Goal: Task Accomplishment & Management: Manage account settings

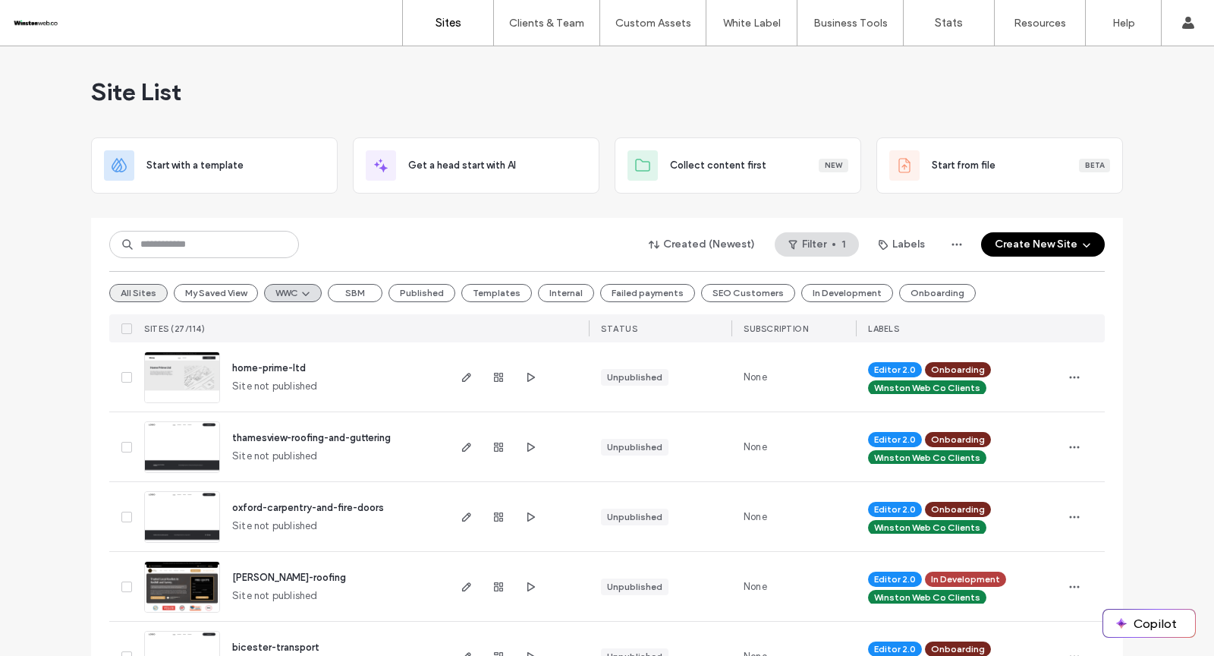
click at [131, 294] on button "All Sites" at bounding box center [138, 293] width 58 height 18
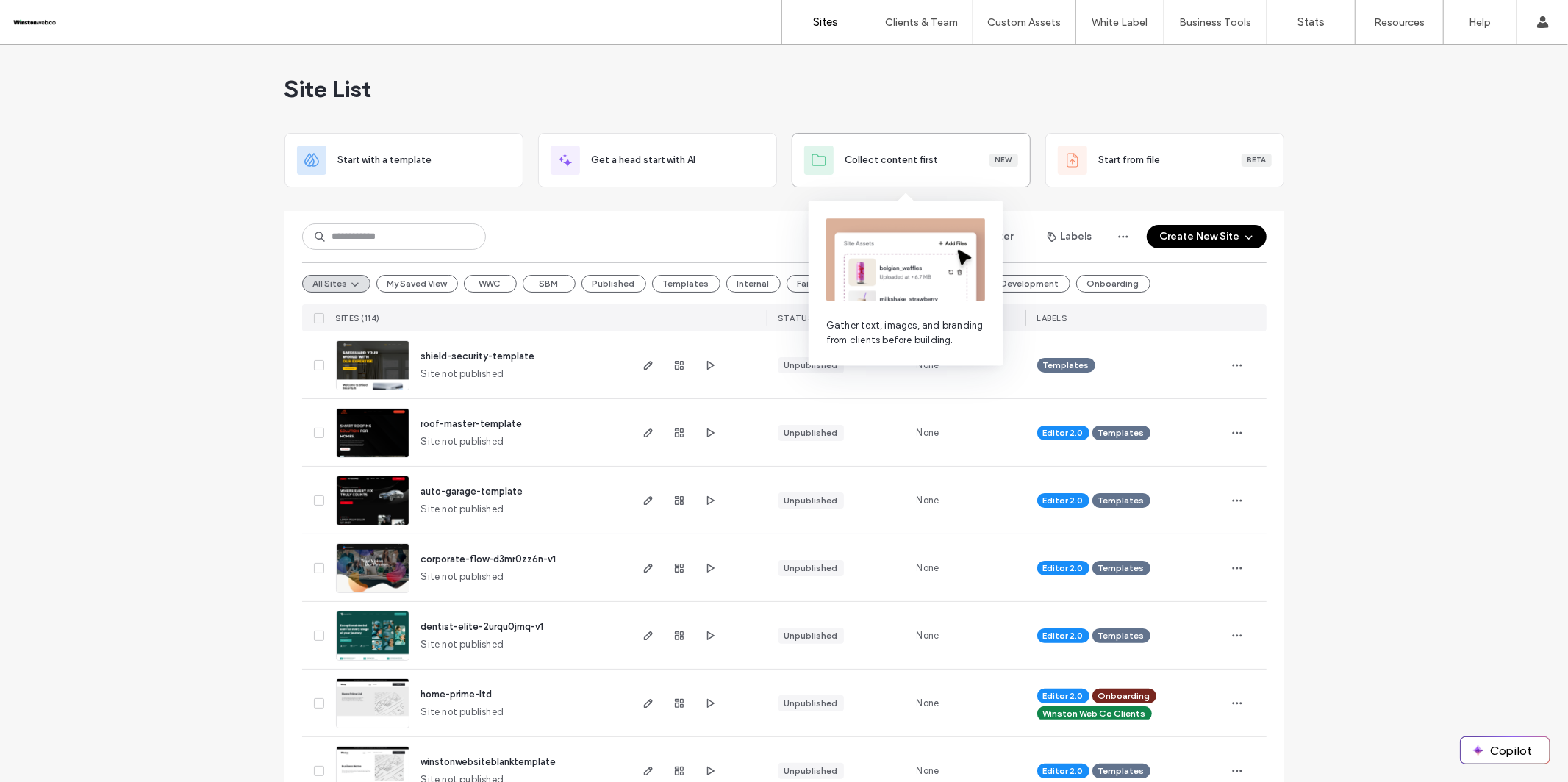
click at [892, 168] on div "Collect content first New" at bounding box center [911, 160] width 214 height 29
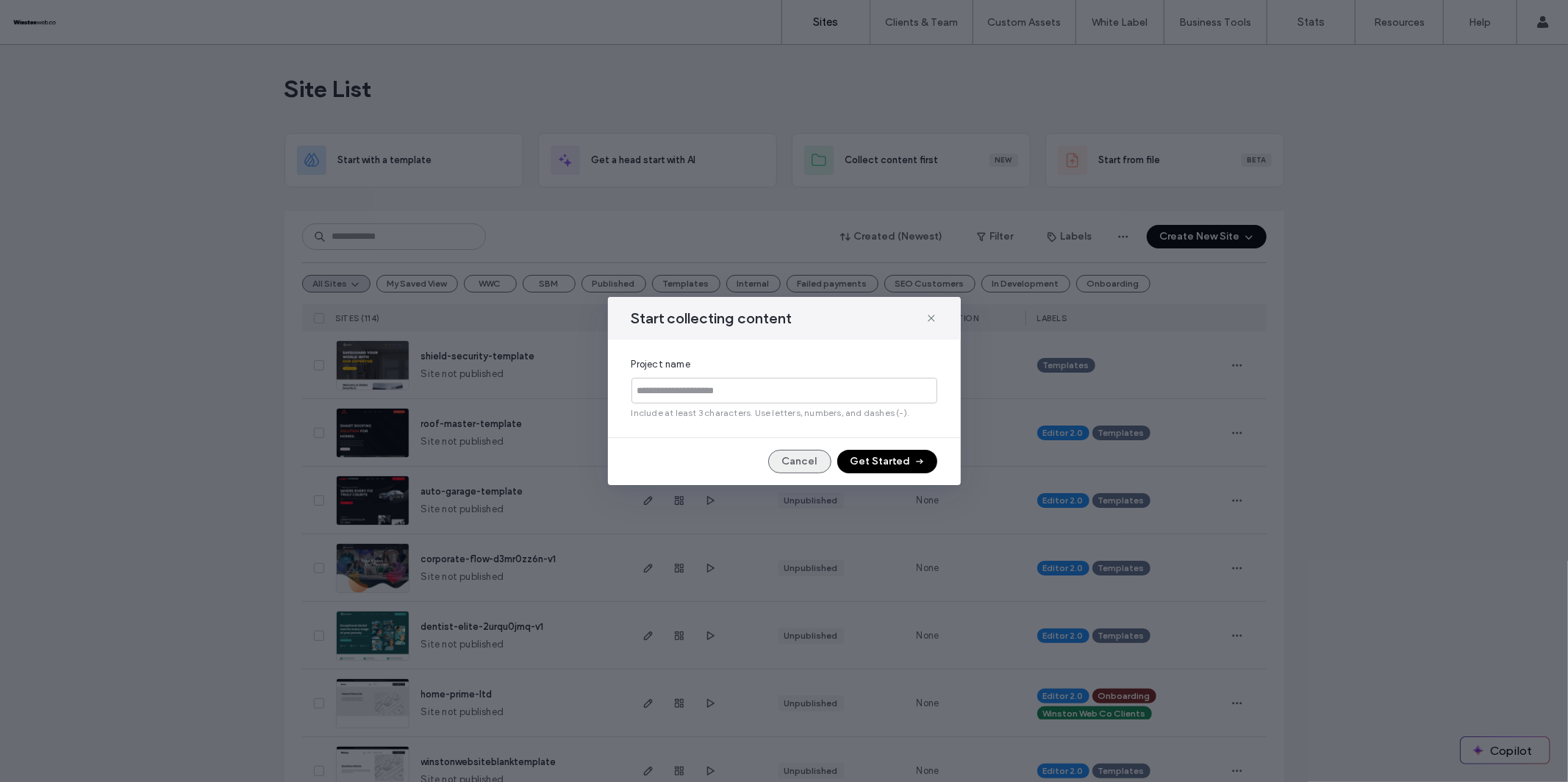
click at [806, 462] on button "Cancel" at bounding box center [800, 461] width 63 height 23
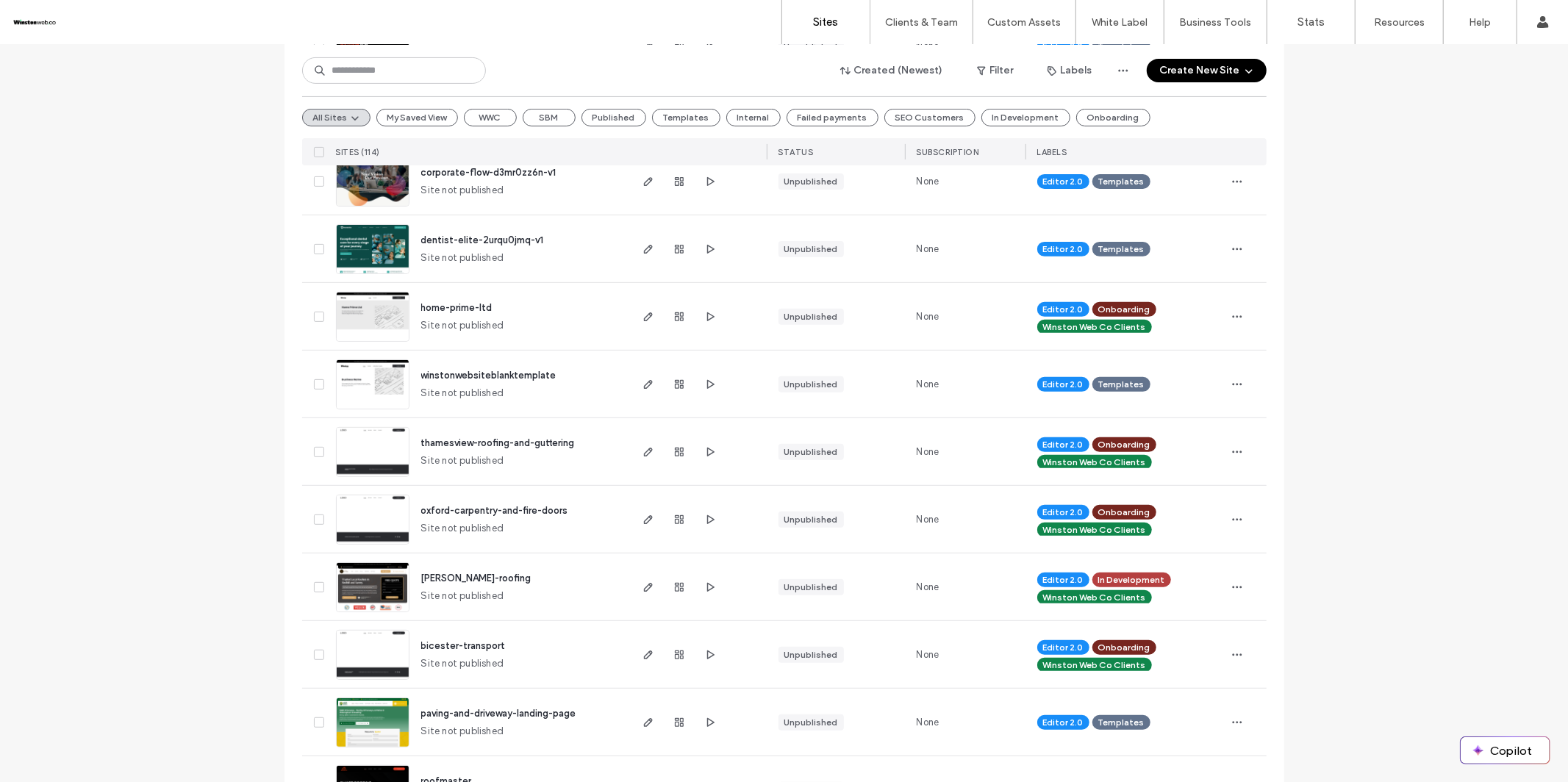
scroll to position [458, 0]
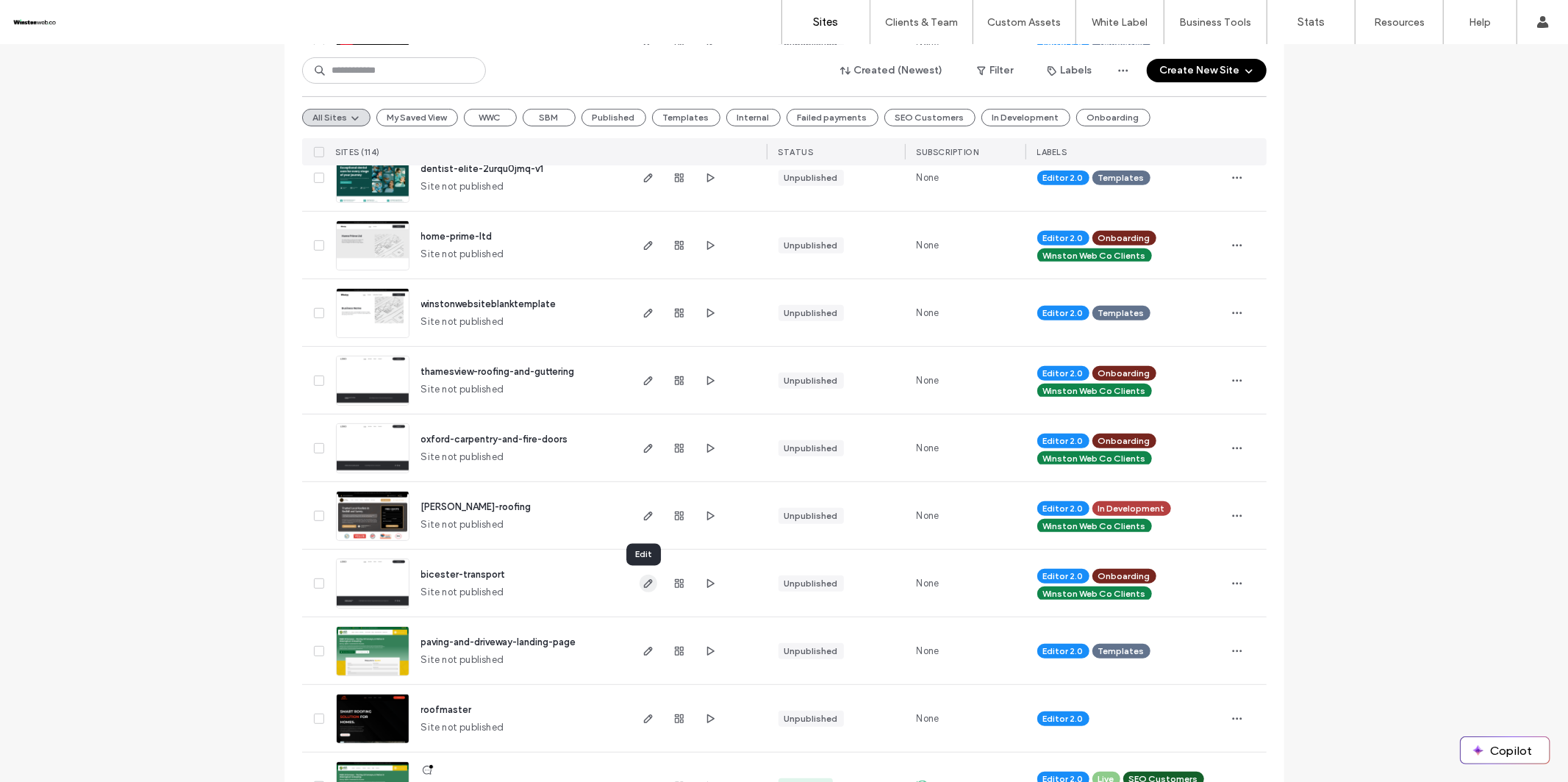
click at [644, 586] on icon "button" at bounding box center [648, 583] width 12 height 12
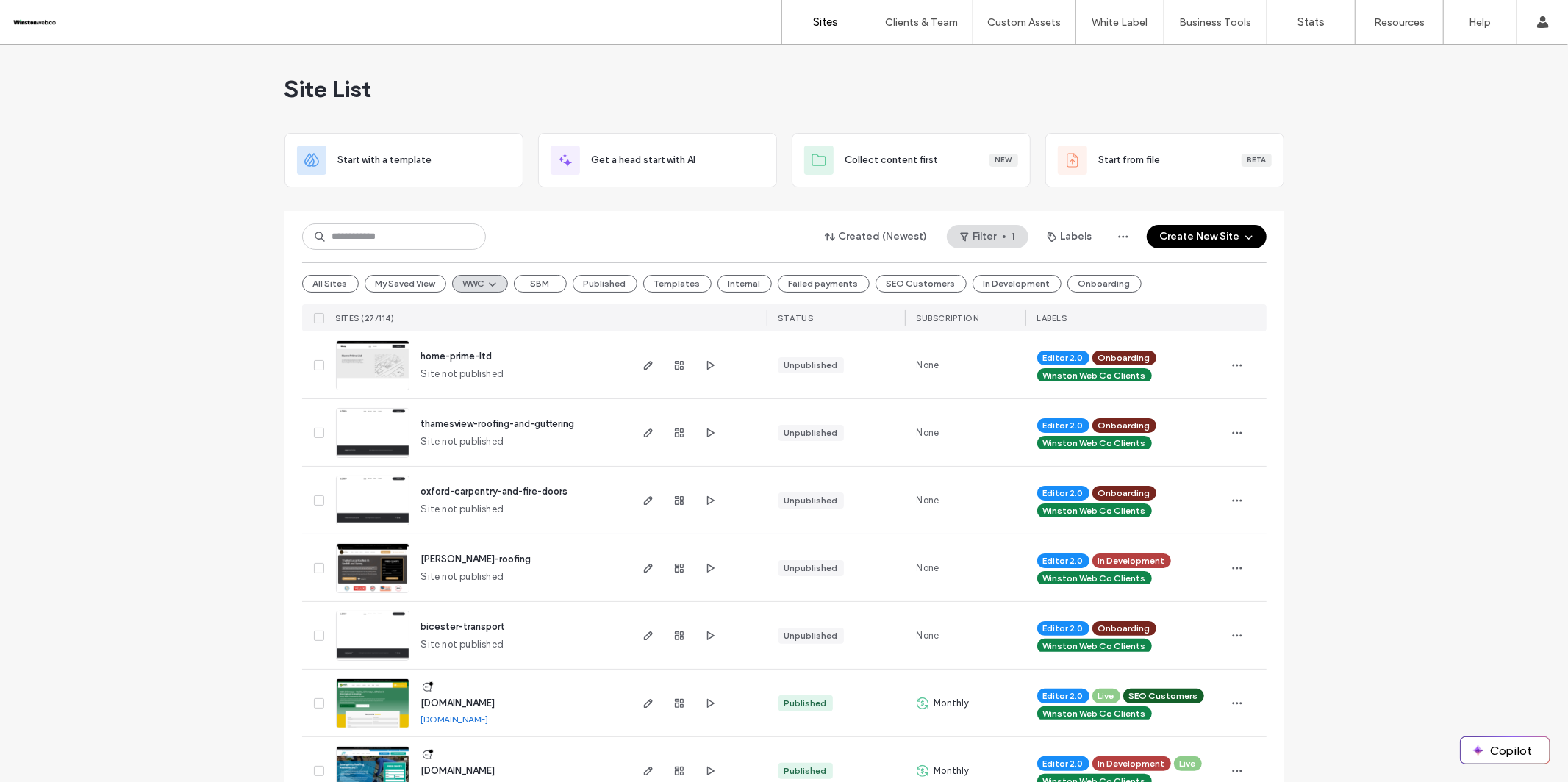
click at [1196, 239] on button "Create New Site" at bounding box center [1207, 236] width 120 height 23
click at [643, 368] on use "button" at bounding box center [647, 365] width 9 height 9
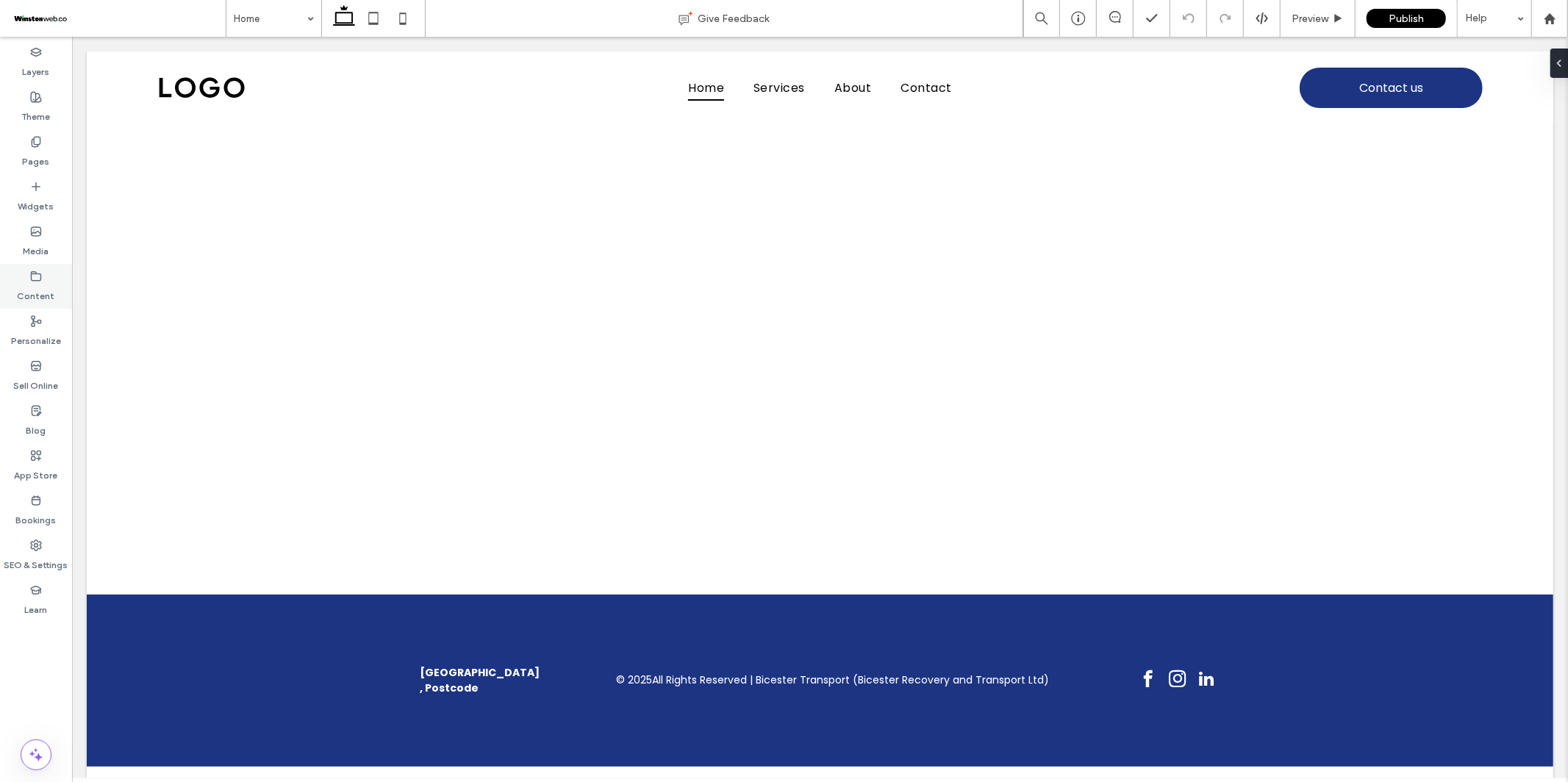
click at [45, 282] on label "Content" at bounding box center [36, 292] width 38 height 20
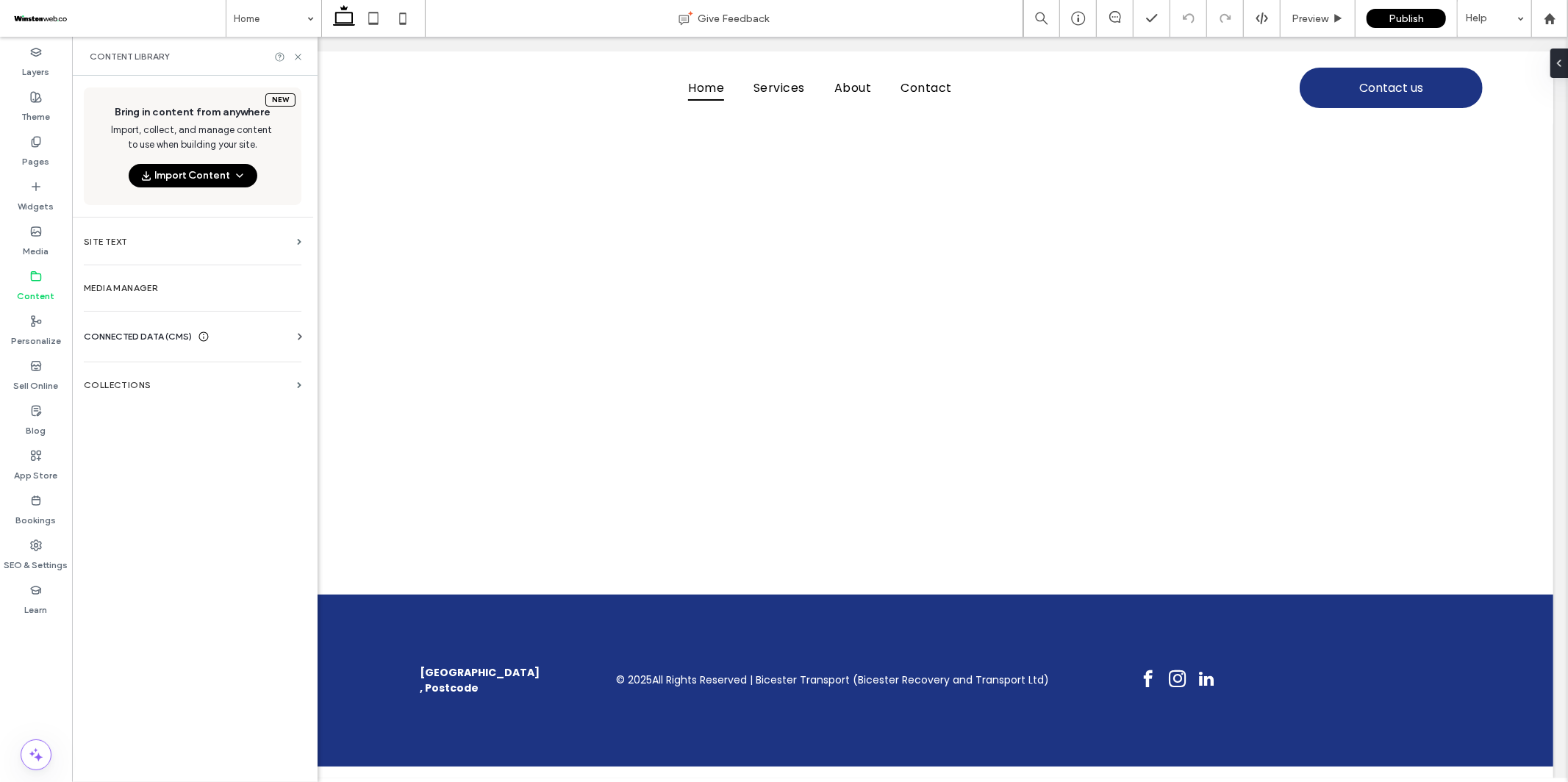
click at [211, 175] on button "Import Content" at bounding box center [193, 175] width 129 height 23
click at [213, 328] on div "From a Link" at bounding box center [206, 325] width 47 height 15
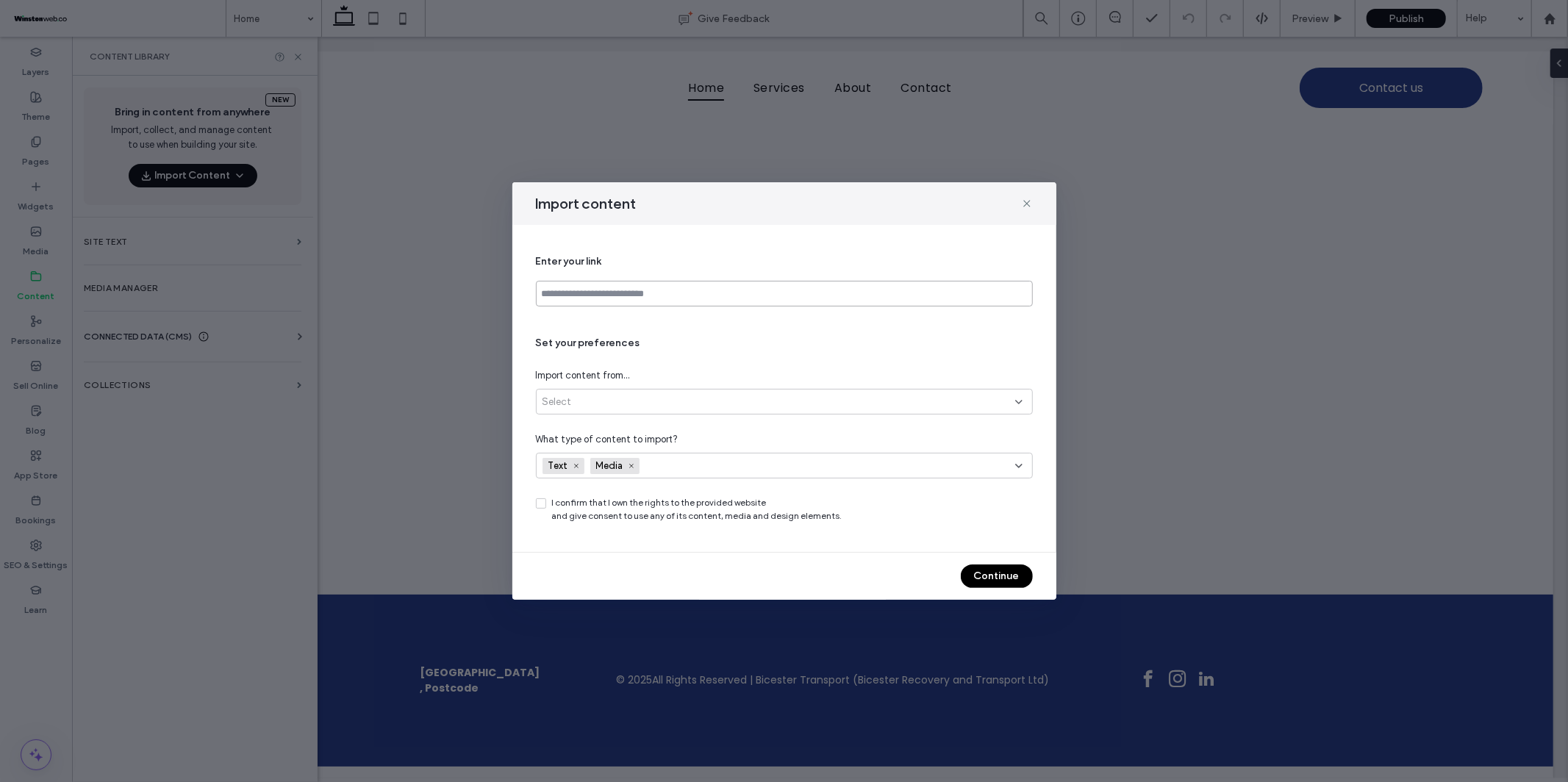
click at [602, 299] on input at bounding box center [784, 294] width 497 height 26
paste input "**********"
type input "**********"
click at [662, 408] on div "Select" at bounding box center [779, 401] width 473 height 15
click at [662, 451] on div "All site pages (up to 30)" at bounding box center [784, 454] width 495 height 26
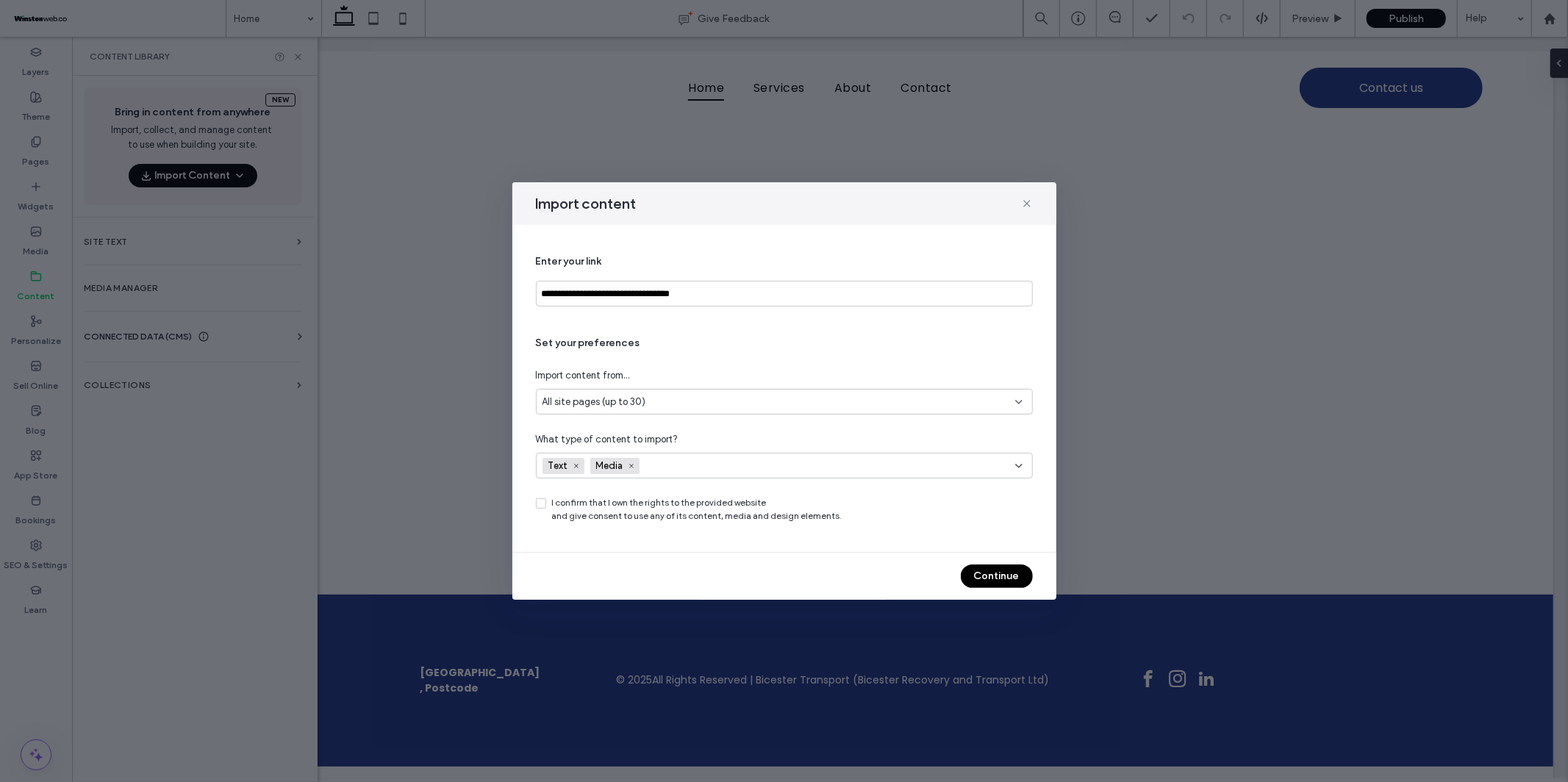
click at [738, 465] on div "Text Media" at bounding box center [755, 466] width 425 height 22
click at [740, 417] on div "Set your preferences Import content from... All site pages (up to 30) What type…" at bounding box center [784, 429] width 497 height 187
drag, startPoint x: 541, startPoint y: 505, endPoint x: 583, endPoint y: 516, distance: 43.4
click at [543, 505] on icon at bounding box center [541, 503] width 6 height 5
click at [980, 578] on button "Continue" at bounding box center [997, 577] width 72 height 23
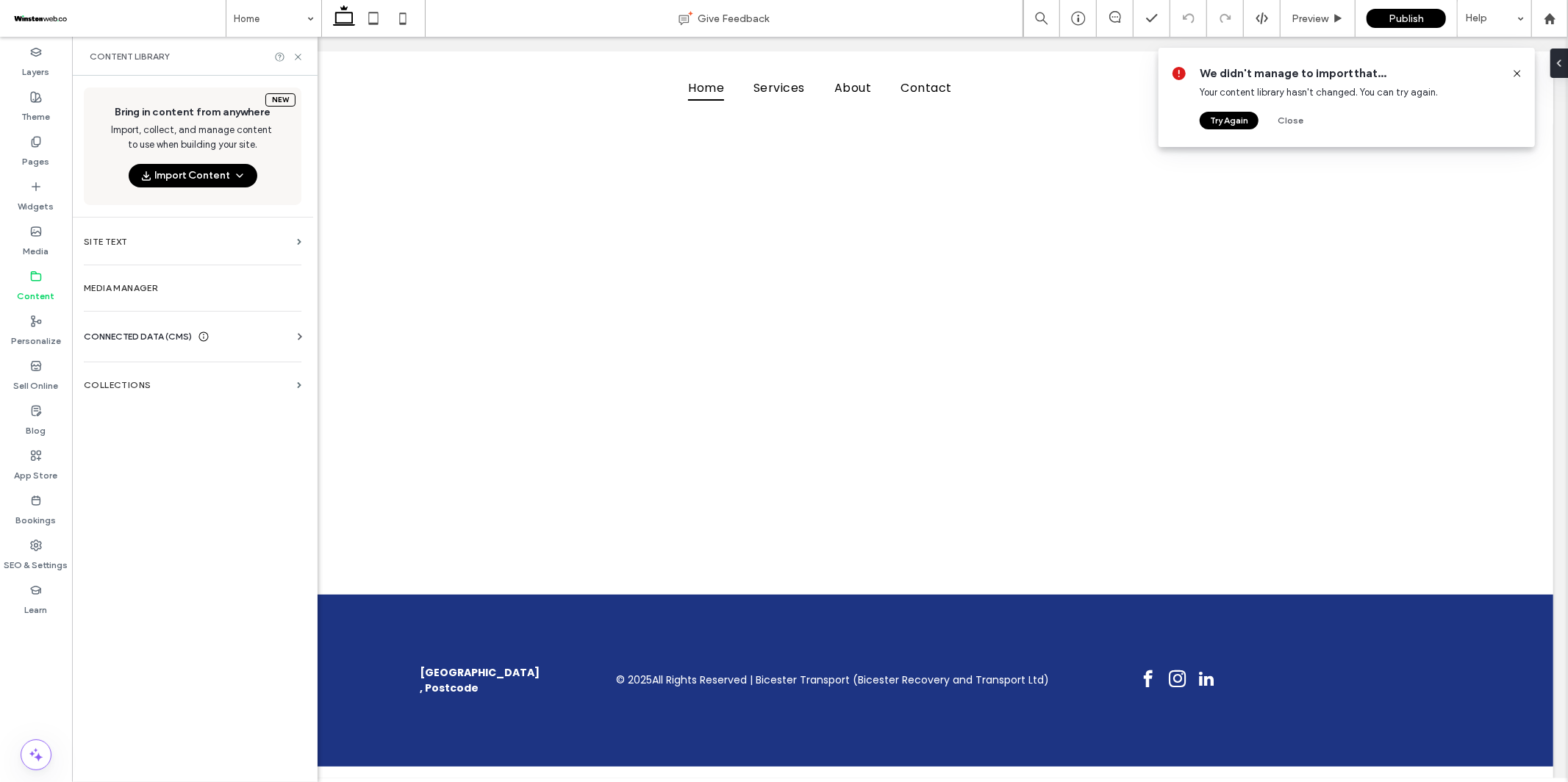
click at [1211, 120] on button "Try Again" at bounding box center [1229, 120] width 59 height 17
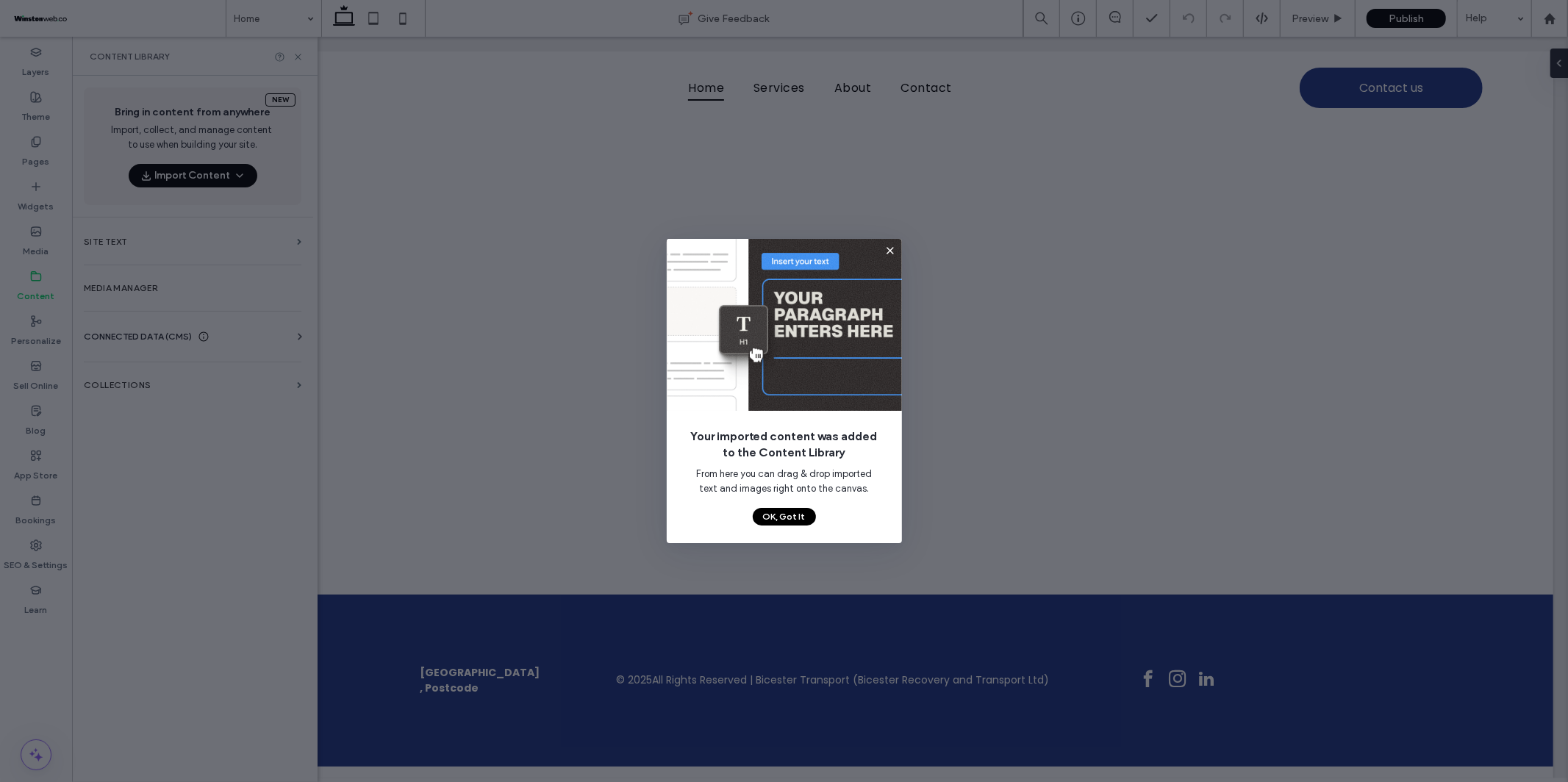
click at [786, 517] on button "OK, Got It" at bounding box center [784, 516] width 63 height 17
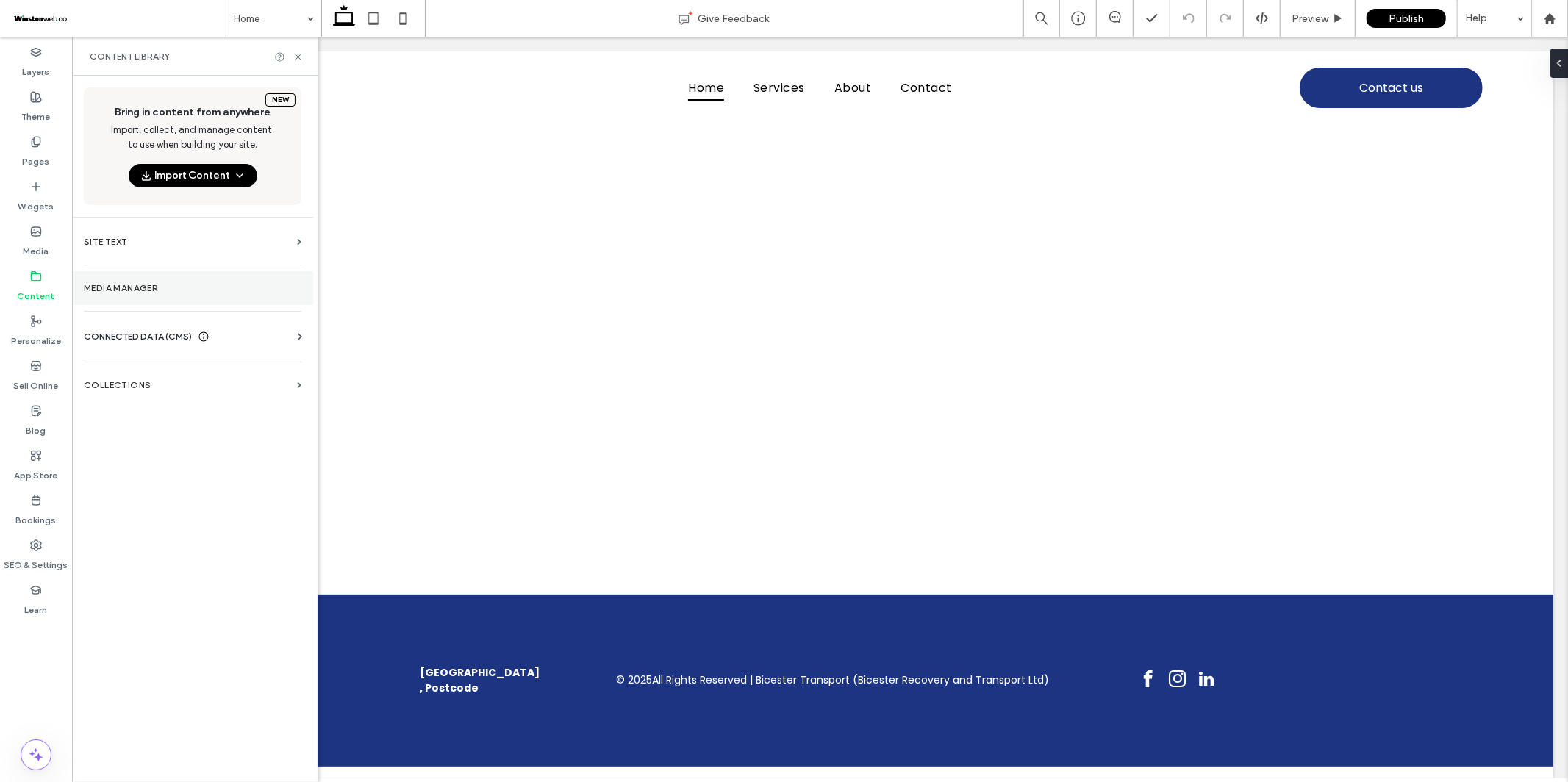
click at [233, 283] on label "Media Manager" at bounding box center [192, 288] width 218 height 11
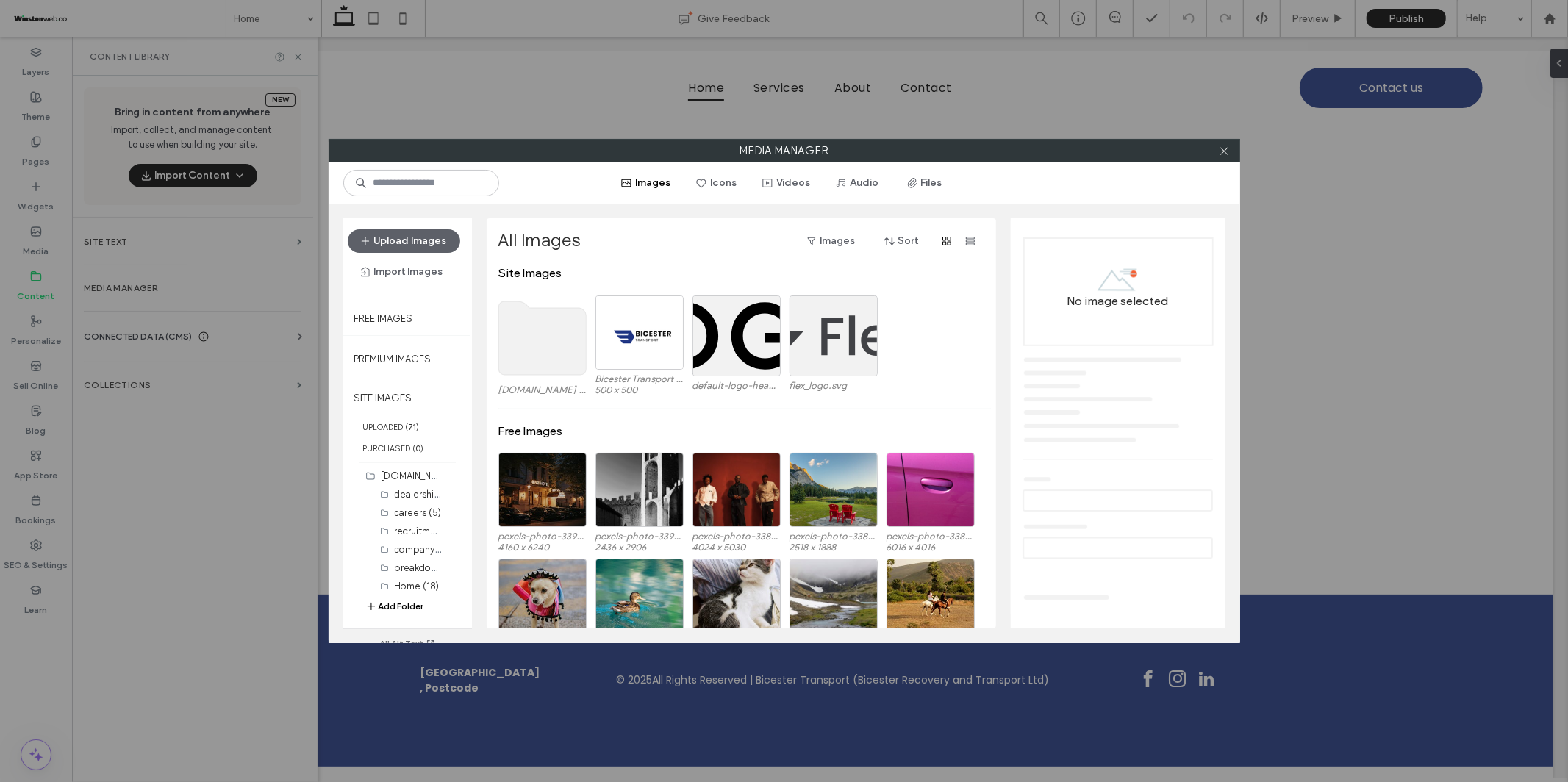
click at [529, 336] on use at bounding box center [542, 338] width 87 height 74
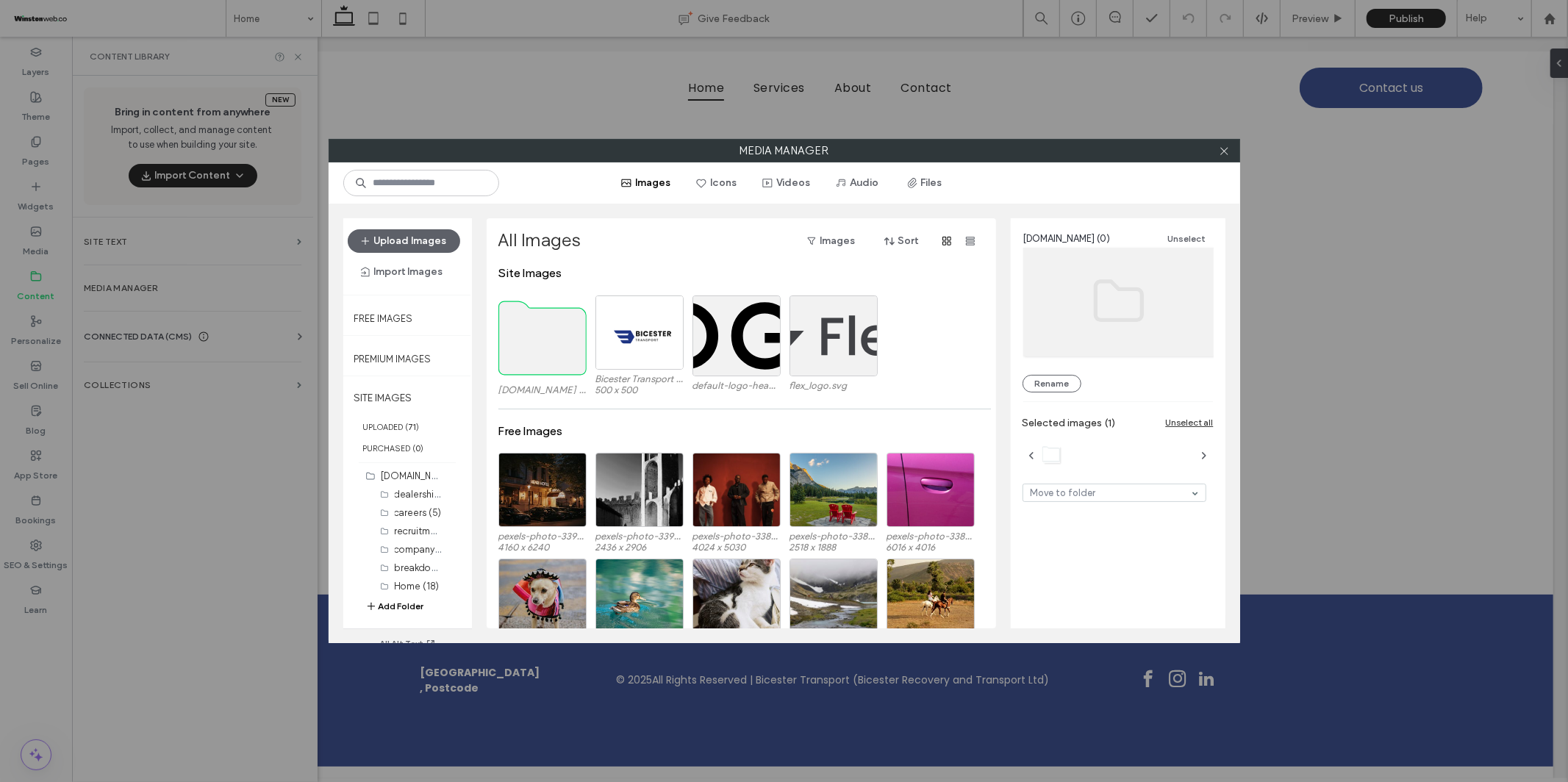
click at [529, 336] on use at bounding box center [542, 338] width 87 height 74
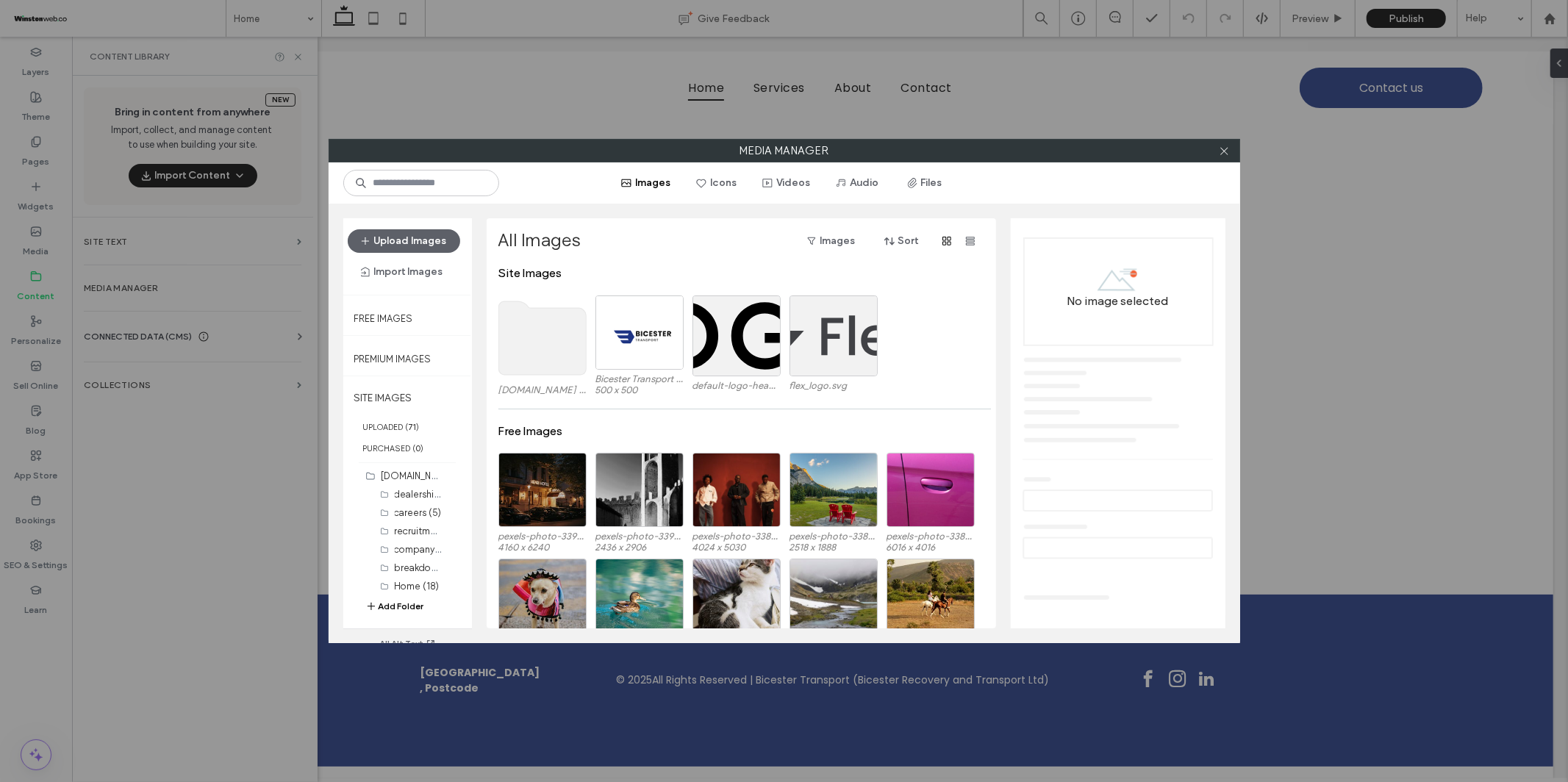
click at [529, 336] on use at bounding box center [542, 338] width 87 height 74
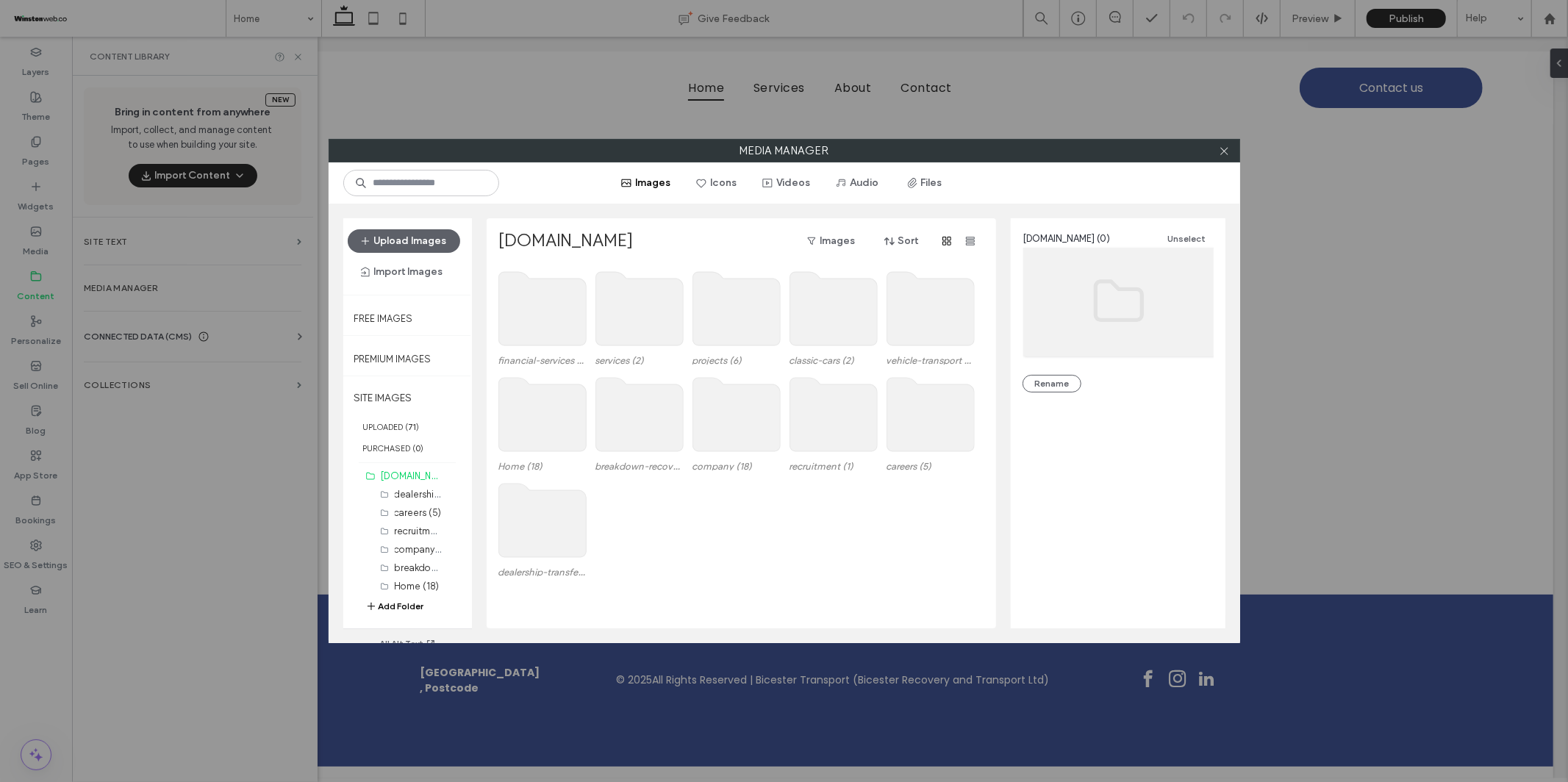
click at [662, 325] on use at bounding box center [640, 309] width 87 height 74
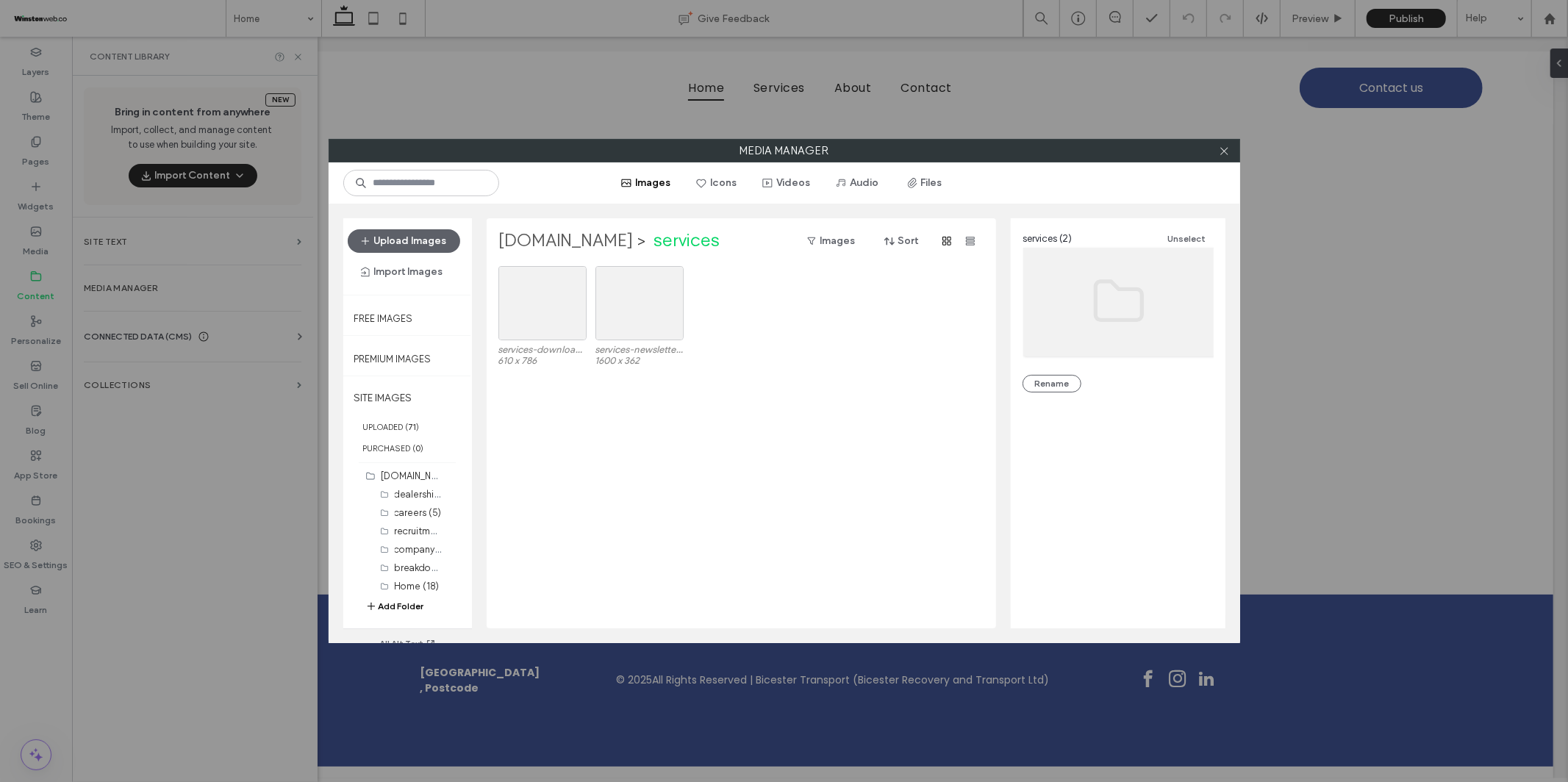
click at [634, 242] on label "bicesterrecovery.co.uk" at bounding box center [566, 241] width 136 height 23
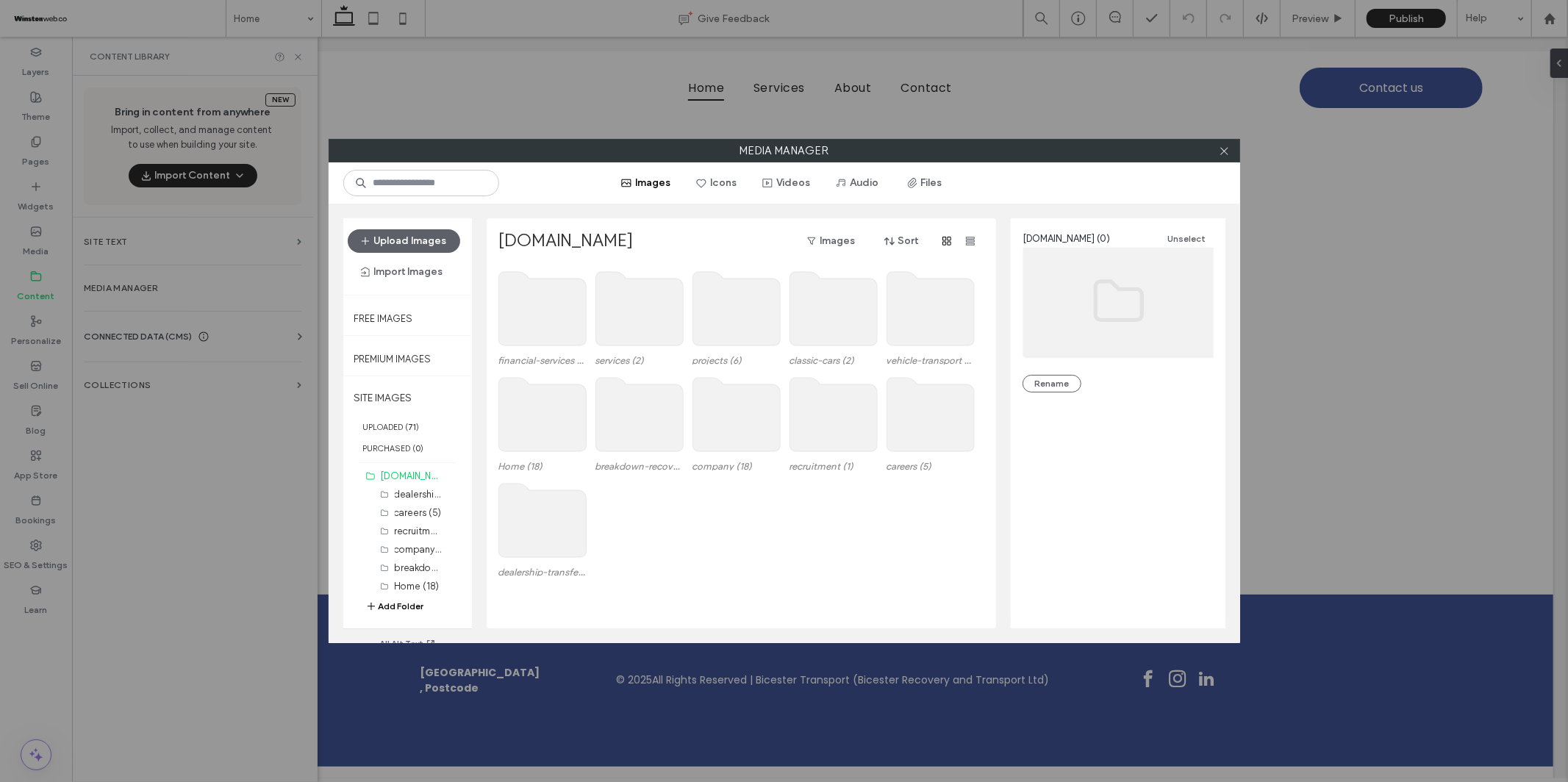
click at [752, 324] on use at bounding box center [737, 309] width 87 height 74
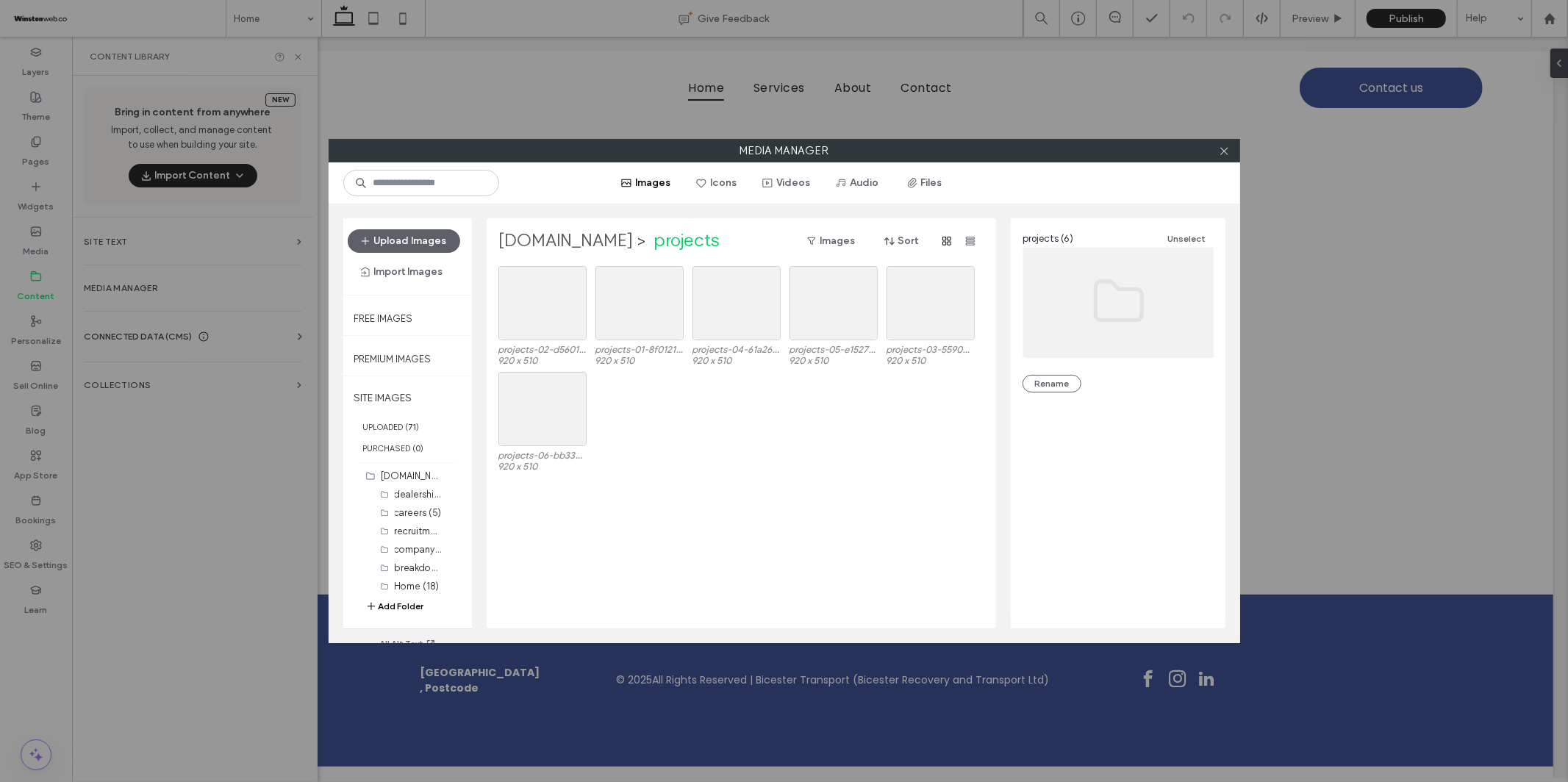
click at [620, 241] on label "bicesterrecovery.co.uk" at bounding box center [566, 241] width 136 height 23
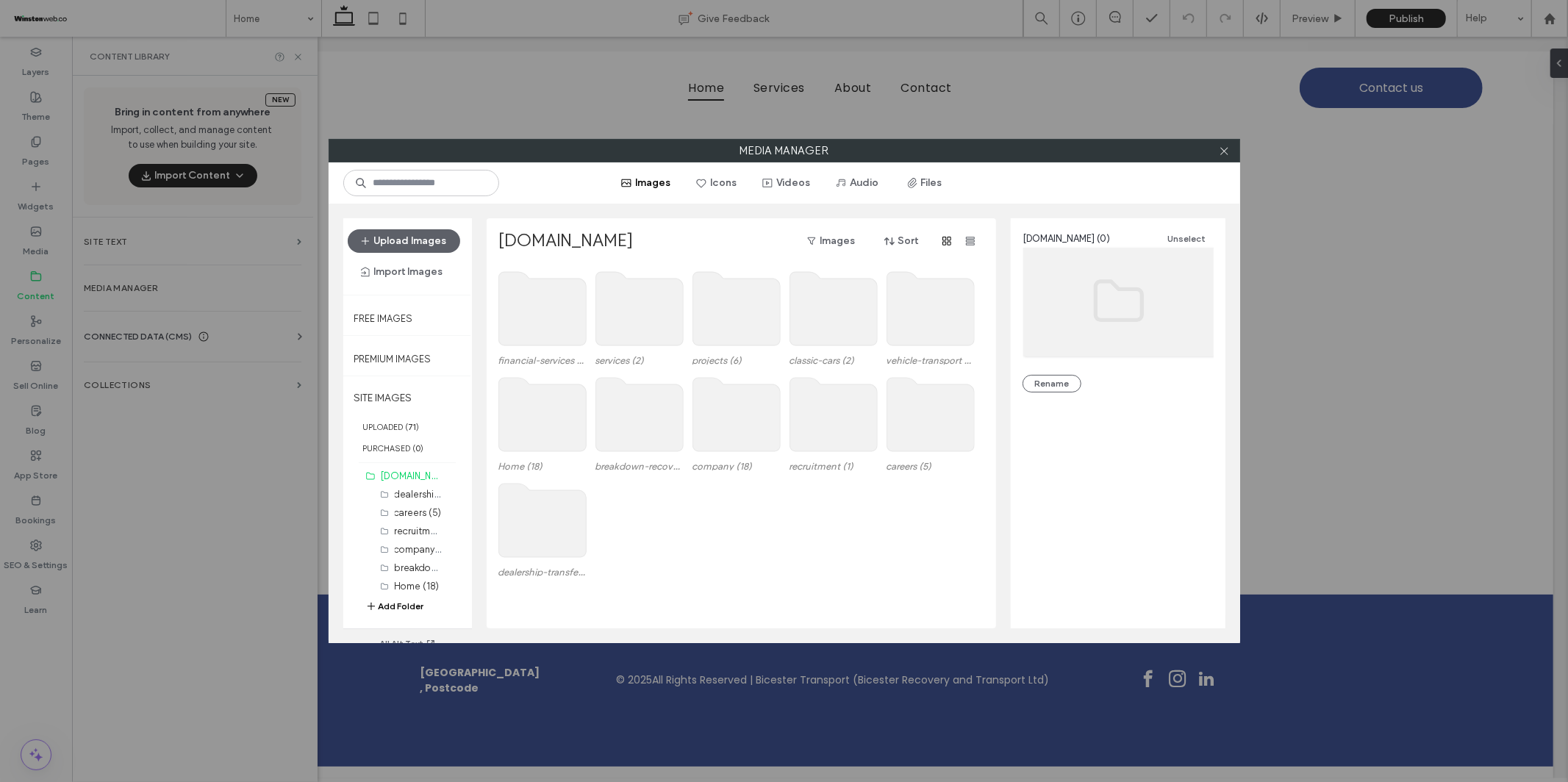
click at [849, 324] on use at bounding box center [833, 309] width 87 height 74
click at [718, 328] on use at bounding box center [737, 309] width 87 height 74
click at [725, 310] on use at bounding box center [737, 309] width 87 height 74
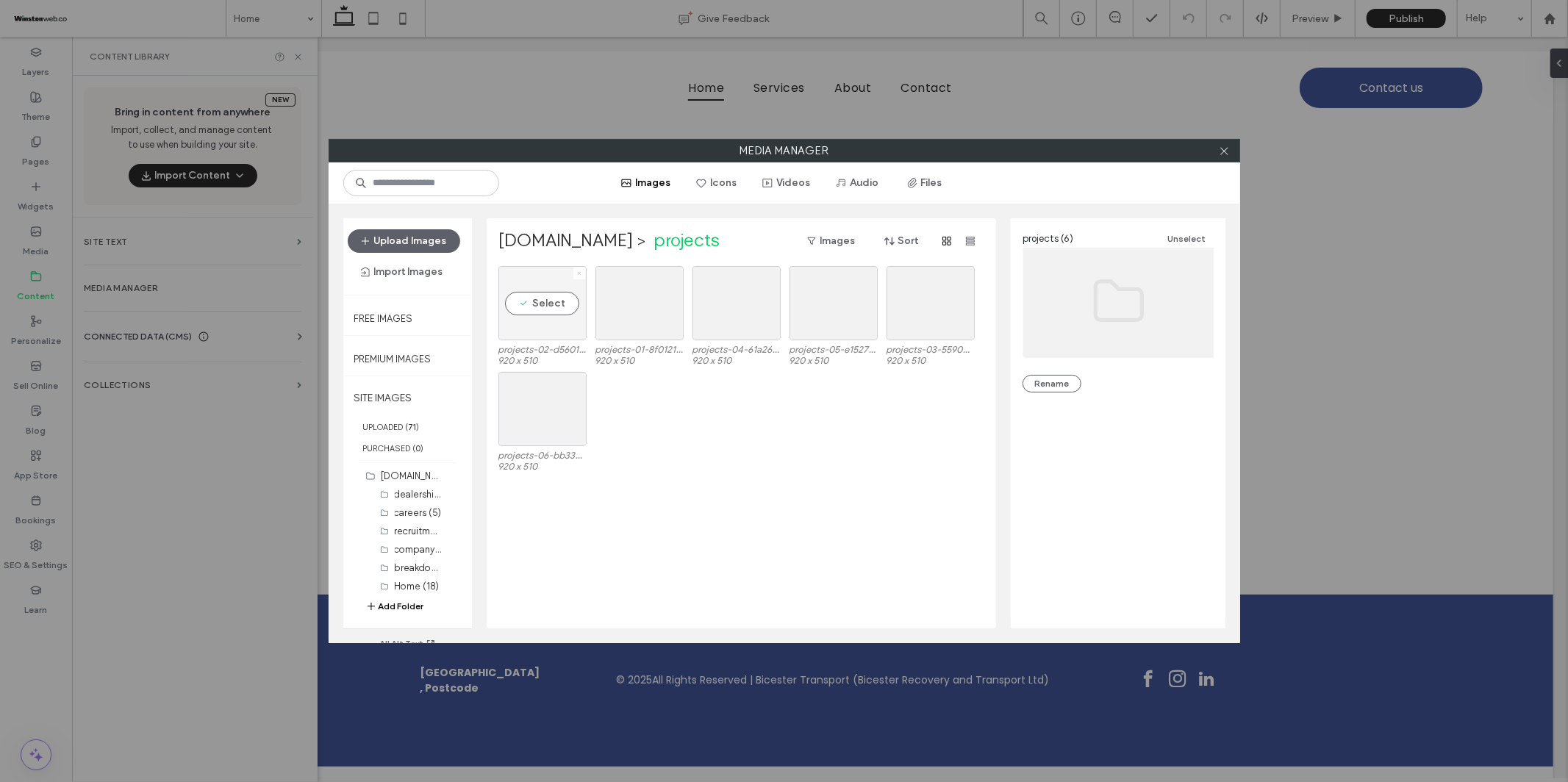
click at [579, 273] on use at bounding box center [580, 273] width 4 height 4
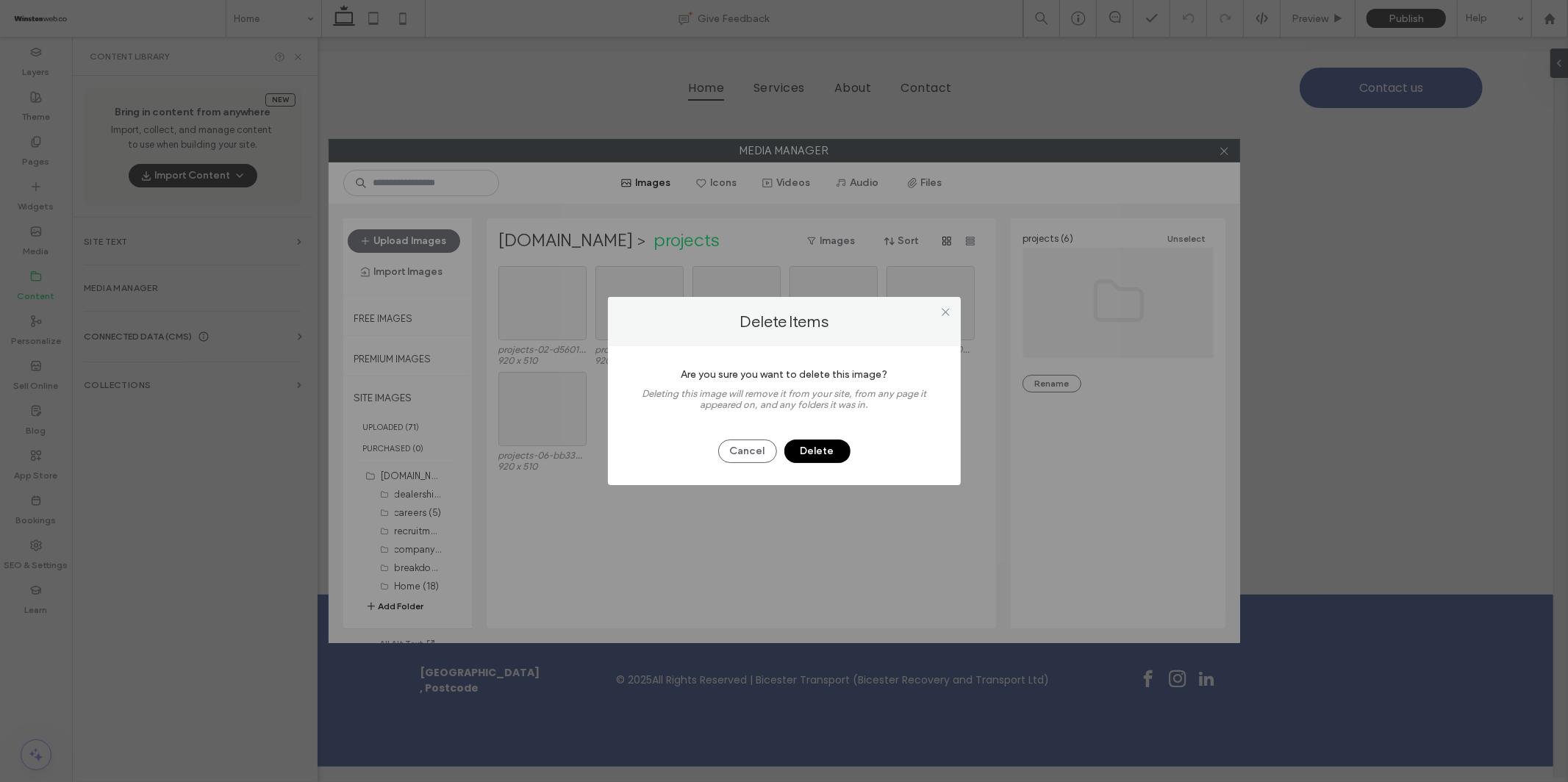
click at [805, 455] on button "Delete" at bounding box center [818, 452] width 66 height 23
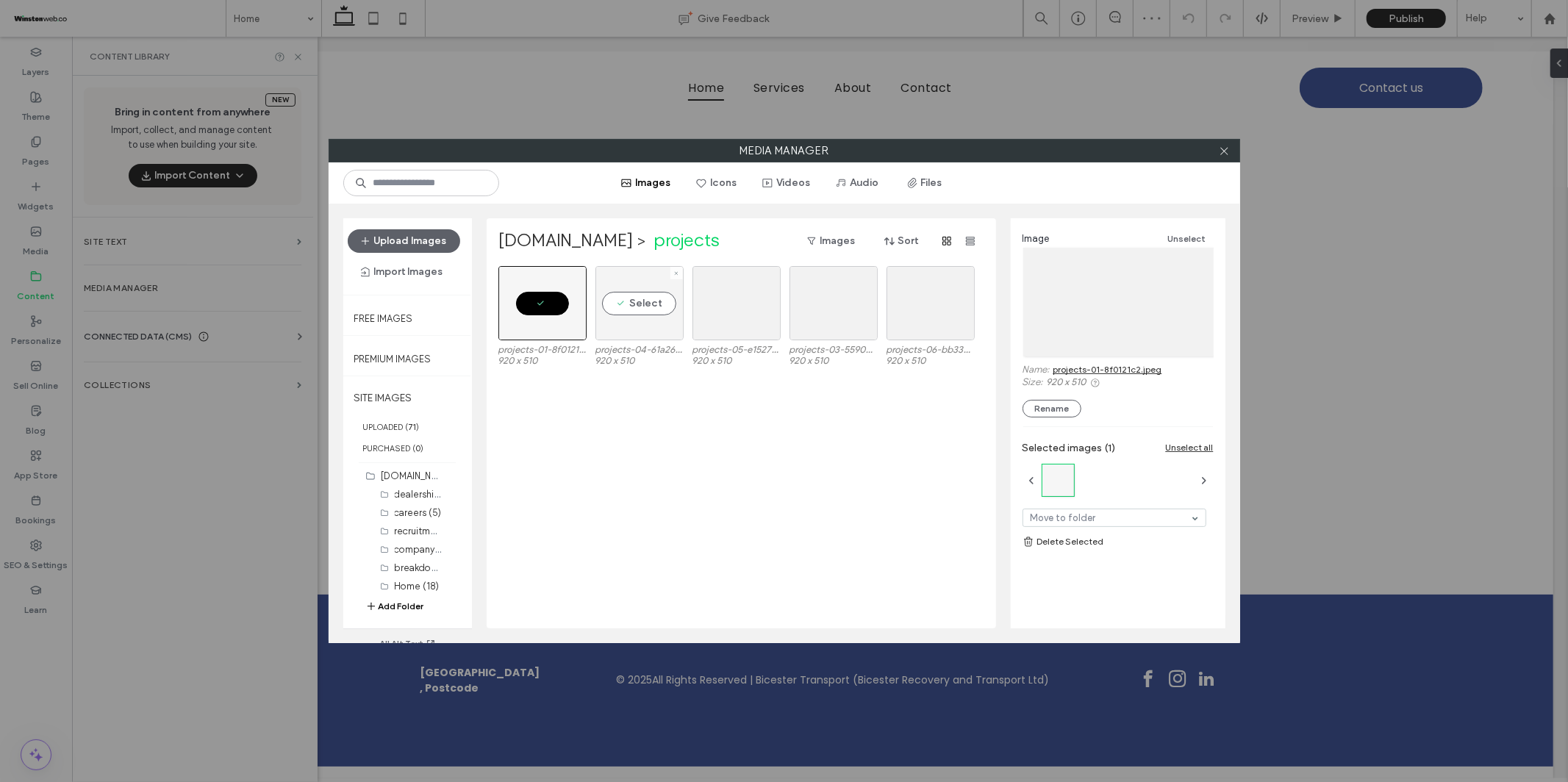
click at [650, 301] on div "Select" at bounding box center [640, 303] width 88 height 75
click at [737, 305] on div "Select" at bounding box center [737, 303] width 88 height 75
drag, startPoint x: 827, startPoint y: 302, endPoint x: 900, endPoint y: 299, distance: 73.1
click at [828, 302] on div "Select" at bounding box center [833, 303] width 88 height 75
click at [916, 301] on div "Select" at bounding box center [930, 303] width 88 height 75
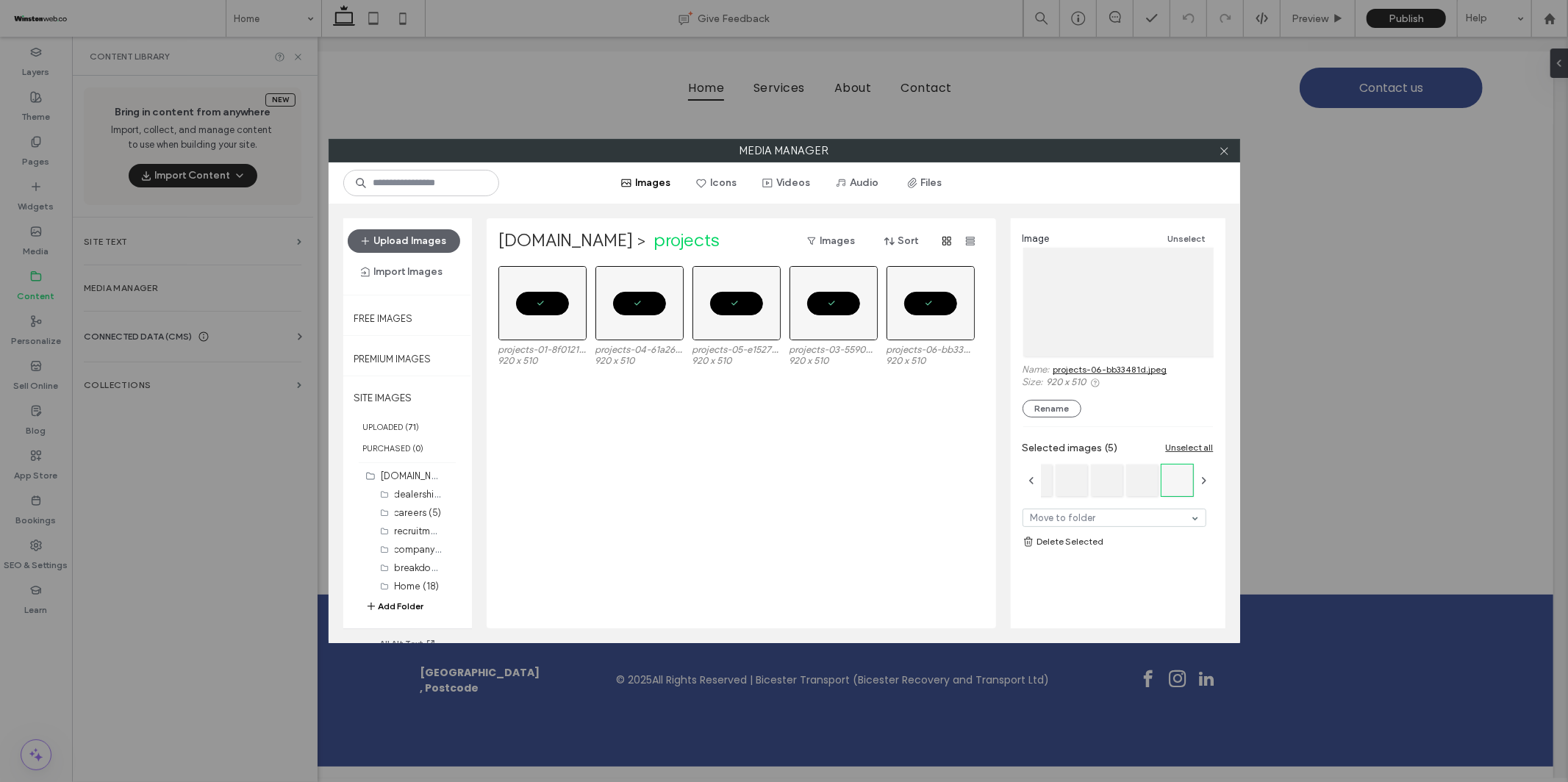
click at [1098, 541] on link "Delete Selected" at bounding box center [1117, 542] width 191 height 15
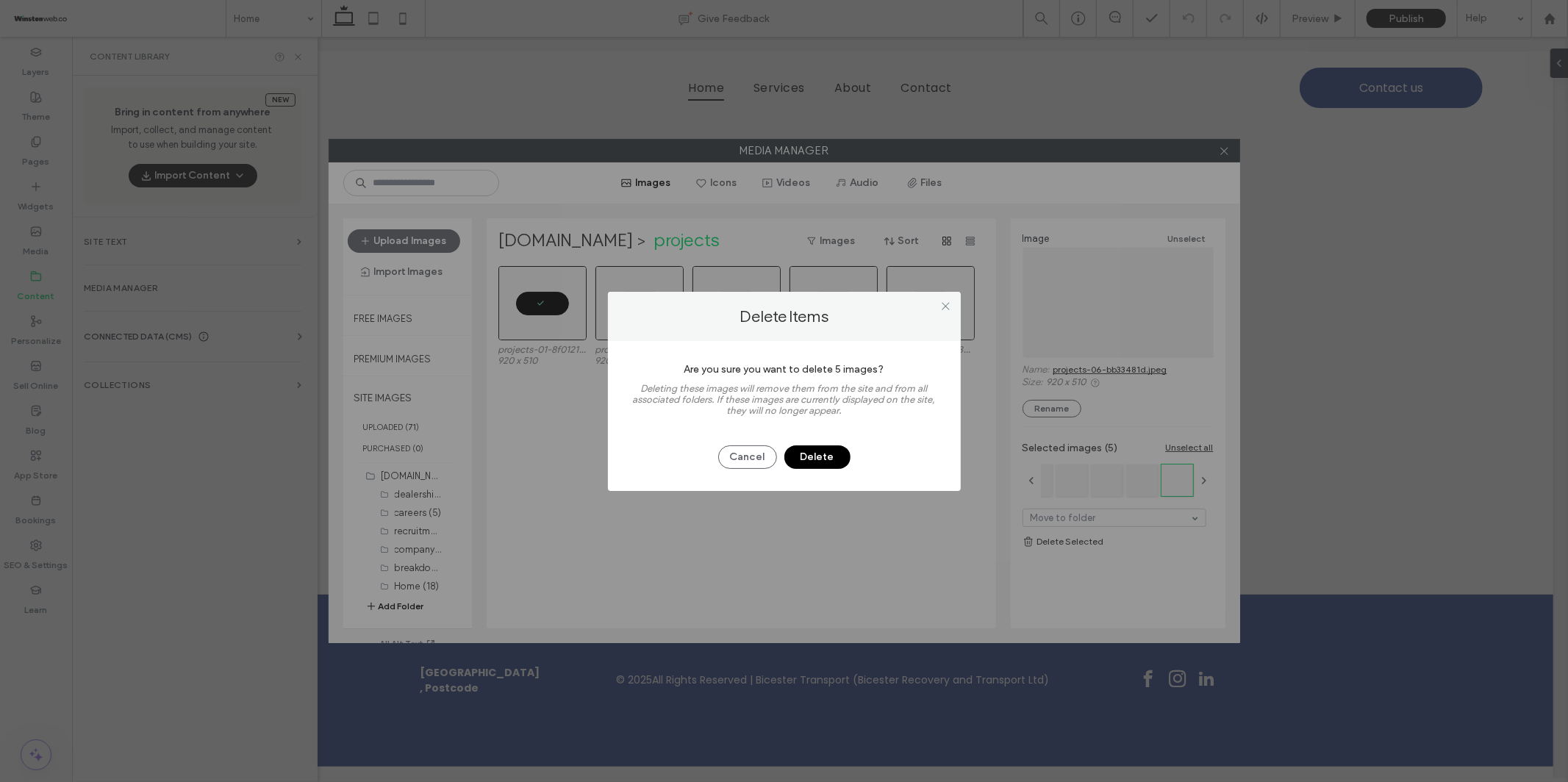
click at [829, 459] on button "Delete" at bounding box center [818, 457] width 66 height 23
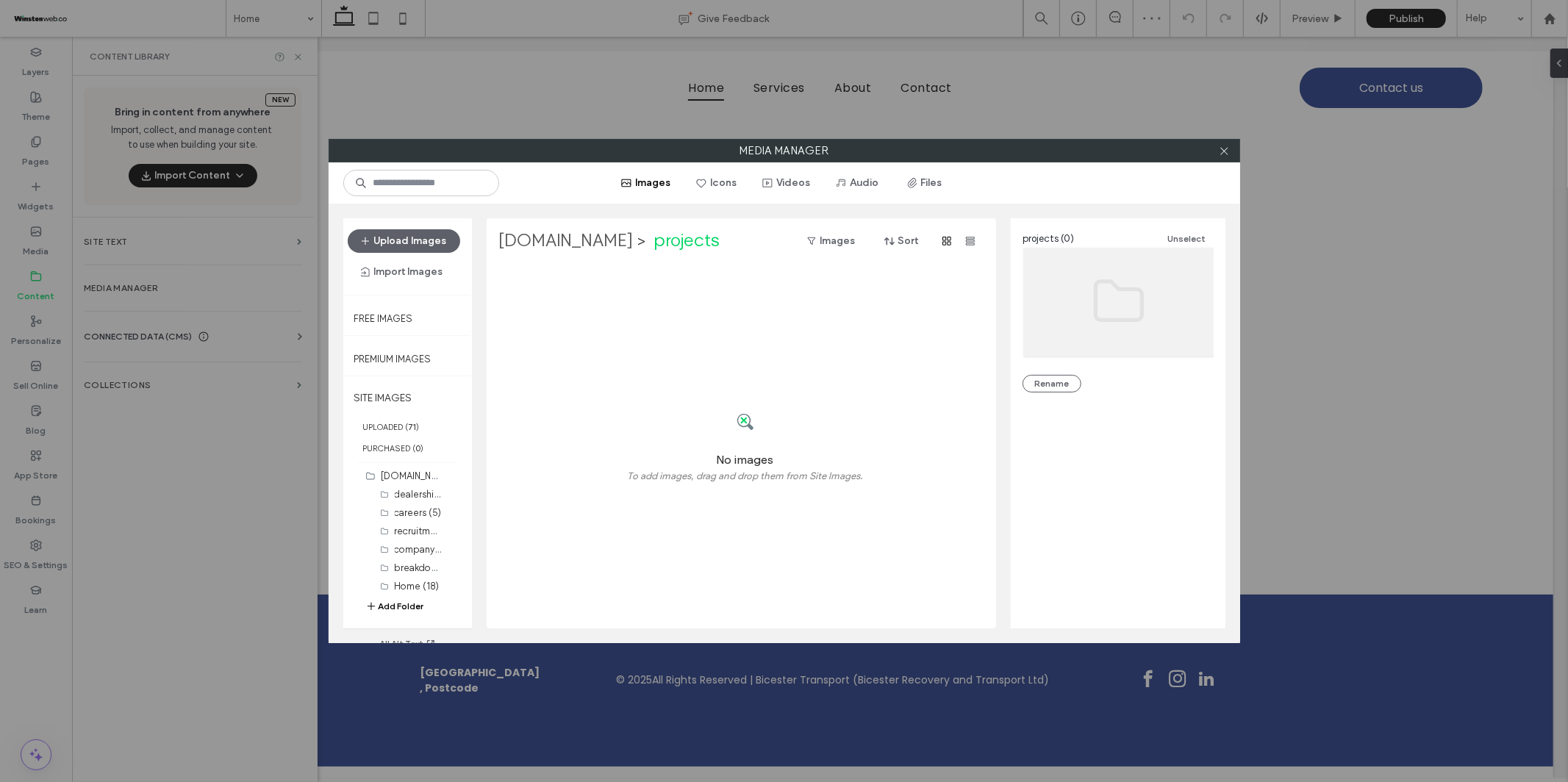
click at [634, 245] on label "bicesterrecovery.co.uk" at bounding box center [566, 241] width 136 height 23
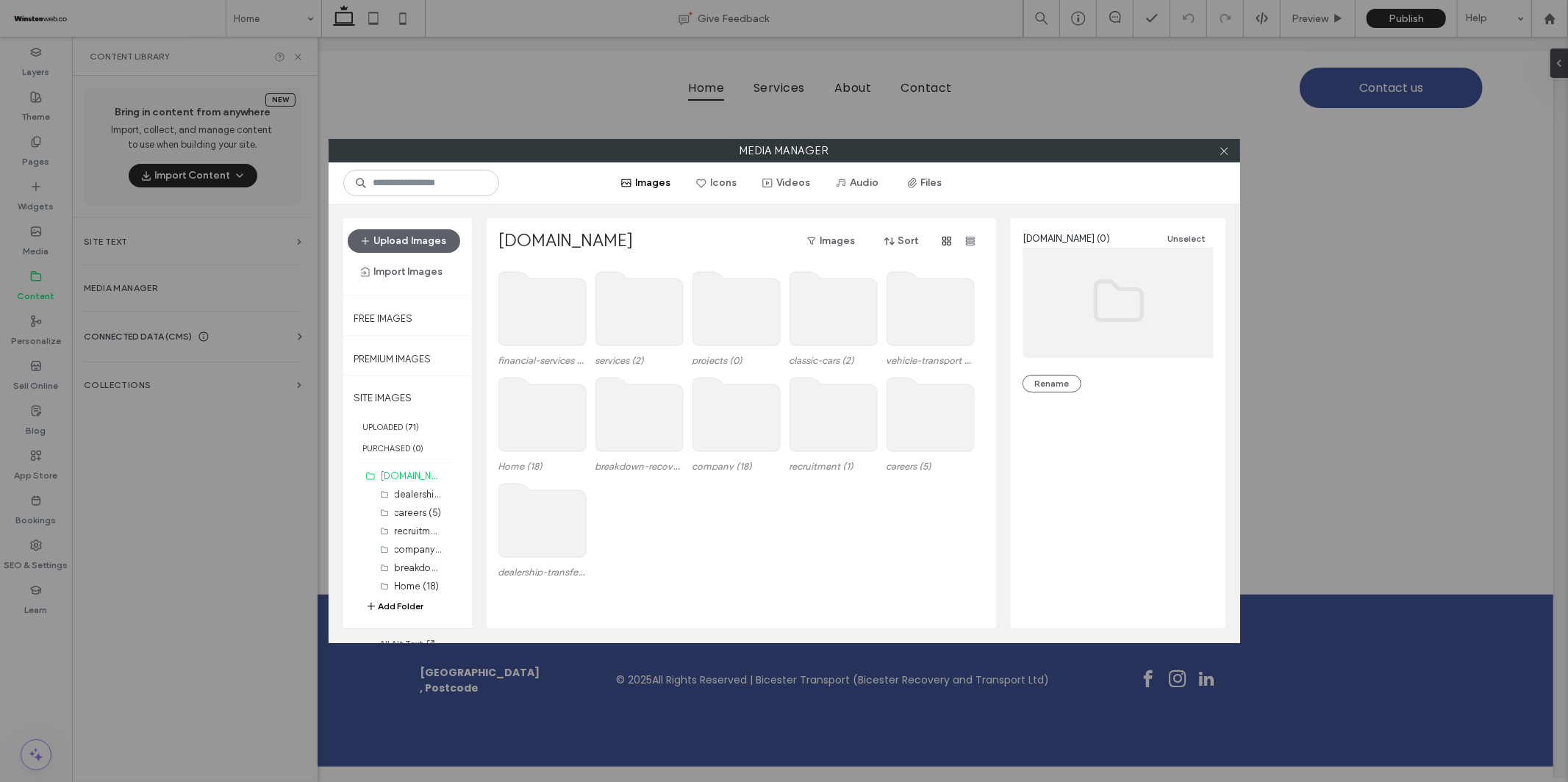
click at [742, 311] on use at bounding box center [737, 309] width 87 height 74
click at [634, 315] on use at bounding box center [640, 309] width 87 height 74
click at [553, 316] on use at bounding box center [542, 309] width 87 height 74
click at [557, 329] on use at bounding box center [542, 309] width 87 height 74
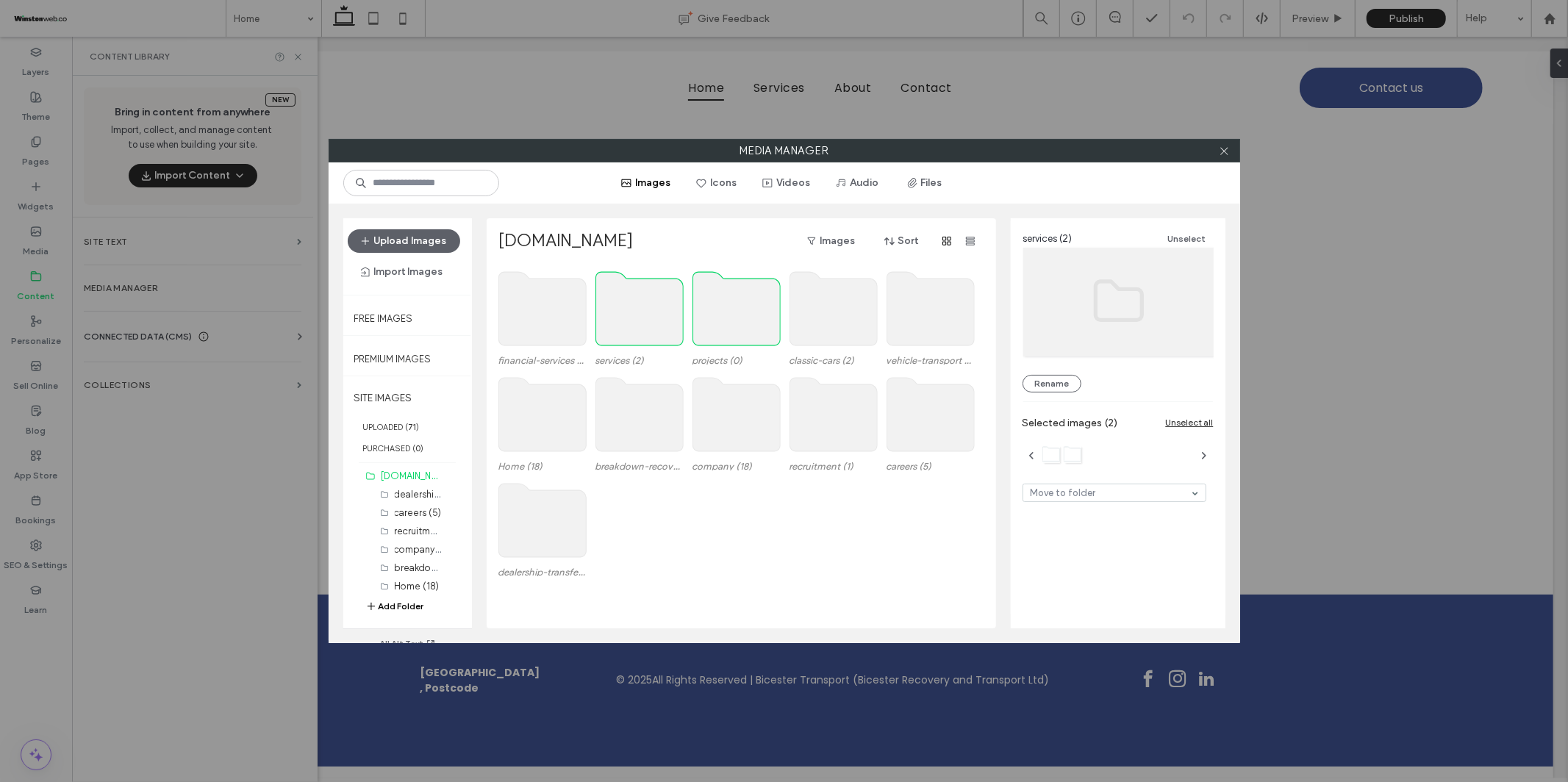
click at [557, 329] on use at bounding box center [542, 309] width 87 height 74
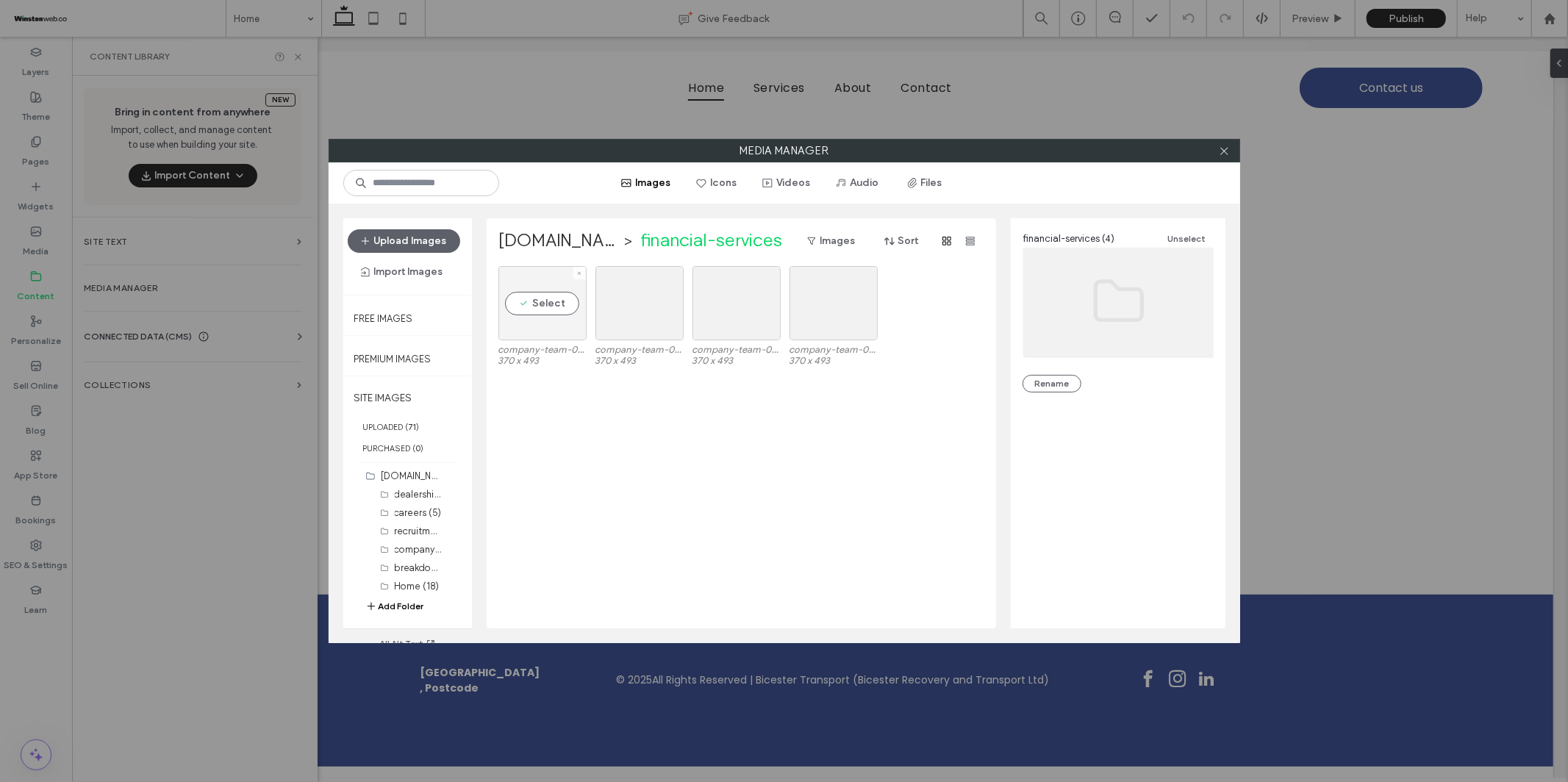
click at [550, 297] on div "Select" at bounding box center [542, 303] width 88 height 75
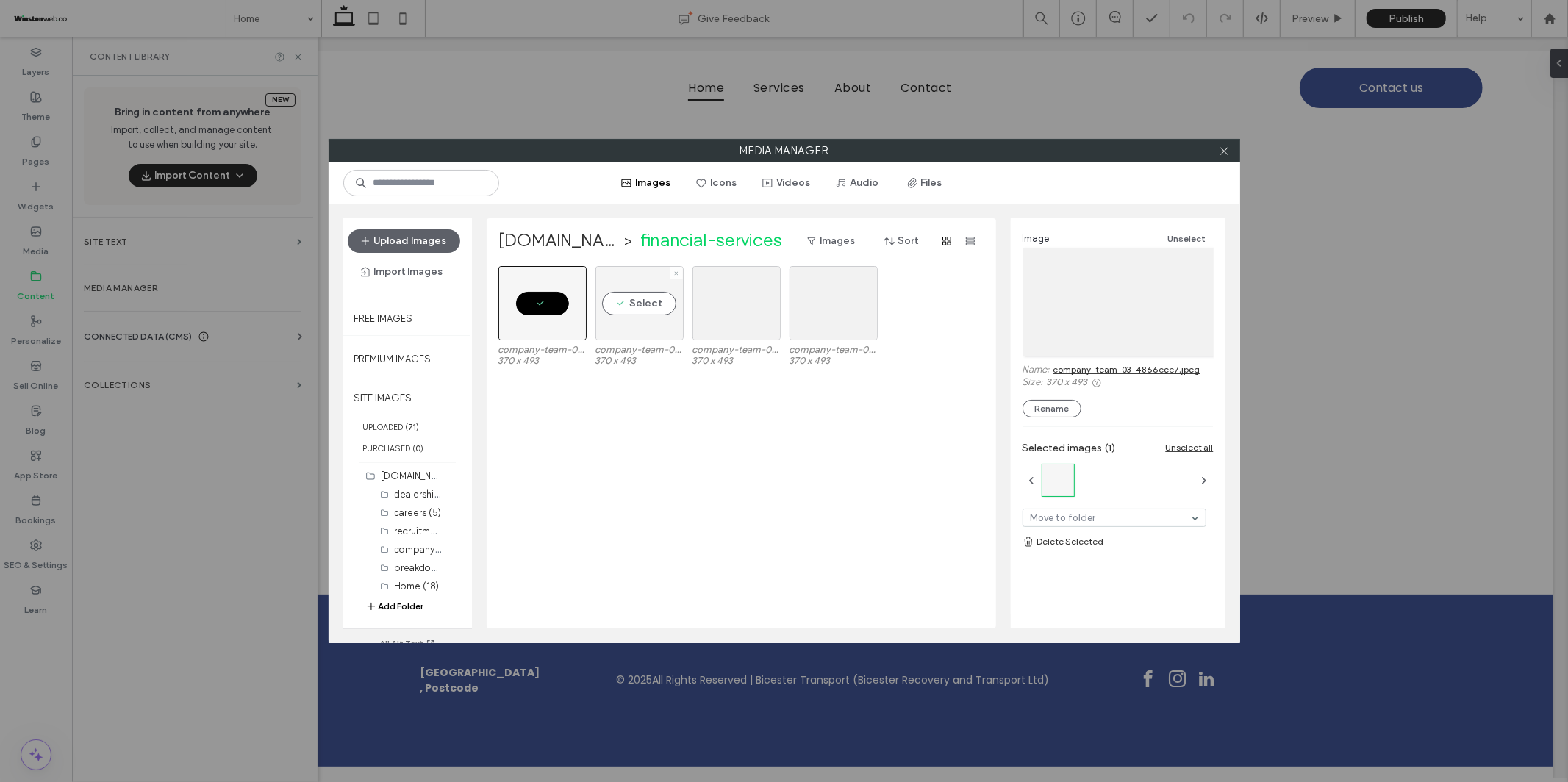
click at [659, 307] on div "Select" at bounding box center [640, 303] width 88 height 75
click at [750, 301] on div "Select" at bounding box center [737, 303] width 88 height 75
click at [821, 304] on div "Select" at bounding box center [833, 303] width 88 height 75
click at [1080, 539] on link "Delete Selected" at bounding box center [1117, 542] width 191 height 15
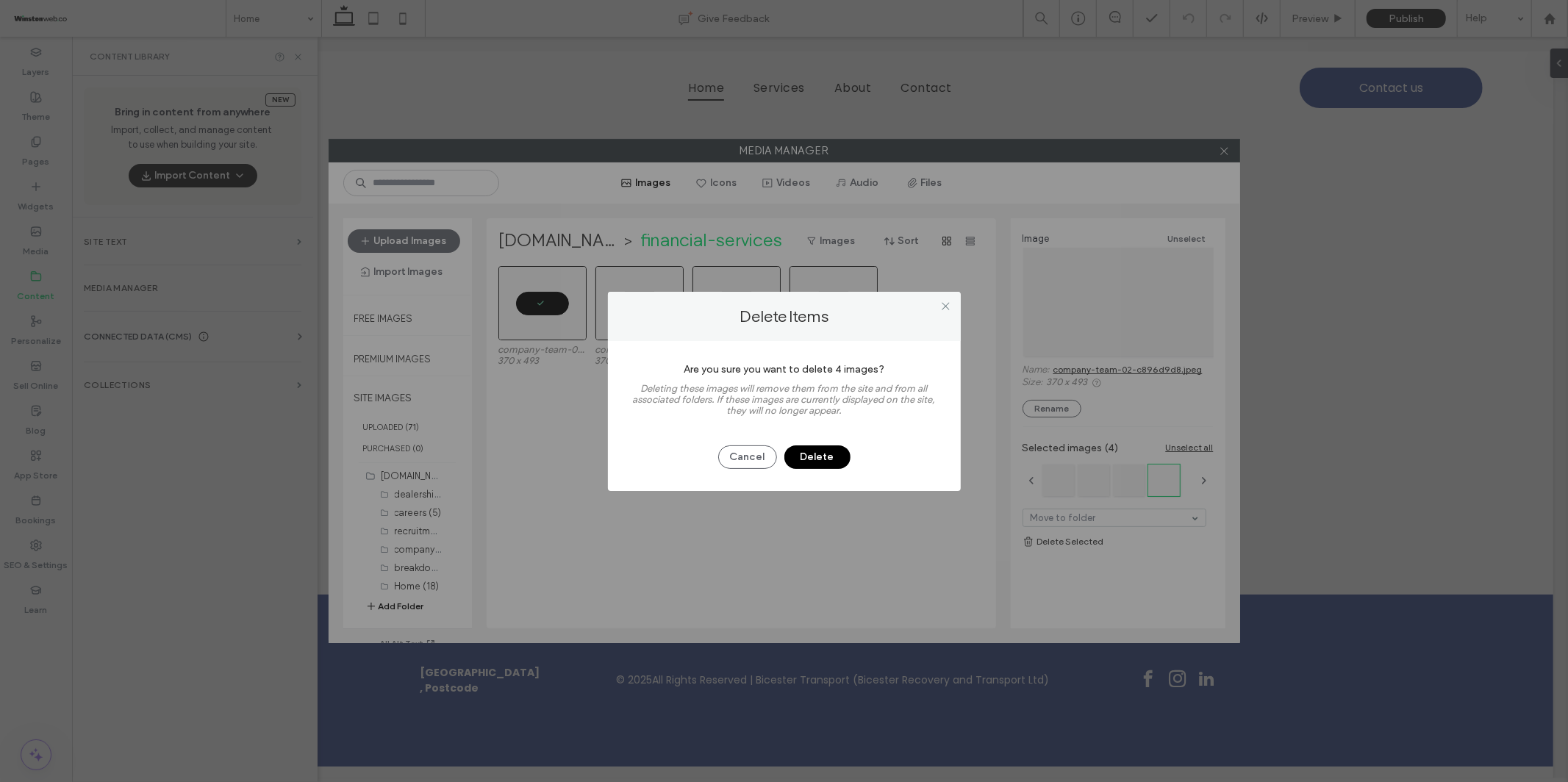
click at [806, 455] on button "Delete" at bounding box center [818, 457] width 66 height 23
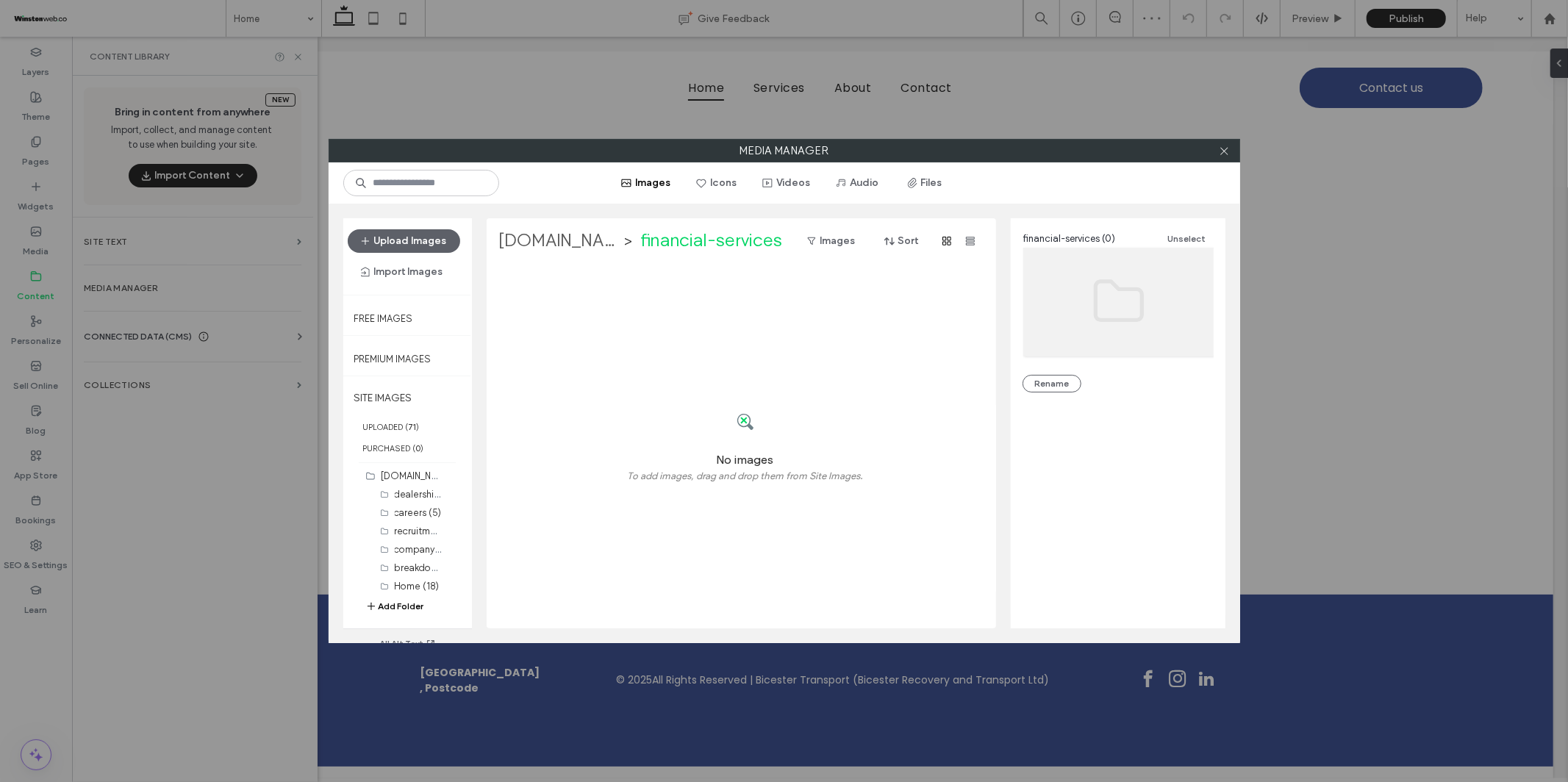
click at [593, 239] on label "bicesterrecovery.co.uk" at bounding box center [559, 241] width 122 height 23
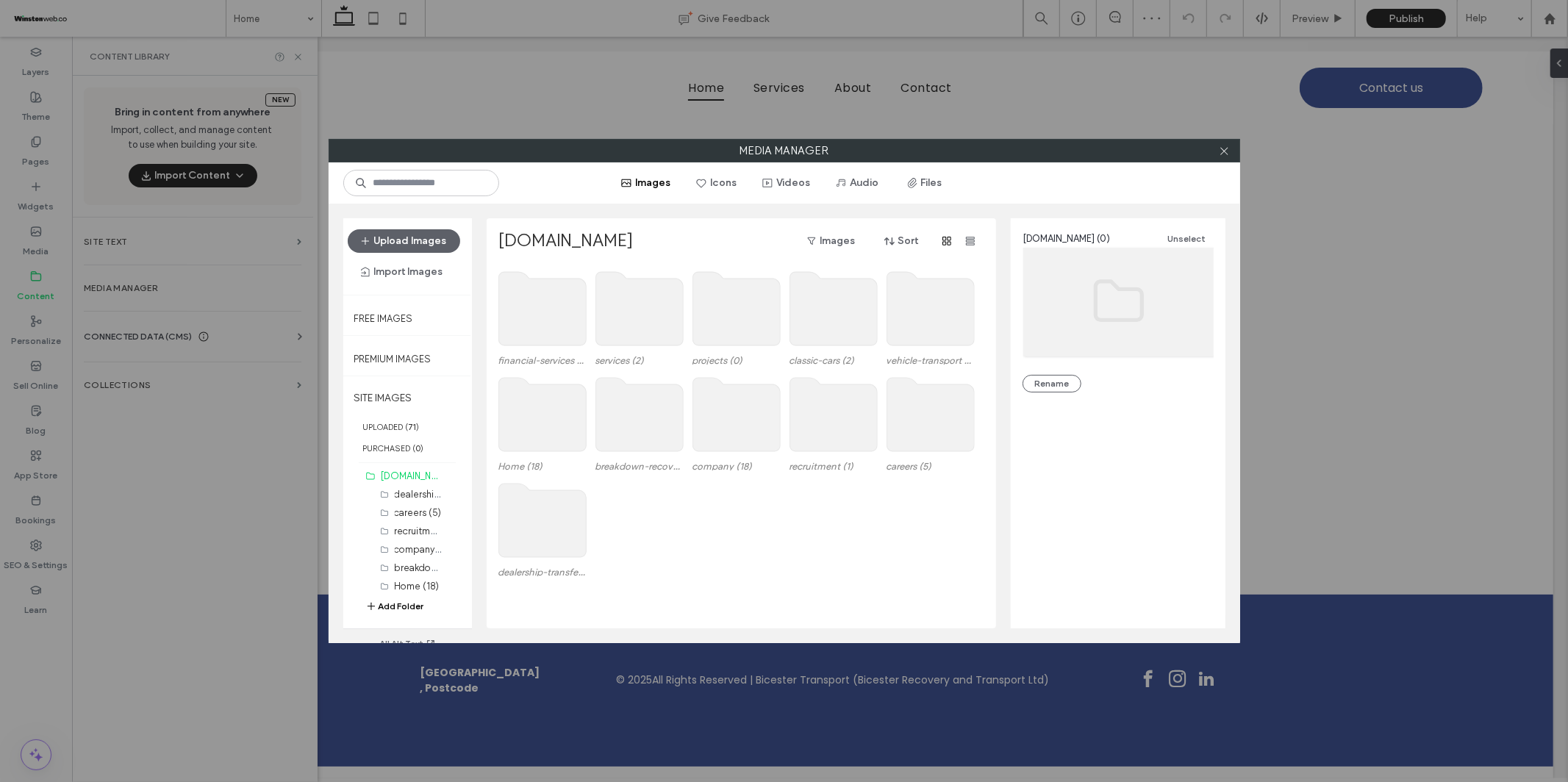
click at [657, 327] on use at bounding box center [640, 309] width 87 height 74
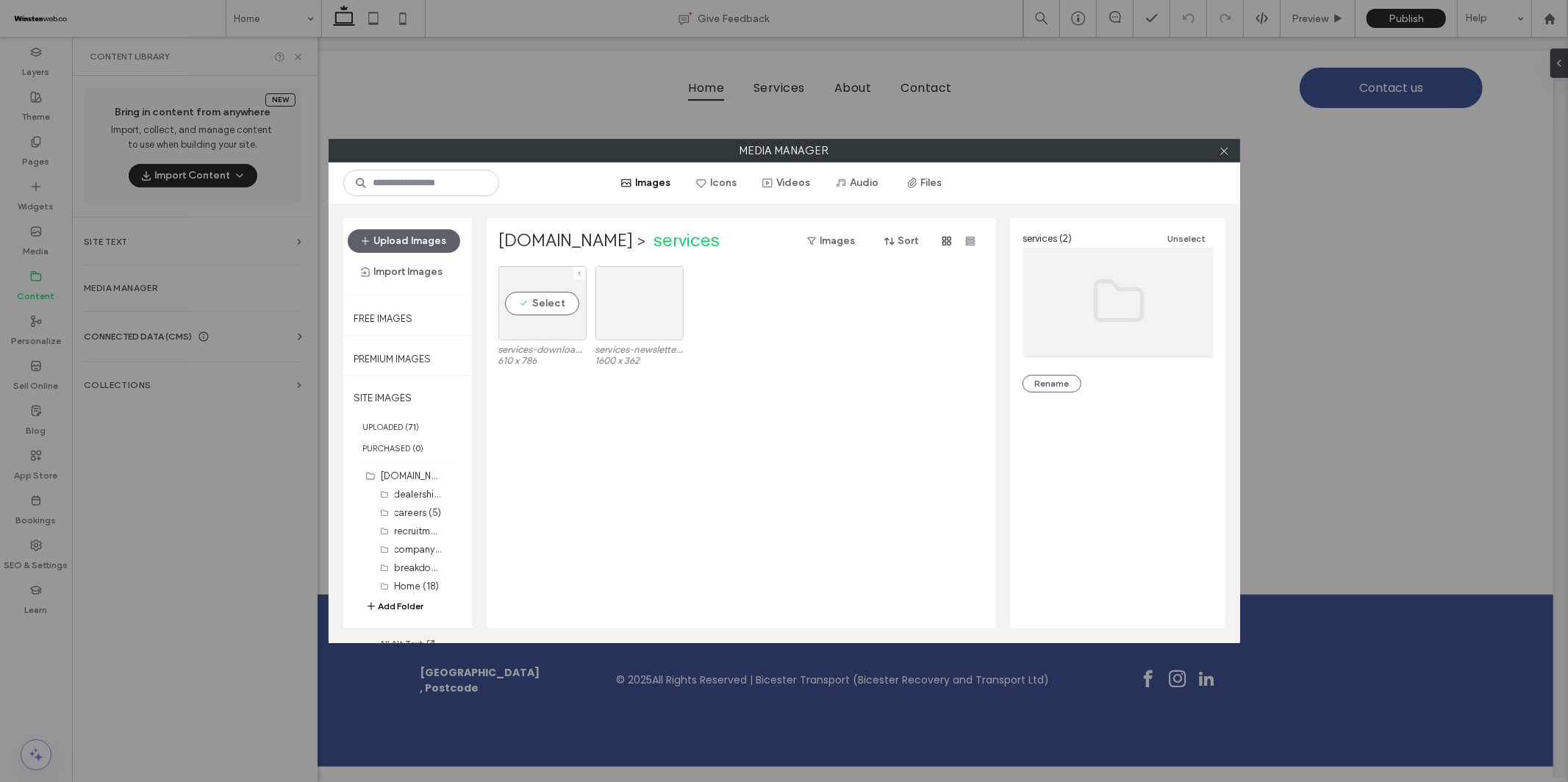
drag, startPoint x: 540, startPoint y: 303, endPoint x: 627, endPoint y: 306, distance: 87.1
click at [540, 303] on div "Select" at bounding box center [542, 303] width 88 height 75
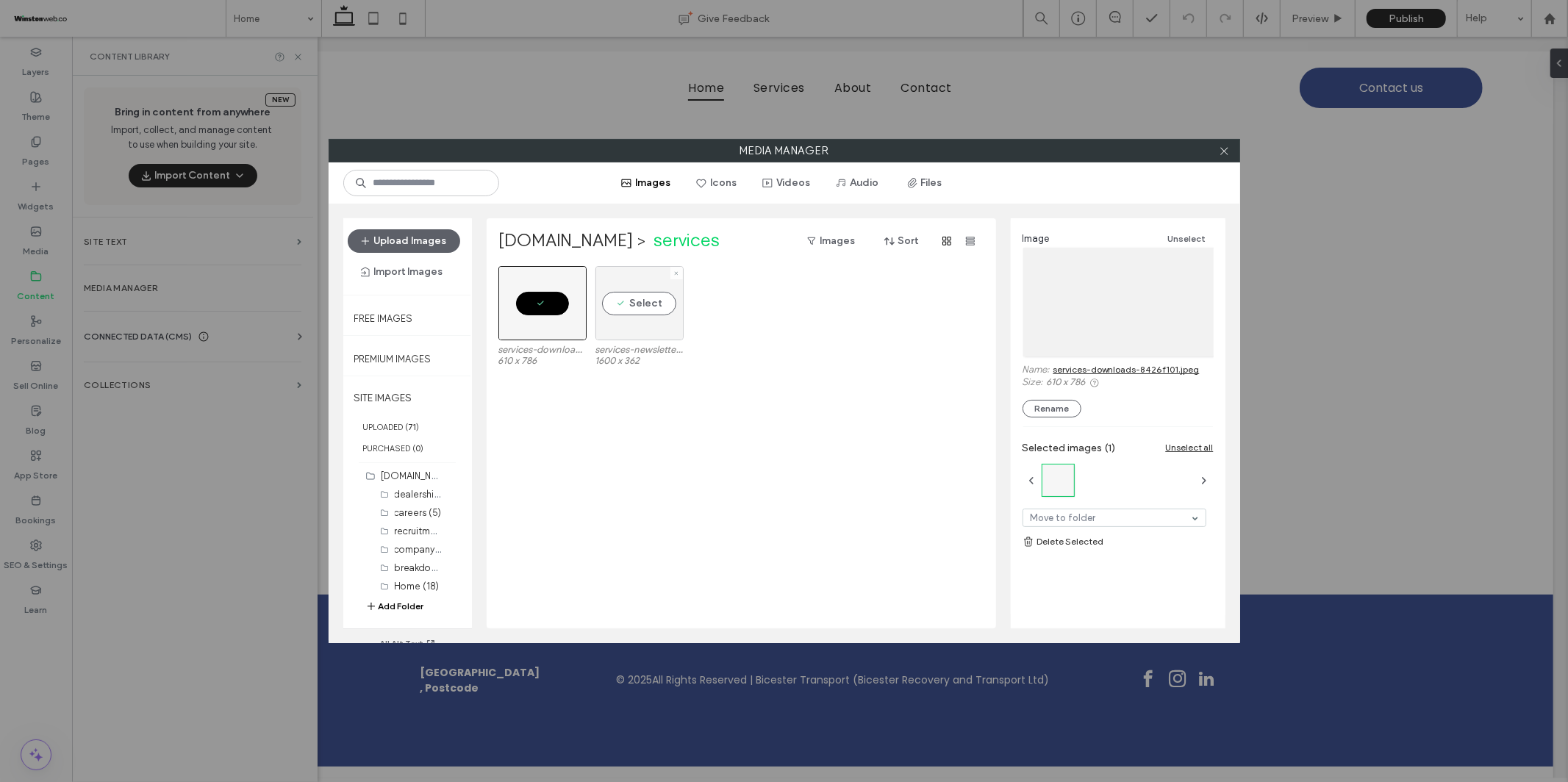
click at [663, 309] on div "Select" at bounding box center [640, 303] width 88 height 75
click at [1089, 553] on link "Delete Selected" at bounding box center [1117, 552] width 191 height 15
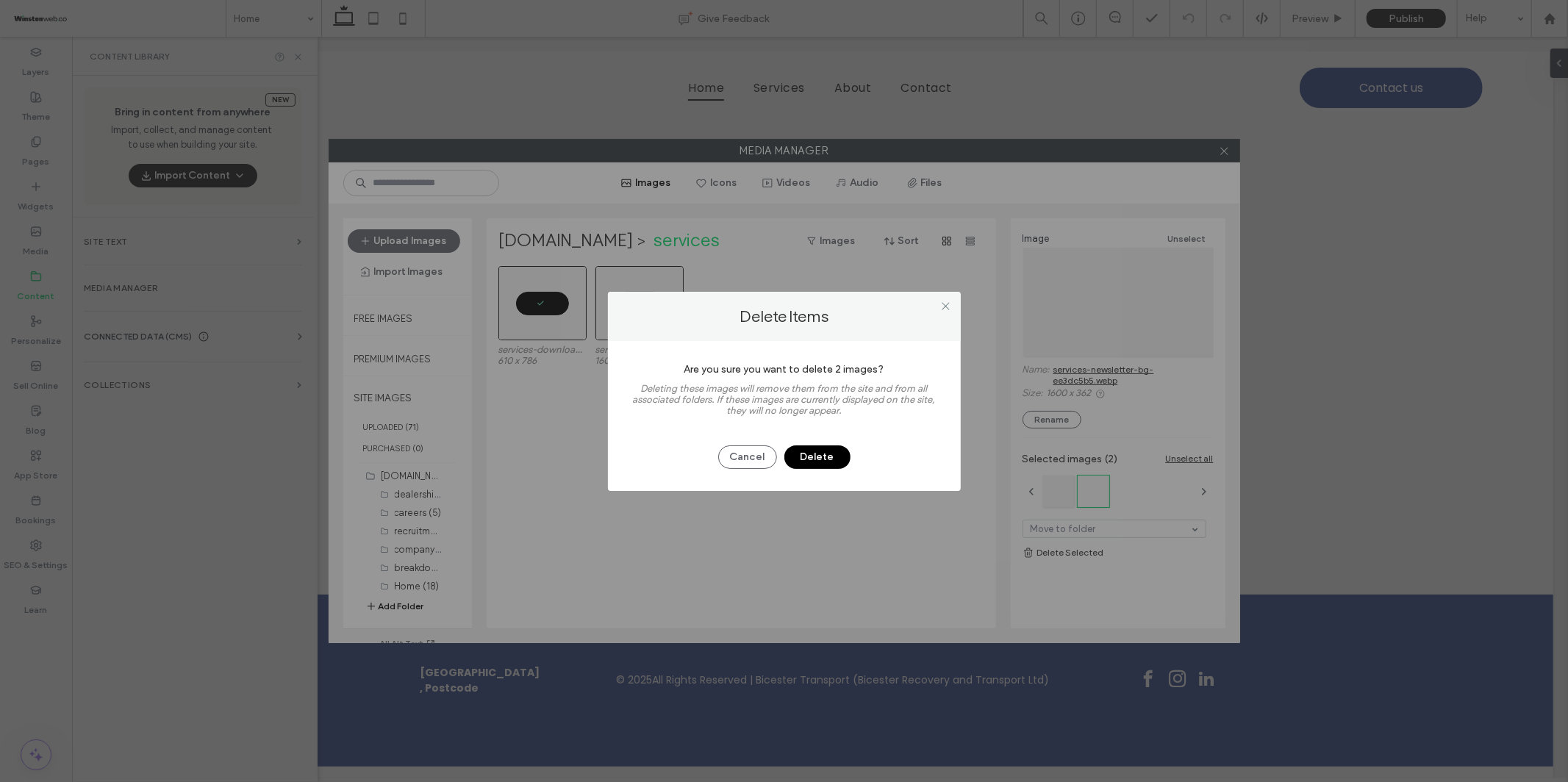
click at [842, 459] on button "Delete" at bounding box center [818, 457] width 66 height 23
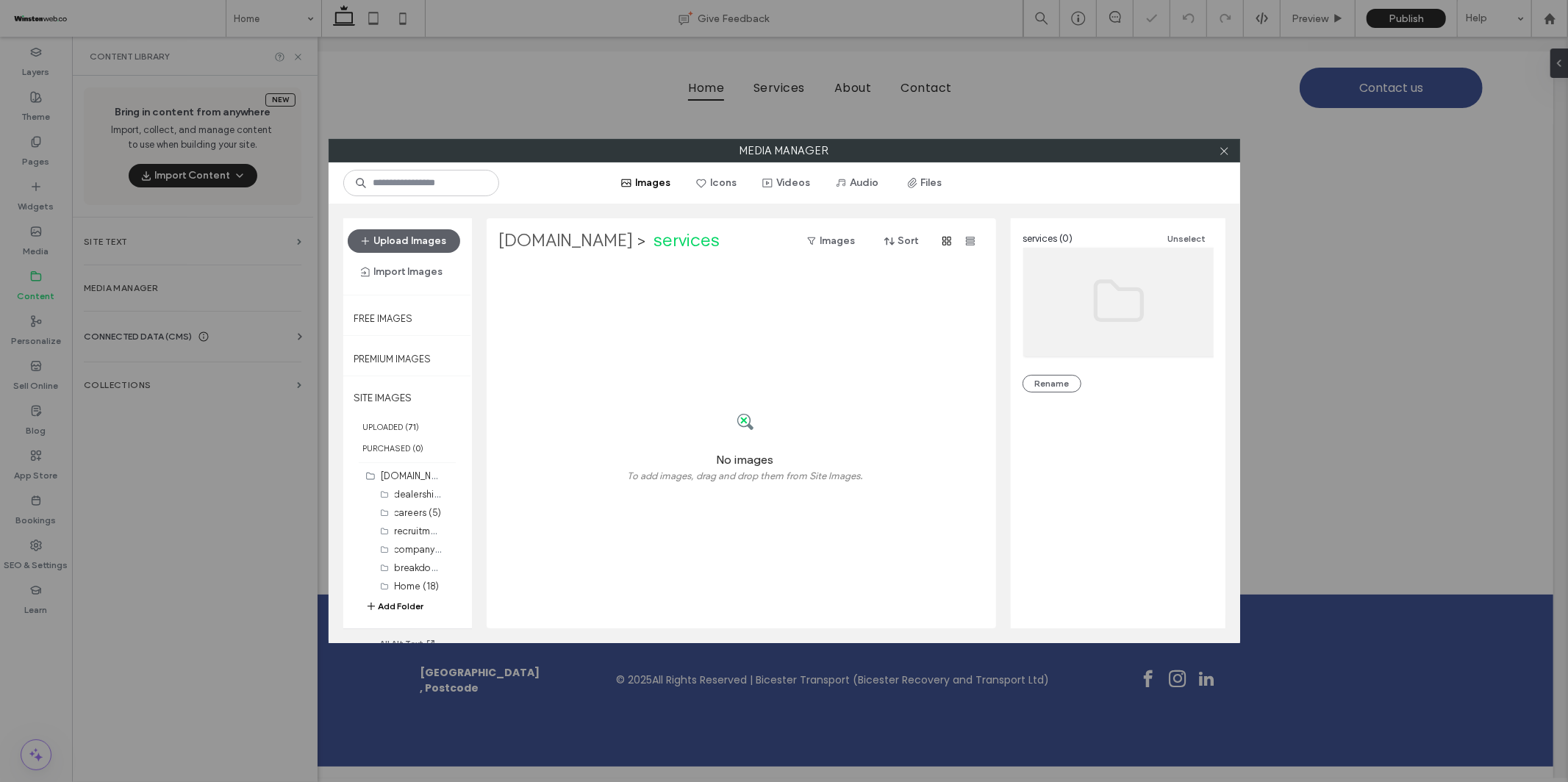
click at [606, 248] on label "bicesterrecovery.co.uk" at bounding box center [566, 241] width 136 height 23
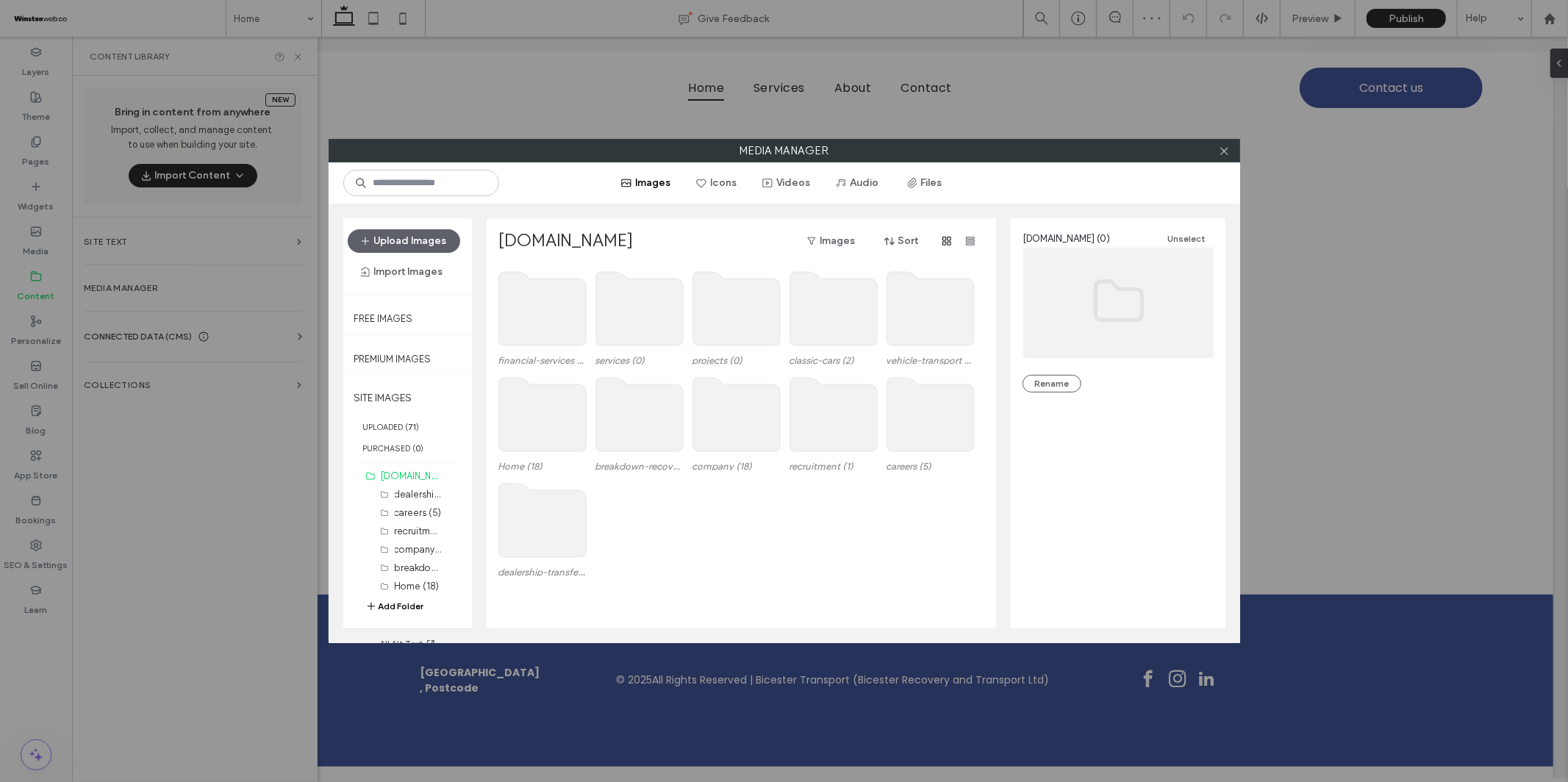
click at [929, 337] on use at bounding box center [930, 309] width 87 height 74
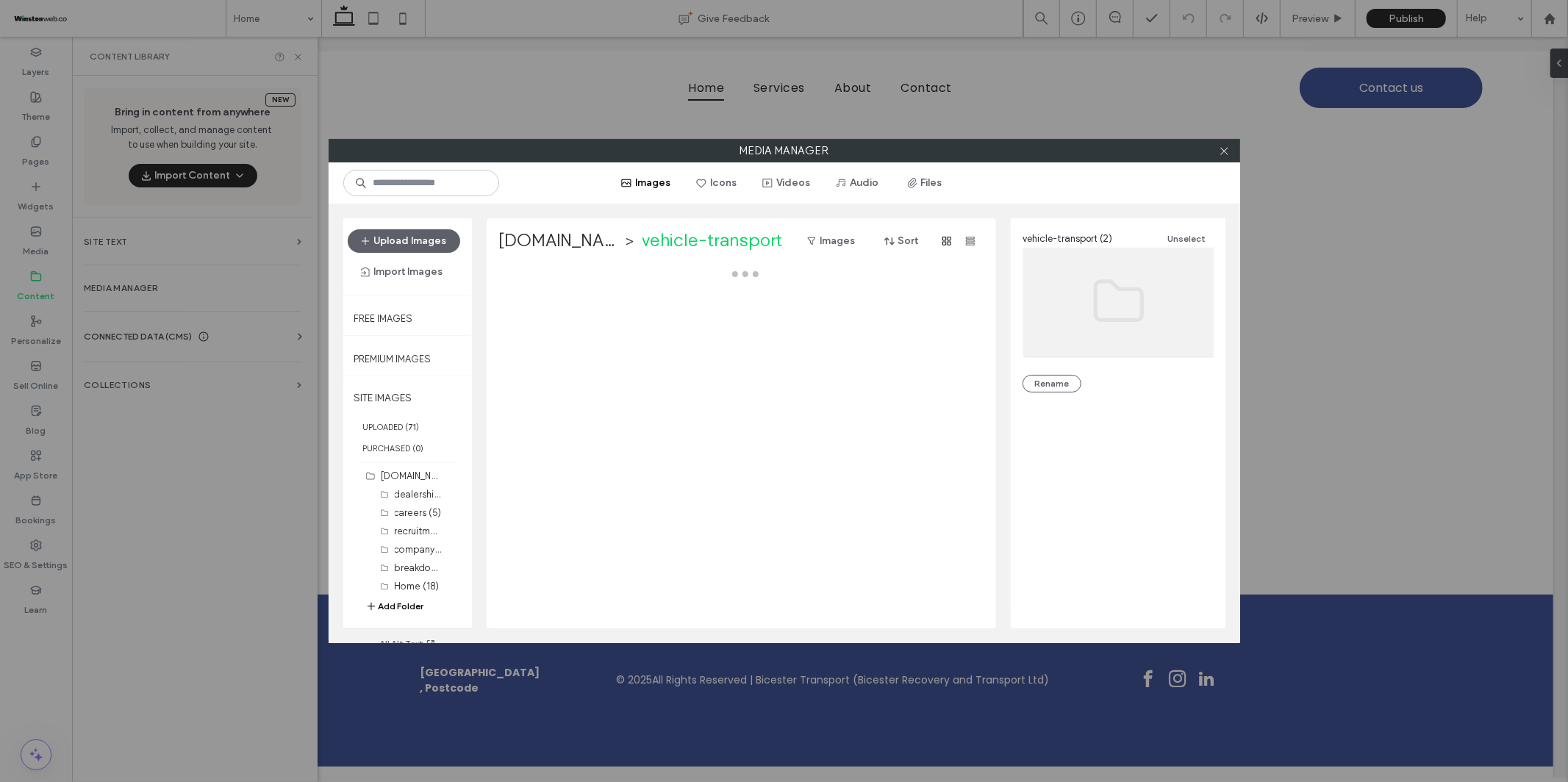
click at [929, 337] on div at bounding box center [745, 448] width 494 height 362
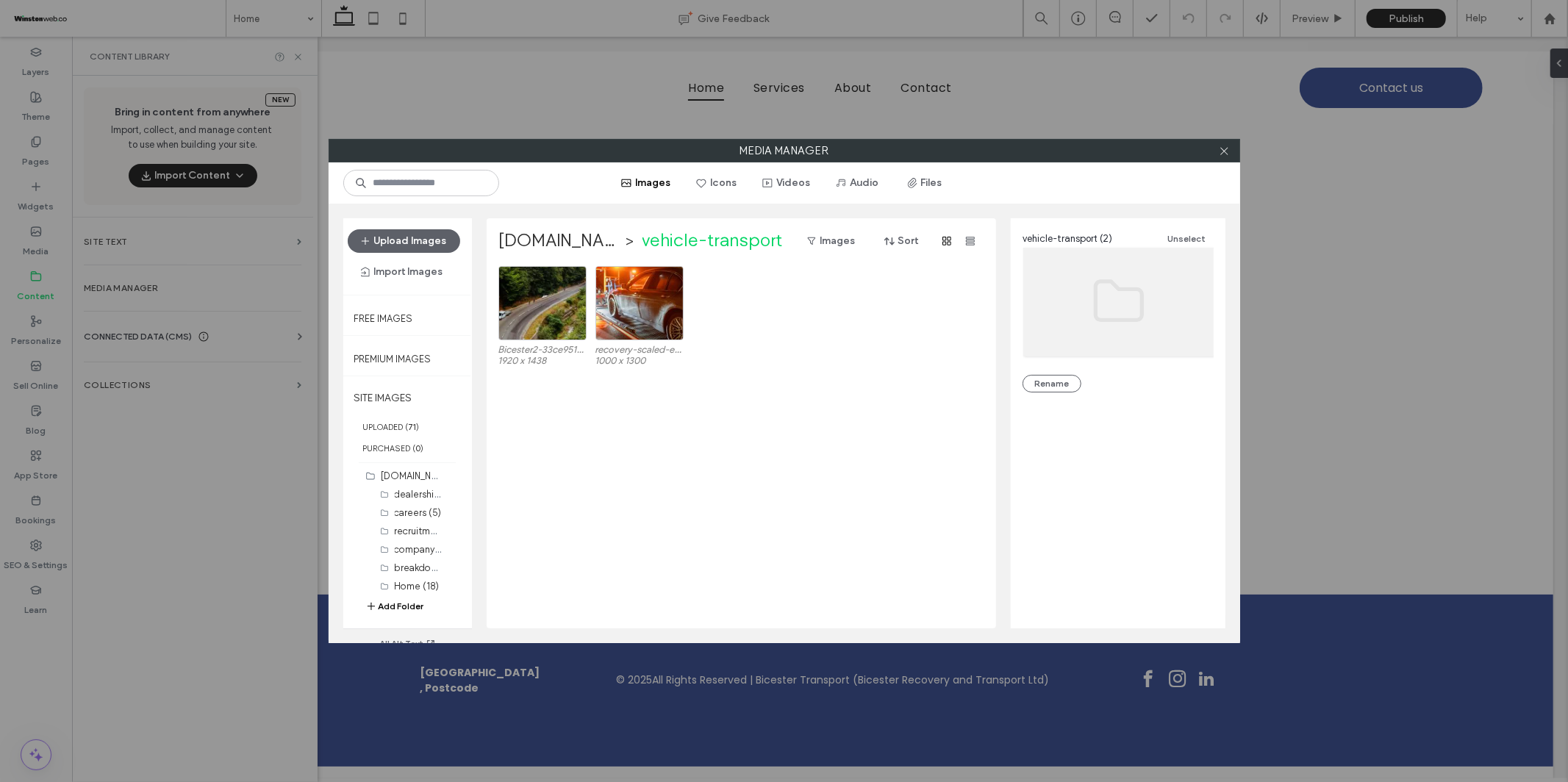
click at [747, 241] on label "vehicle-transport" at bounding box center [712, 241] width 141 height 23
click at [549, 239] on label "bicesterrecovery.co.uk" at bounding box center [559, 241] width 123 height 23
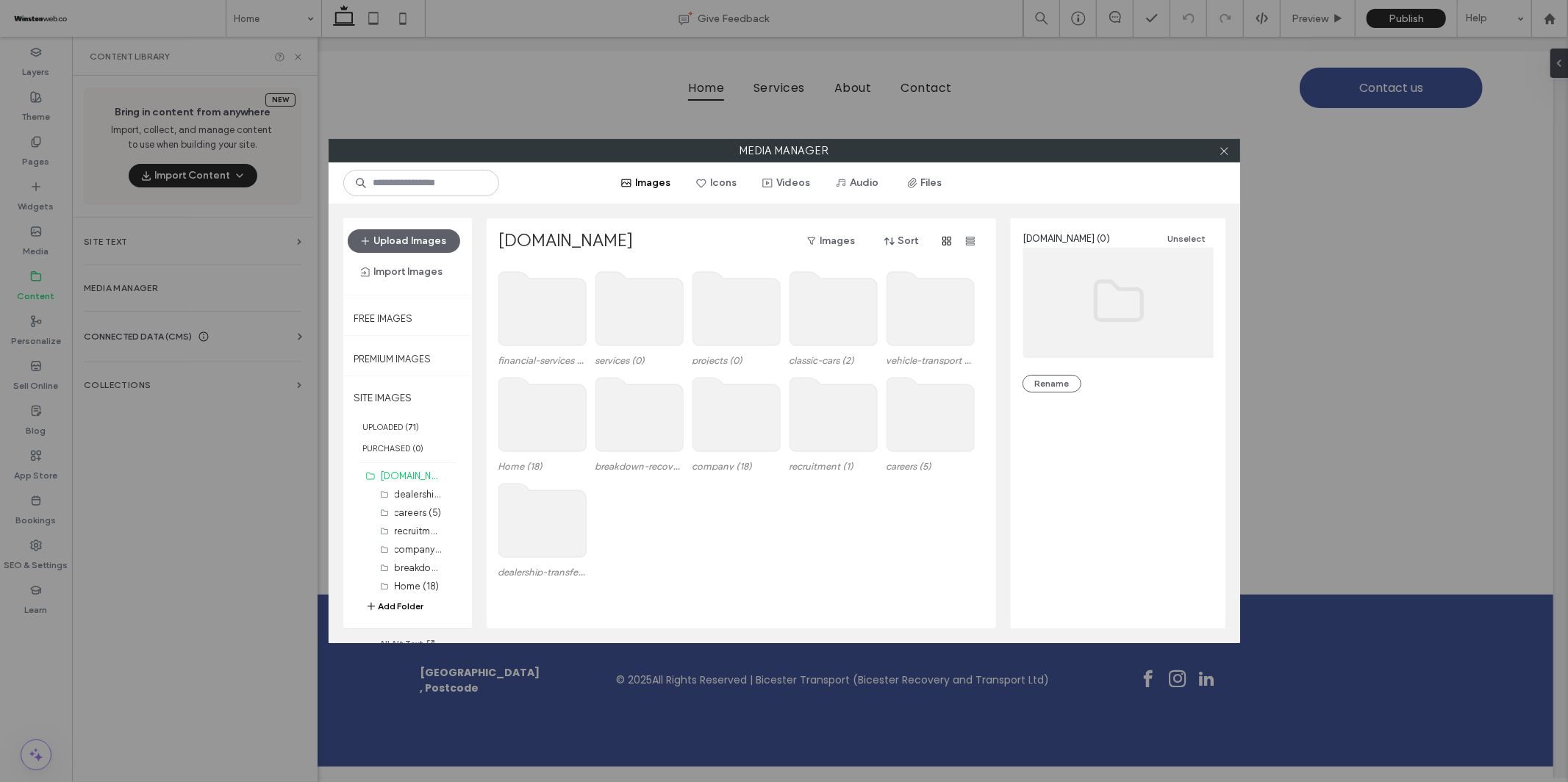
click at [808, 317] on use at bounding box center [833, 309] width 87 height 74
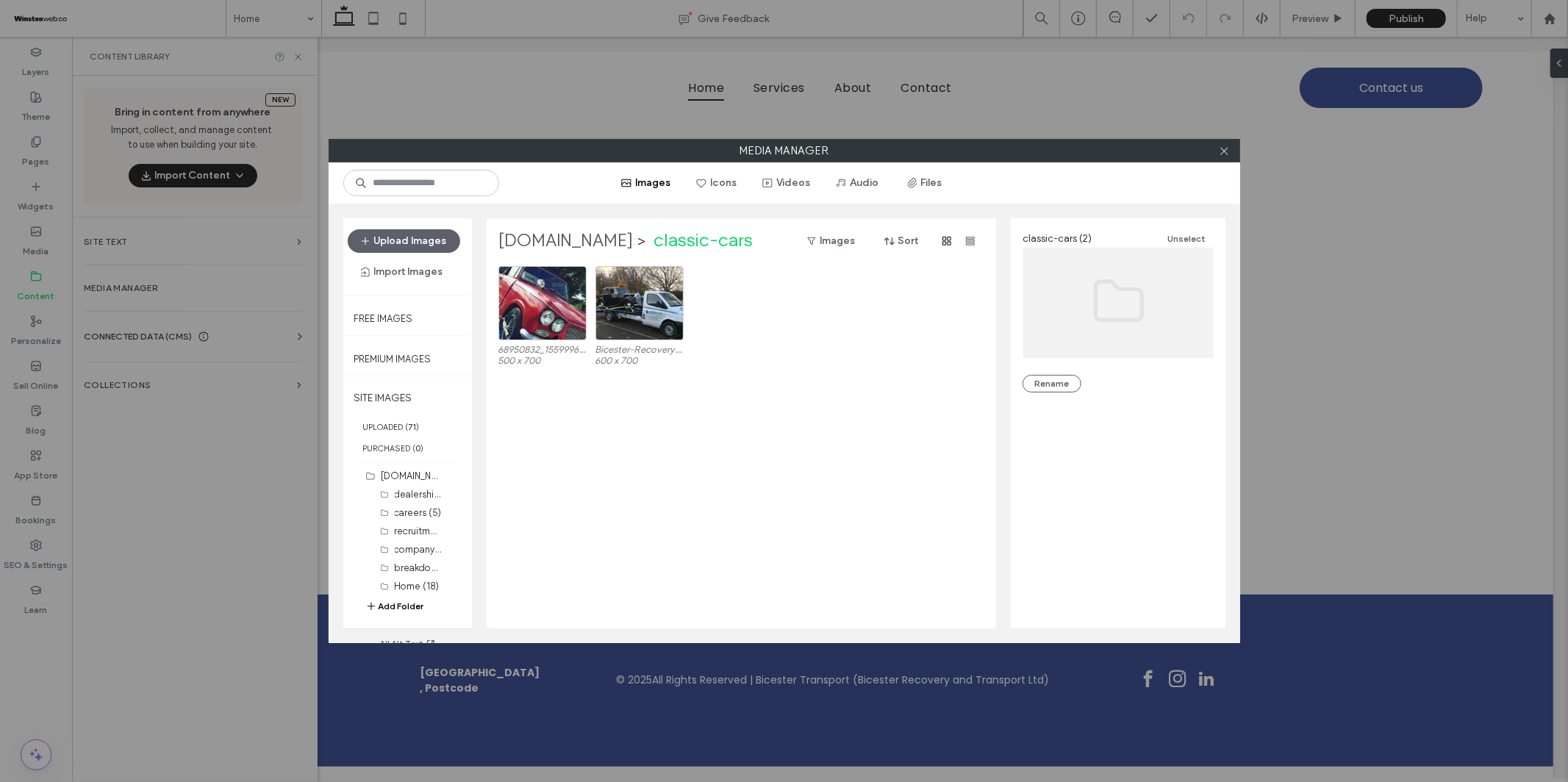
click at [612, 237] on label "bicesterrecovery.co.uk" at bounding box center [566, 241] width 136 height 23
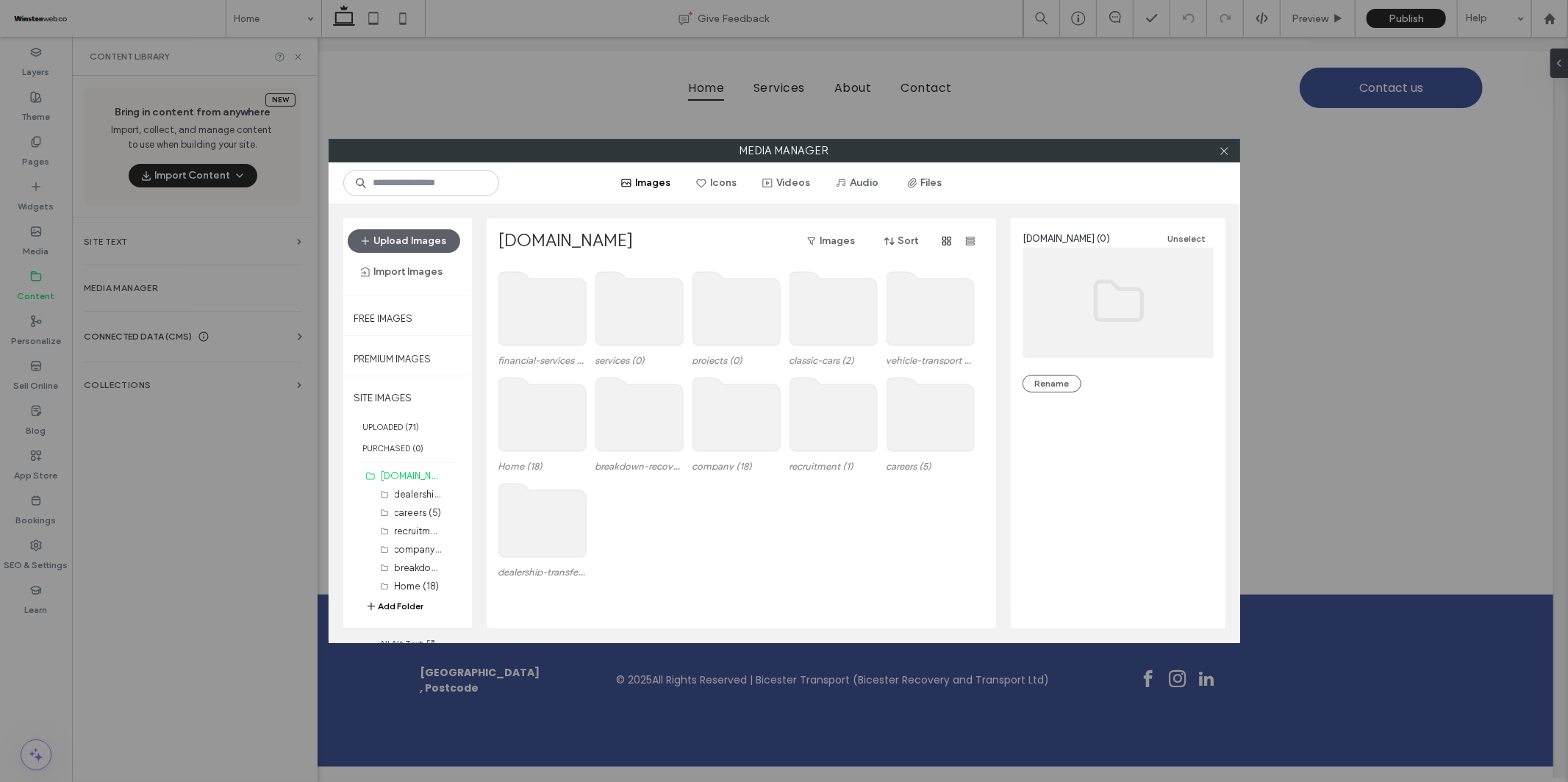
click at [525, 423] on use at bounding box center [542, 415] width 87 height 74
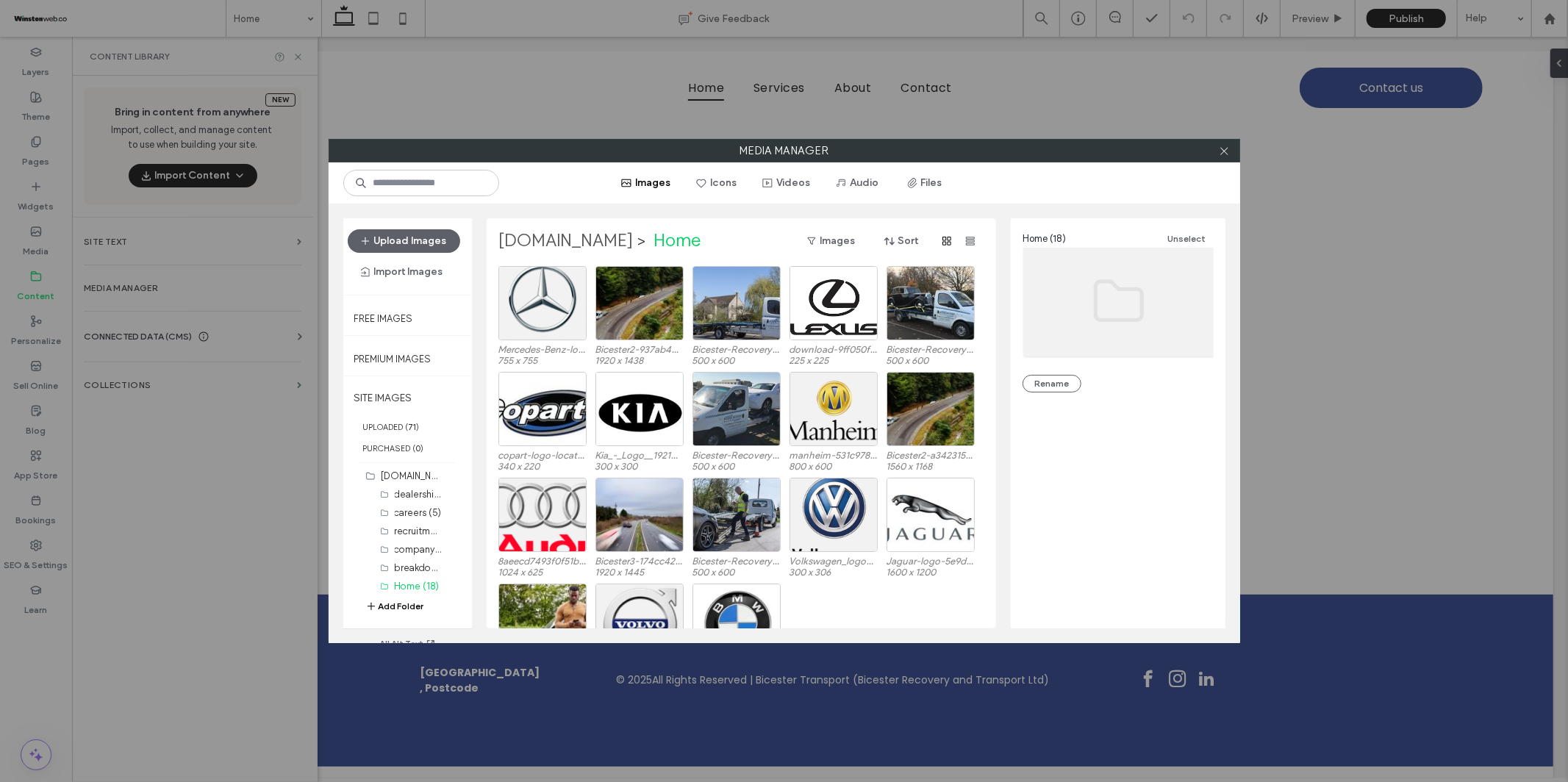
click at [616, 244] on label "bicesterrecovery.co.uk" at bounding box center [566, 241] width 136 height 23
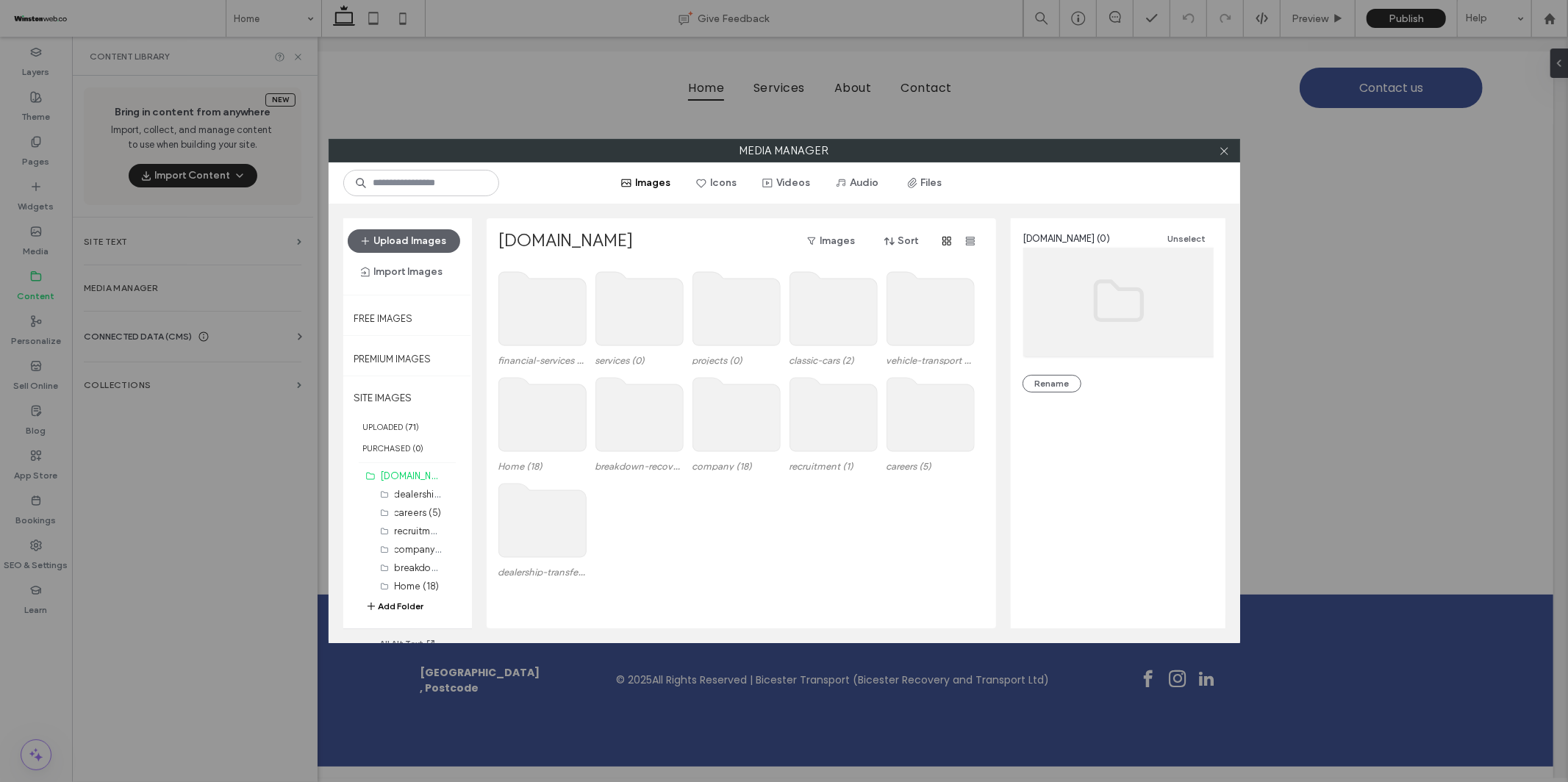
click at [638, 410] on use at bounding box center [640, 415] width 87 height 74
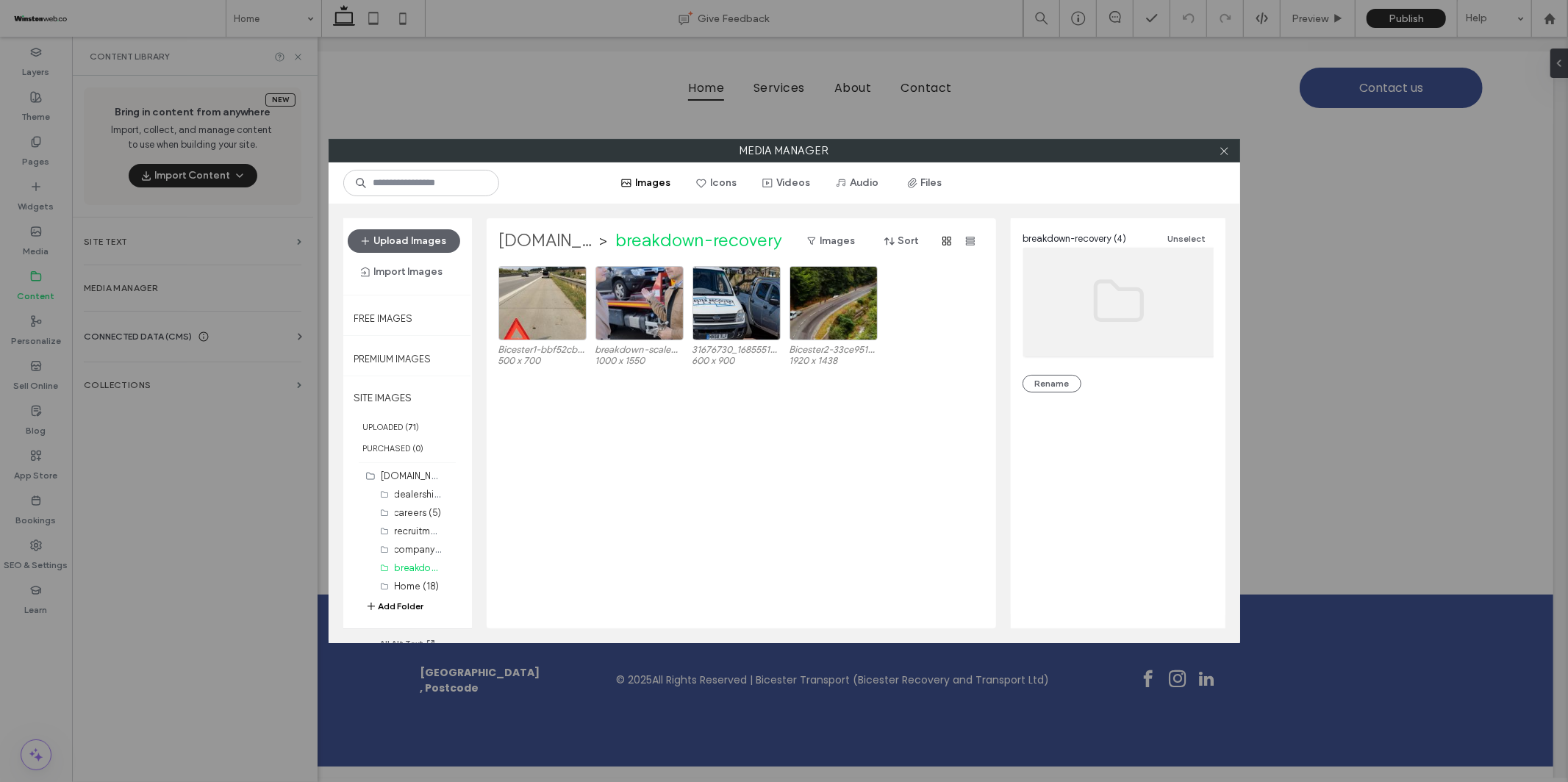
click at [583, 247] on label "bicesterrecovery.co.uk" at bounding box center [547, 241] width 97 height 23
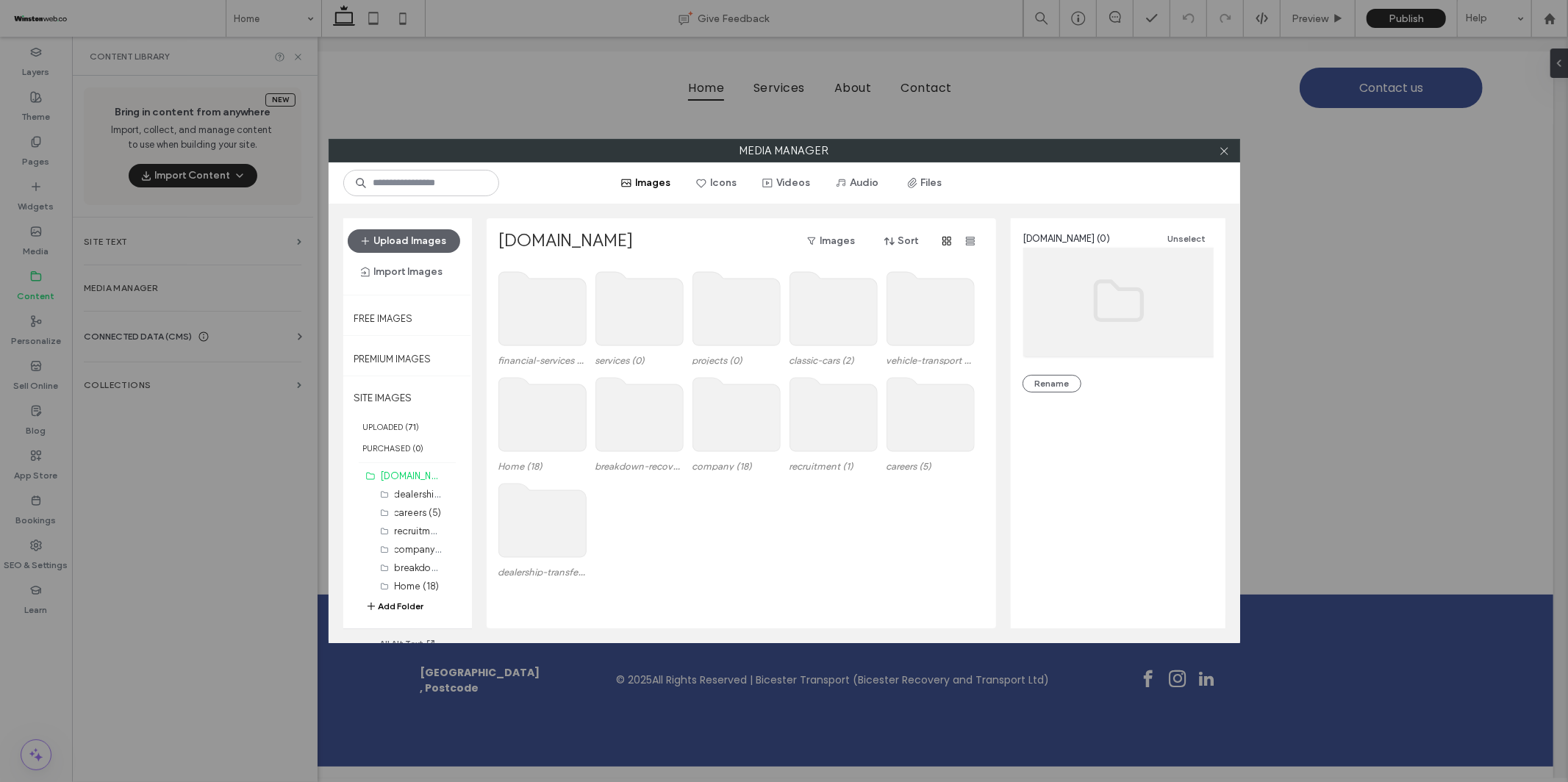
click at [752, 430] on use at bounding box center [737, 415] width 87 height 74
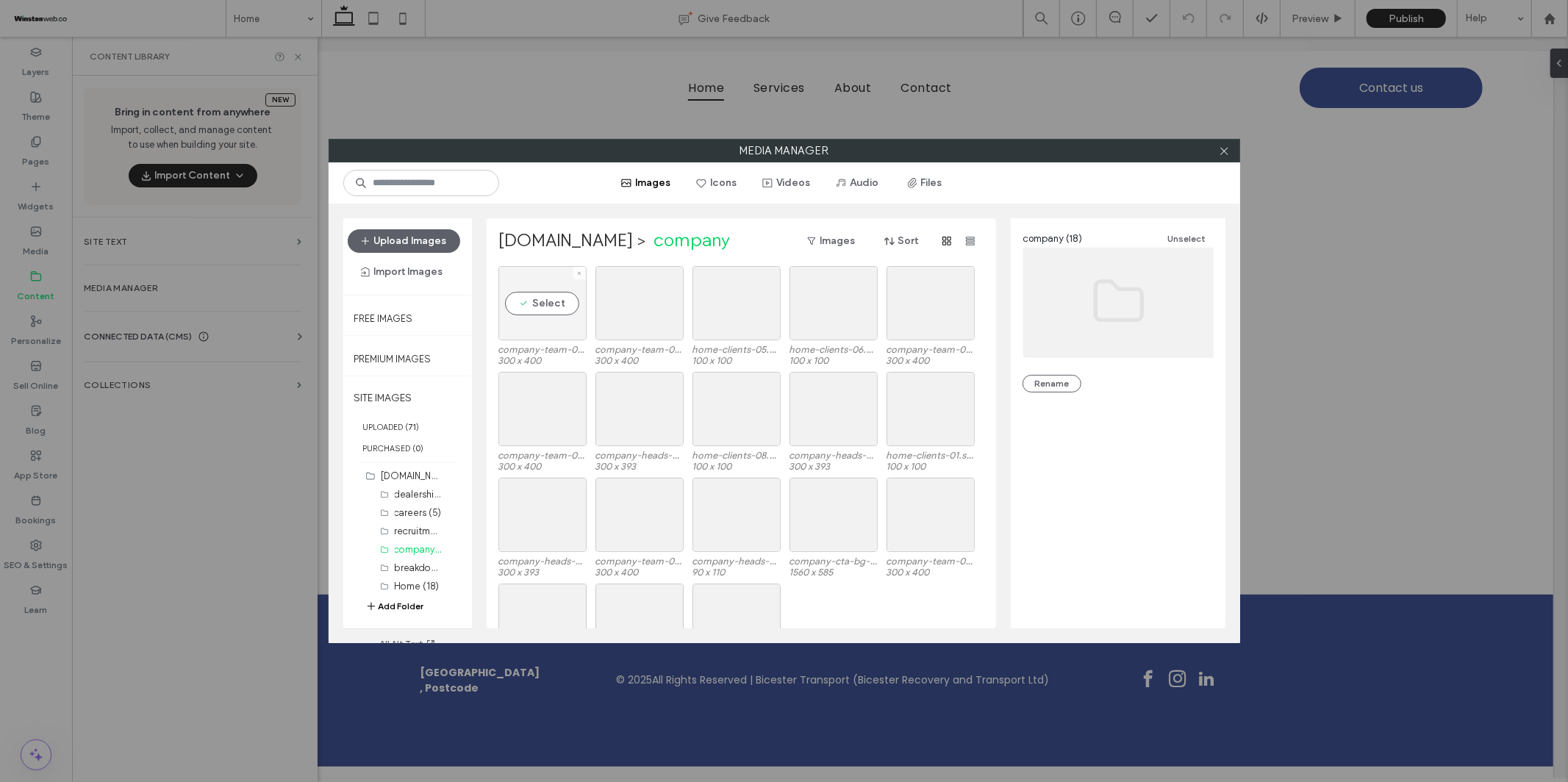
scroll to position [2, 0]
click at [562, 307] on div "Select" at bounding box center [542, 300] width 88 height 75
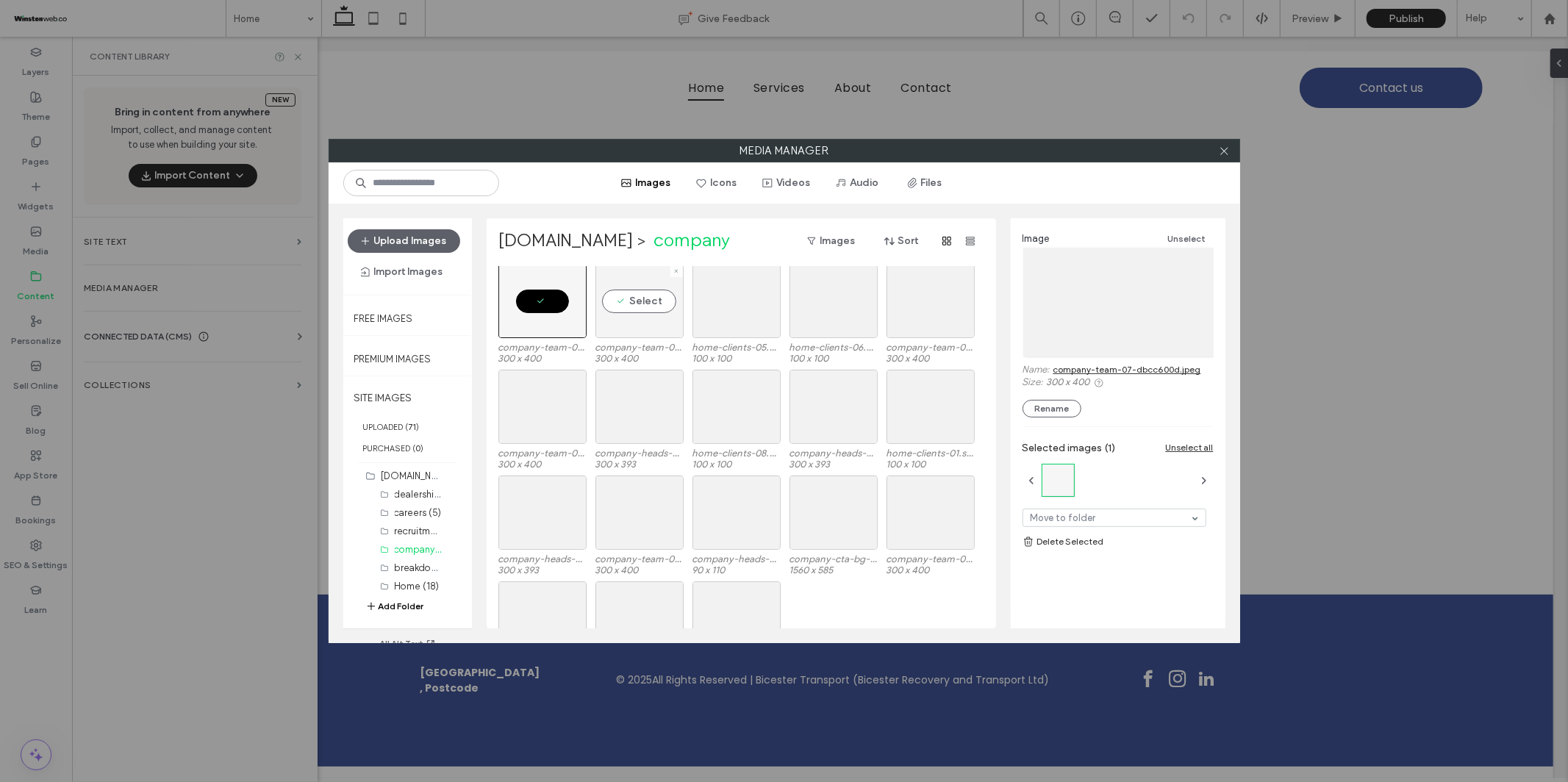
click at [666, 303] on div "Select" at bounding box center [640, 300] width 88 height 75
drag, startPoint x: 761, startPoint y: 306, endPoint x: 819, endPoint y: 300, distance: 58.3
click at [761, 306] on div "Select" at bounding box center [737, 300] width 88 height 75
drag, startPoint x: 829, startPoint y: 300, endPoint x: 897, endPoint y: 297, distance: 68.1
click at [831, 300] on div "Select" at bounding box center [833, 300] width 88 height 75
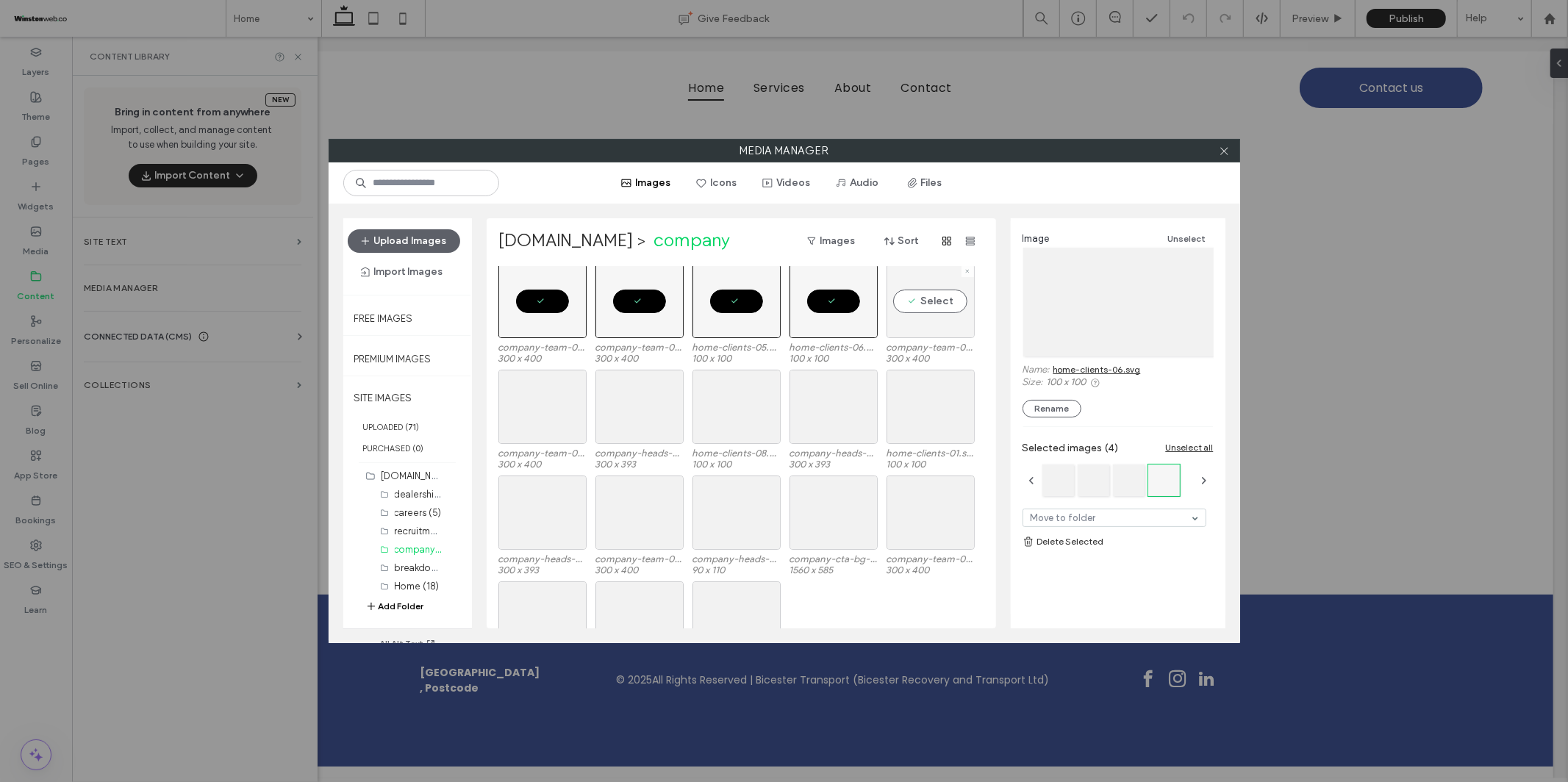
click at [931, 298] on div "Select" at bounding box center [930, 300] width 88 height 75
click at [922, 401] on div "Select" at bounding box center [930, 407] width 88 height 75
click at [834, 404] on div "Select" at bounding box center [833, 407] width 88 height 75
click at [706, 402] on div "Select" at bounding box center [737, 407] width 88 height 75
click at [642, 405] on div "Select" at bounding box center [640, 407] width 88 height 75
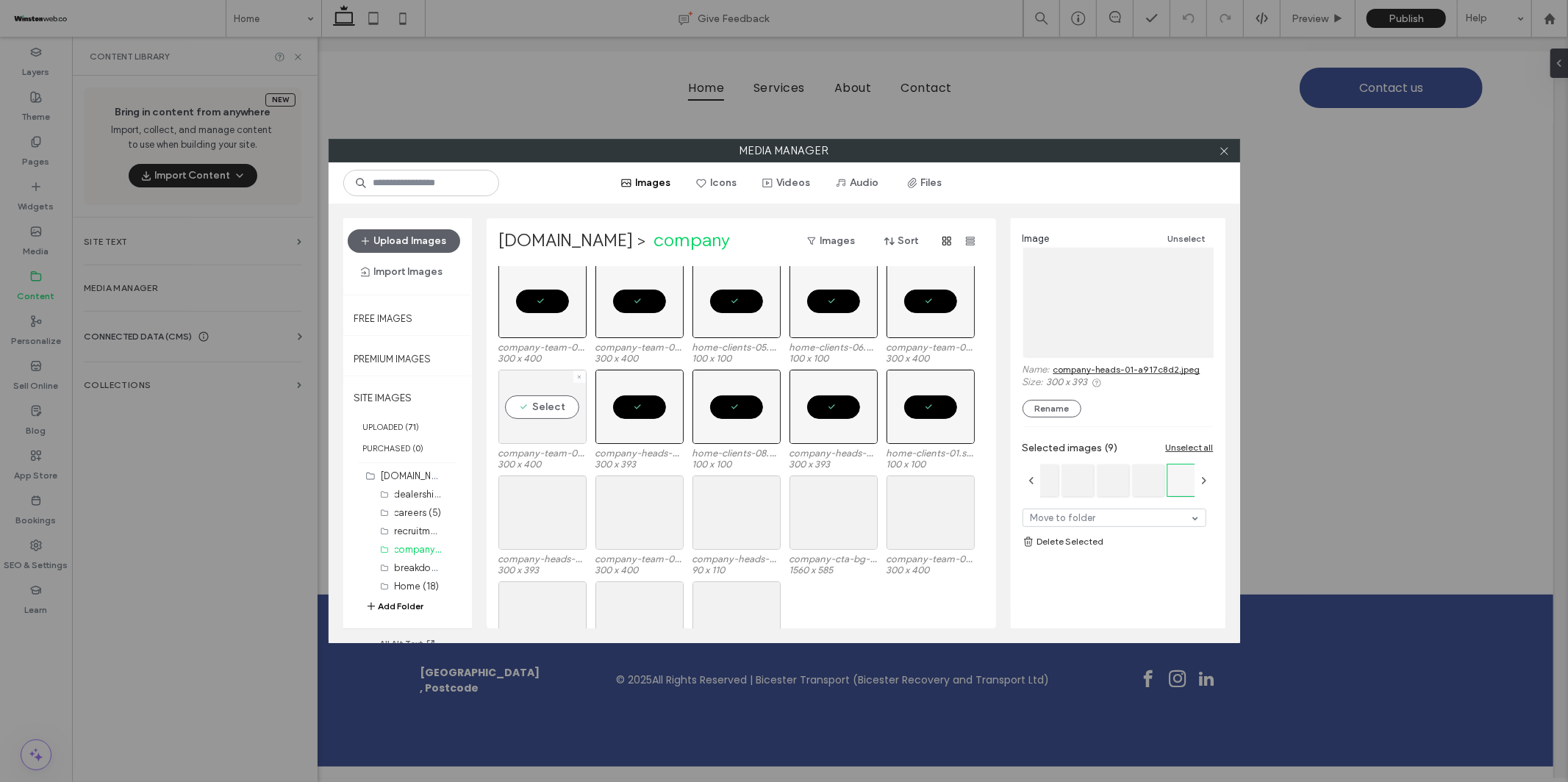
drag, startPoint x: 545, startPoint y: 405, endPoint x: 540, endPoint y: 422, distance: 17.7
click at [545, 406] on div "Select" at bounding box center [542, 407] width 88 height 75
click at [525, 530] on div "Select" at bounding box center [542, 513] width 88 height 75
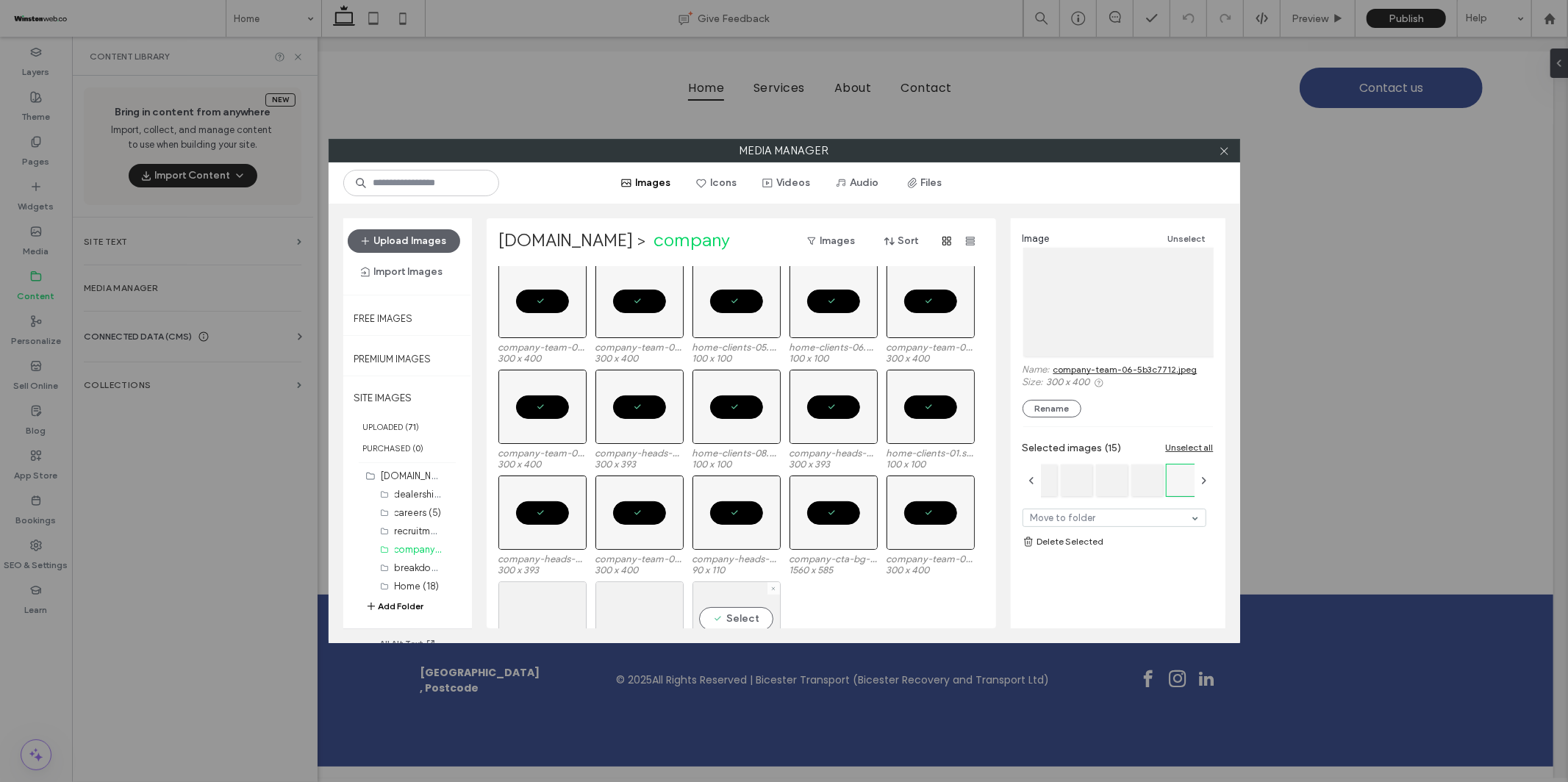
scroll to position [60, 0]
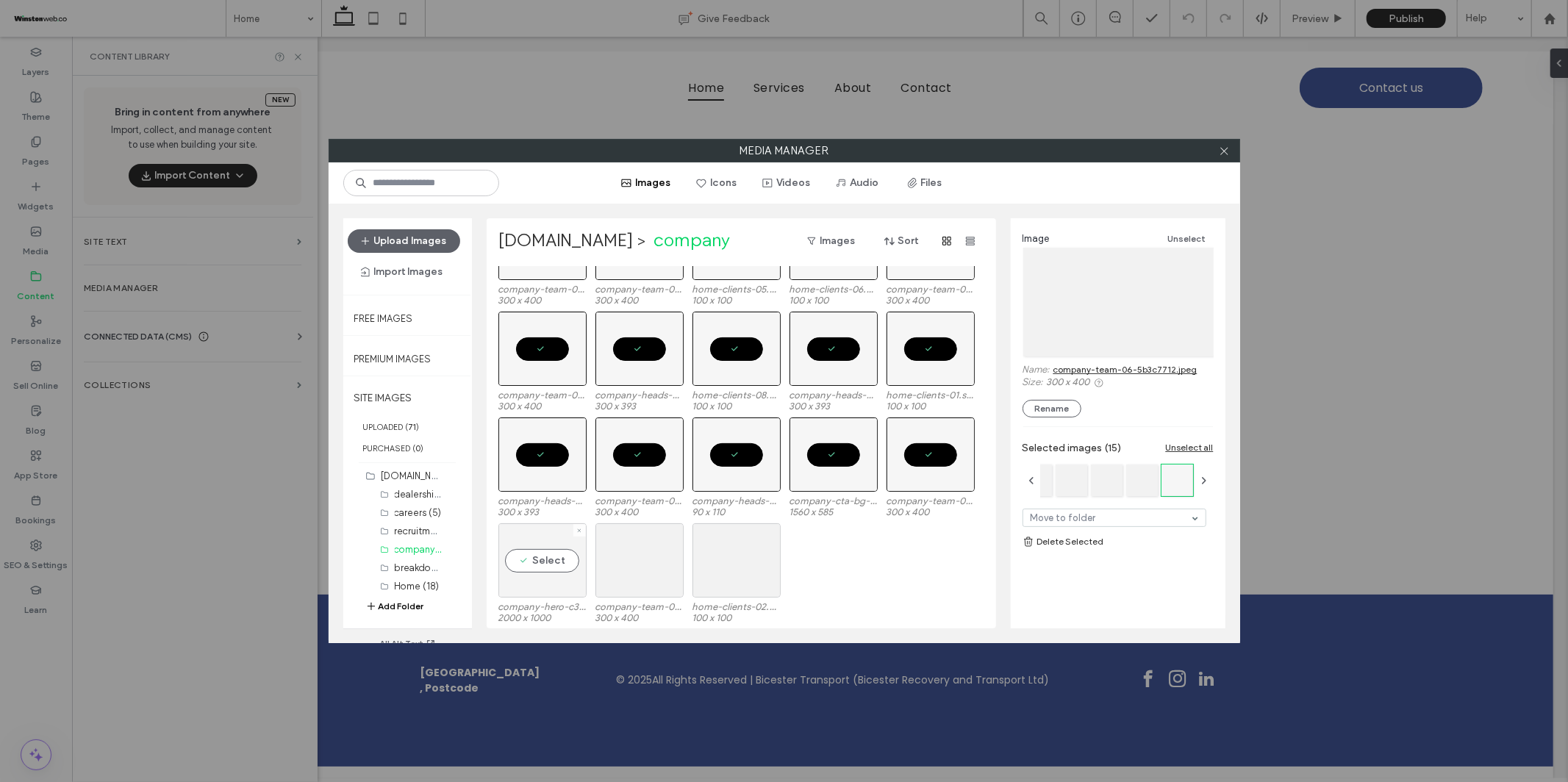
drag, startPoint x: 542, startPoint y: 561, endPoint x: 550, endPoint y: 560, distance: 8.1
click at [544, 561] on div "Select" at bounding box center [542, 560] width 88 height 75
drag, startPoint x: 609, startPoint y: 564, endPoint x: 706, endPoint y: 569, distance: 97.1
click at [611, 565] on div "Select" at bounding box center [640, 560] width 88 height 75
click at [715, 568] on div "Select" at bounding box center [737, 560] width 88 height 75
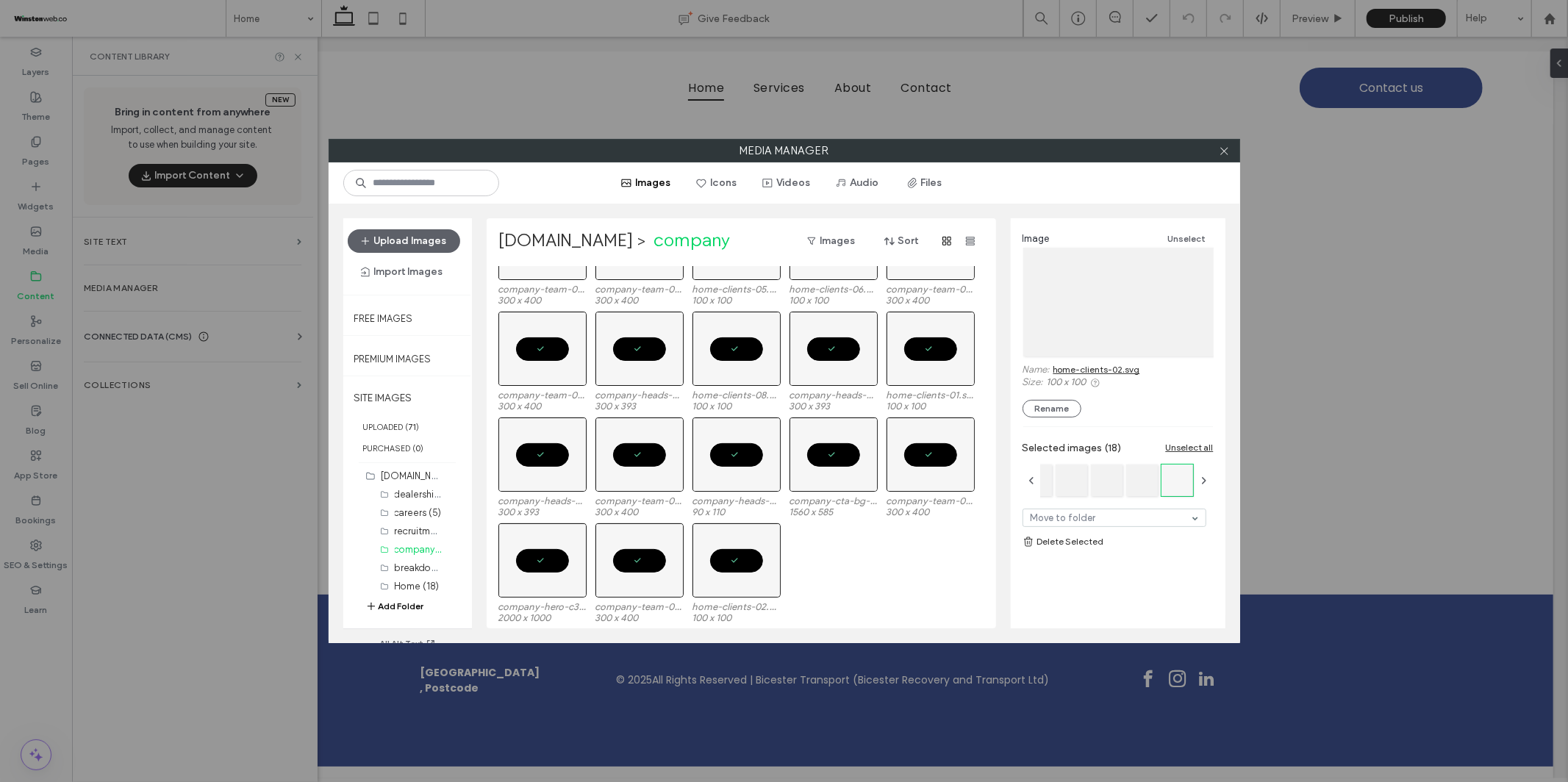
click at [1082, 543] on link "Delete Selected" at bounding box center [1117, 542] width 191 height 15
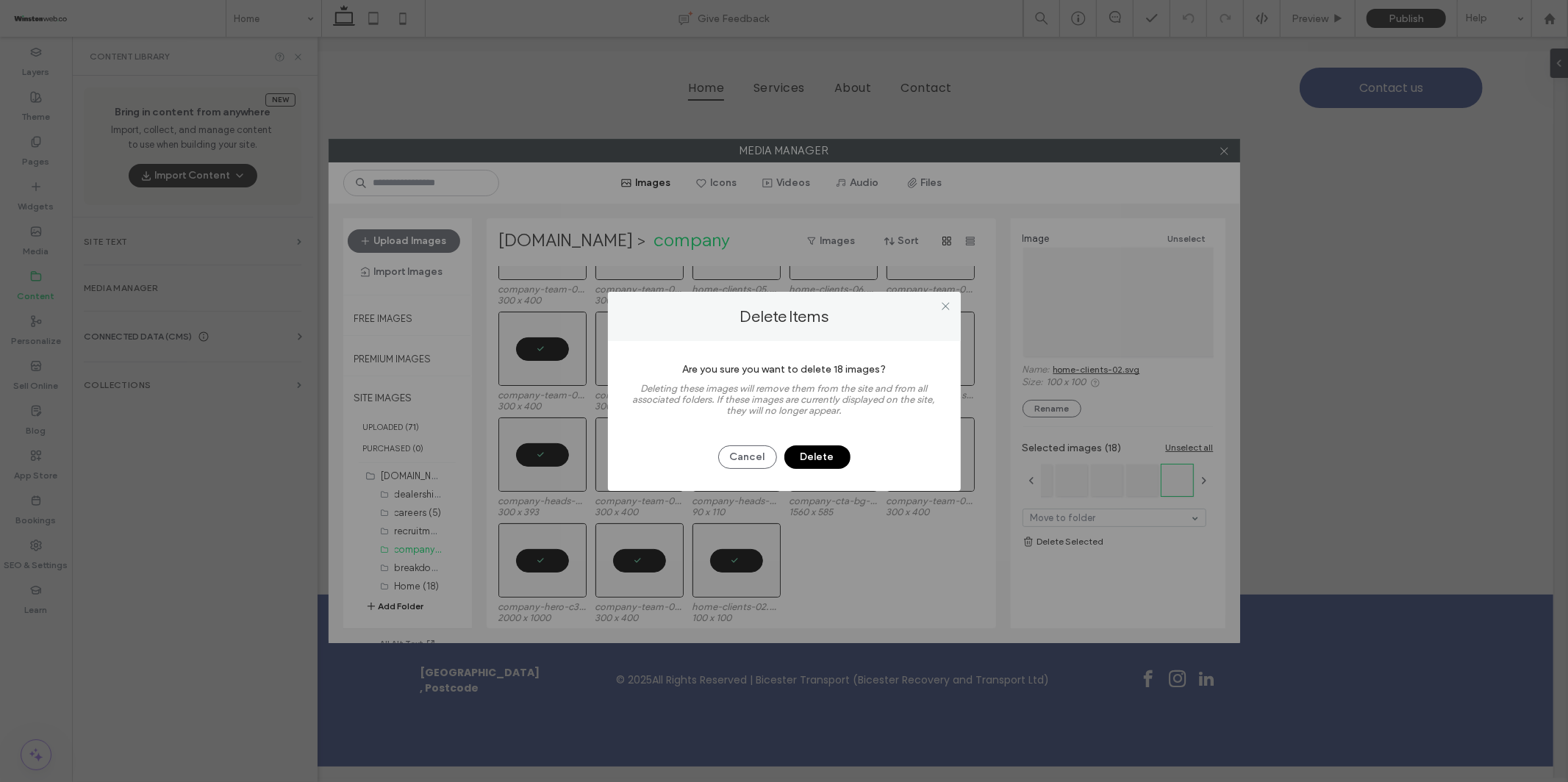
click at [826, 455] on button "Delete" at bounding box center [818, 457] width 66 height 23
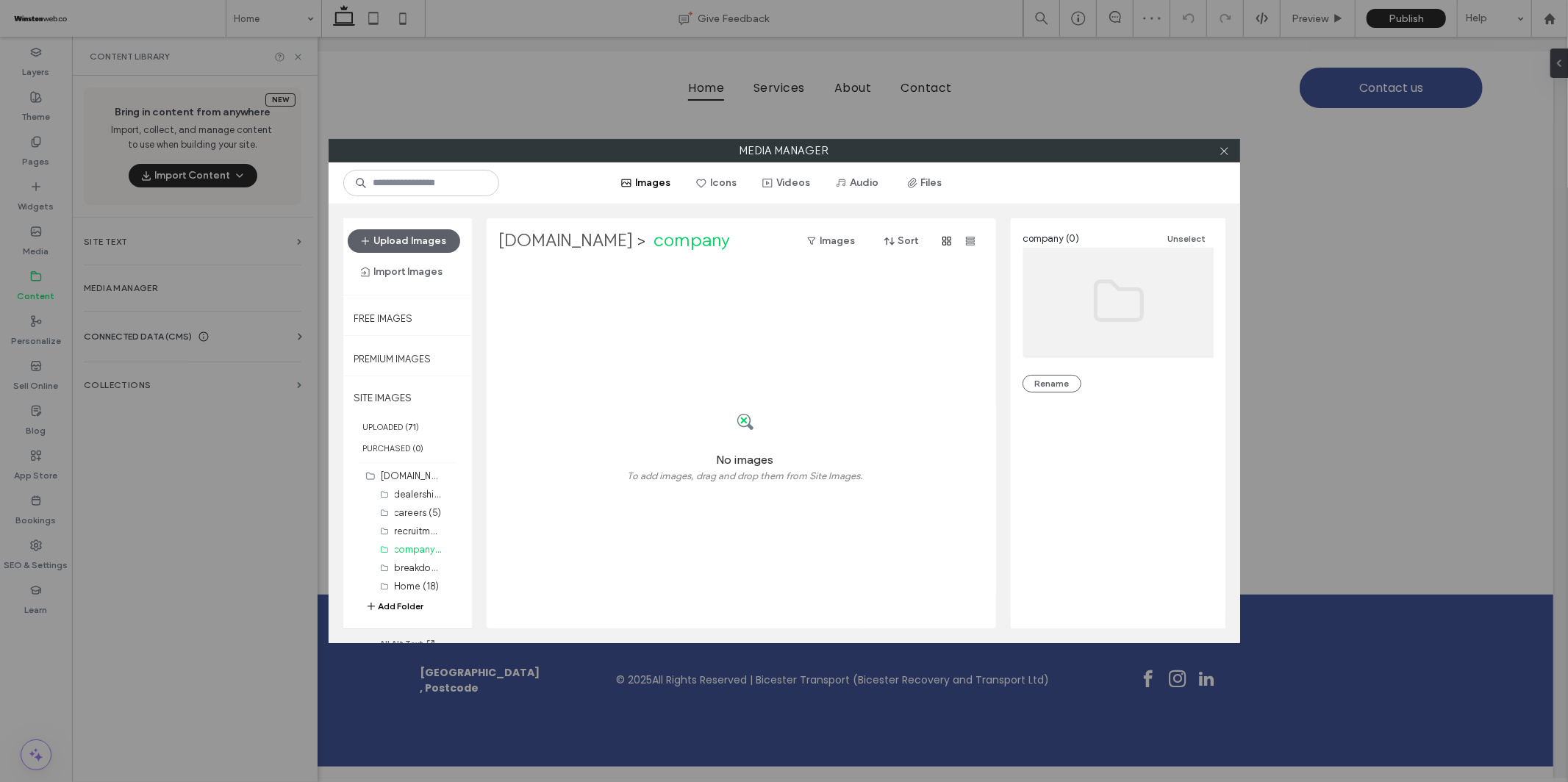
click at [625, 242] on label "bicesterrecovery.co.uk" at bounding box center [566, 241] width 136 height 23
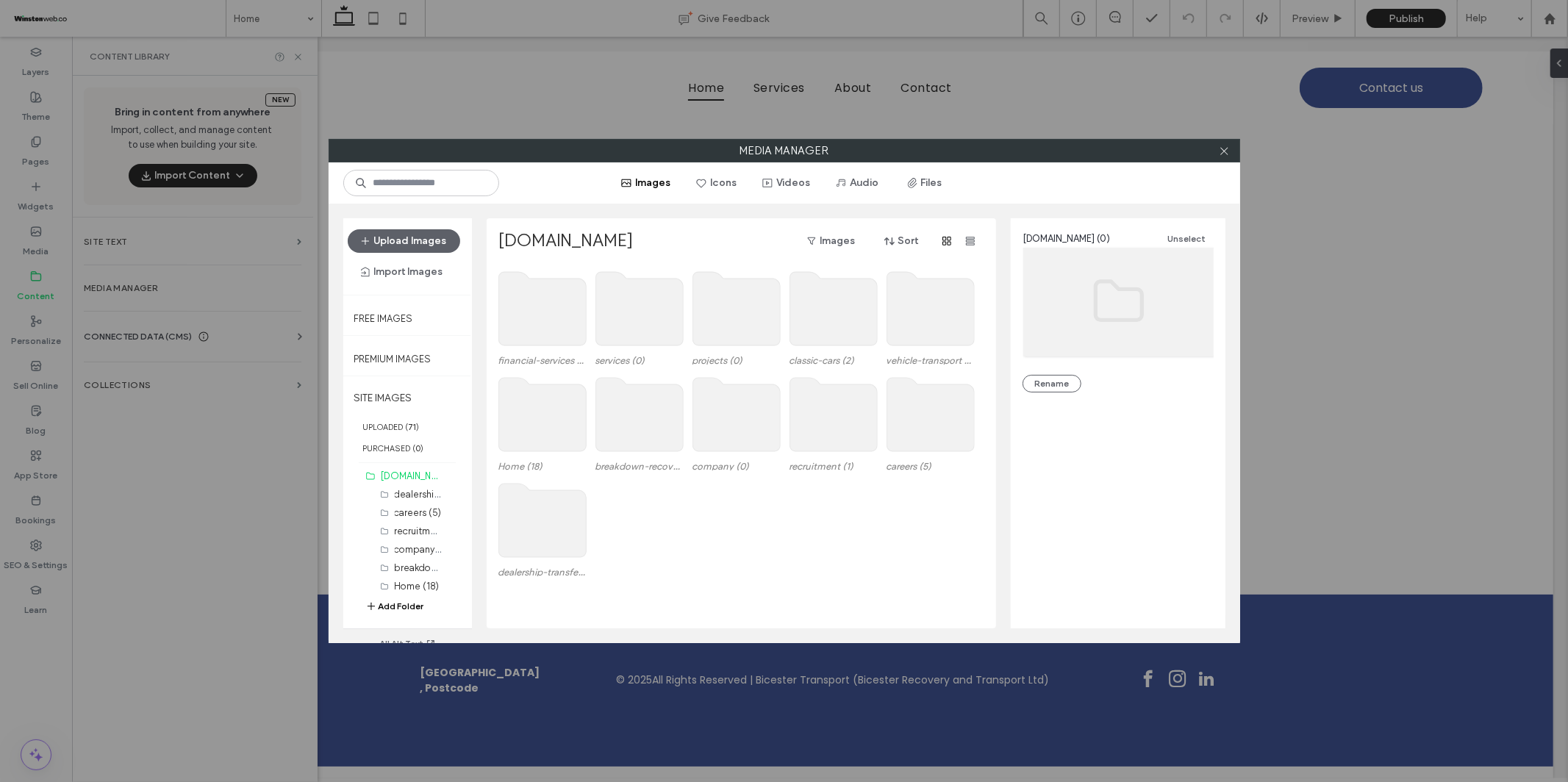
click at [827, 432] on use at bounding box center [833, 415] width 87 height 74
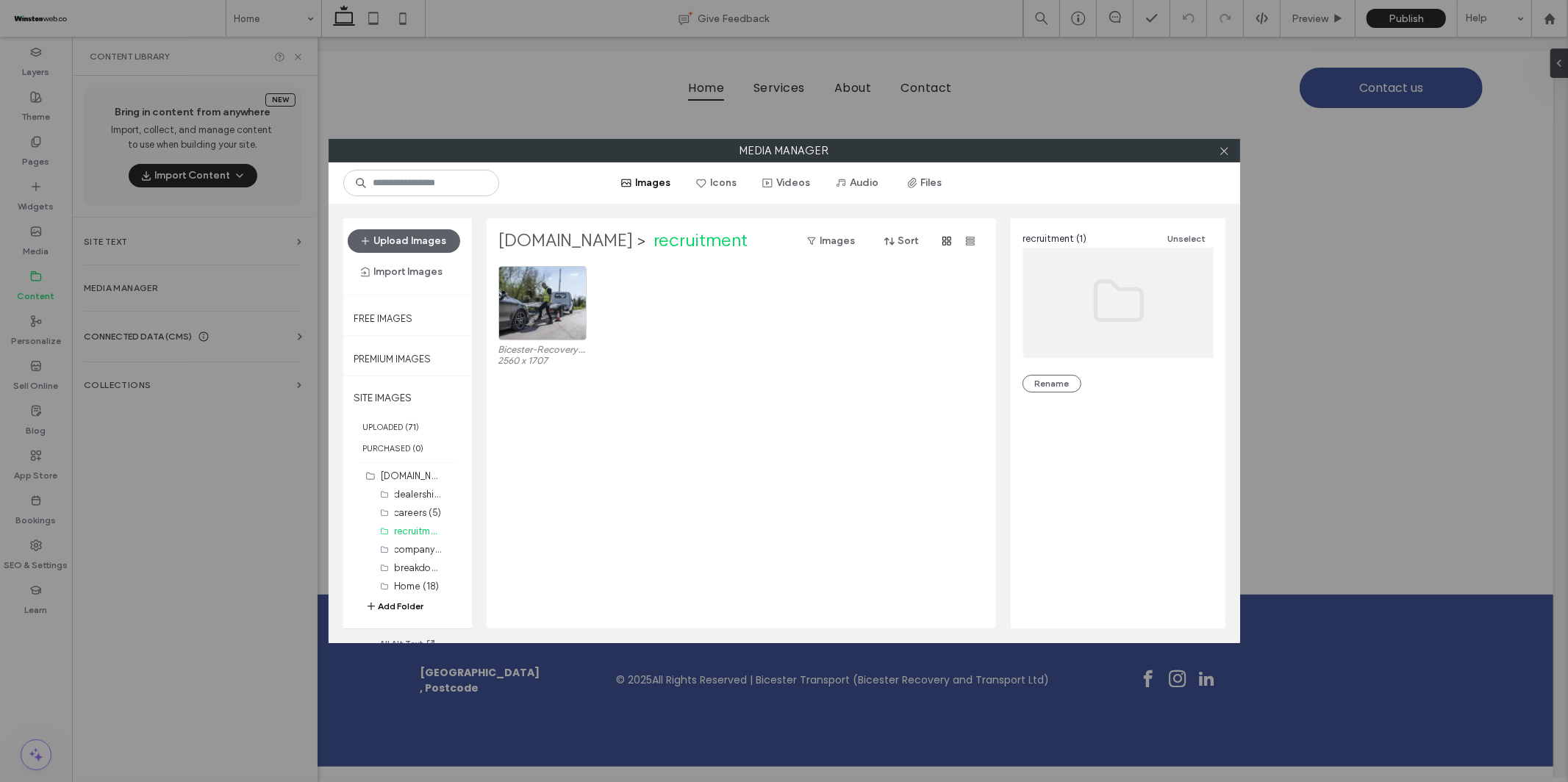
click at [623, 248] on label "bicesterrecovery.co.uk" at bounding box center [566, 241] width 136 height 23
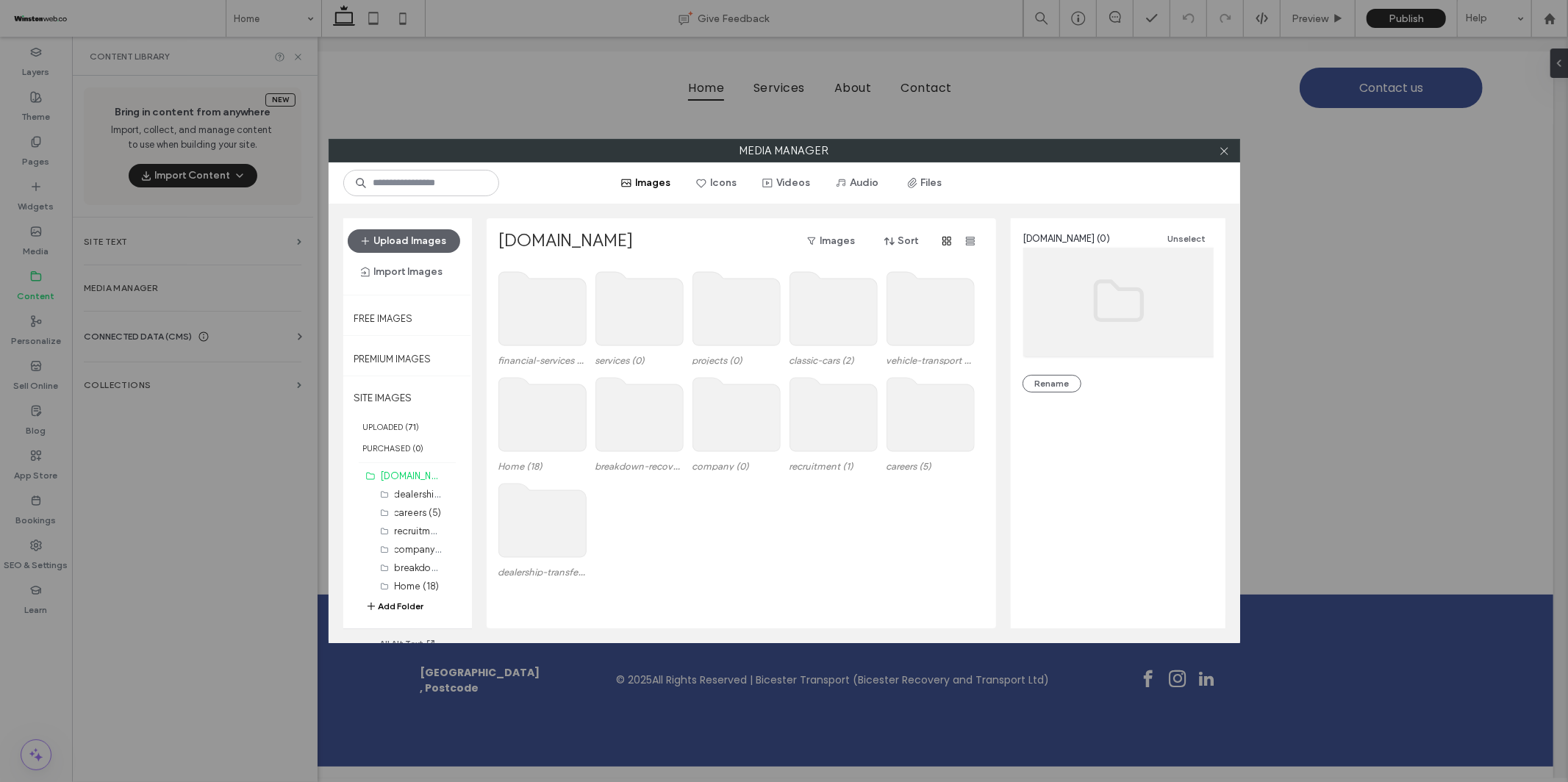
click at [928, 434] on use at bounding box center [930, 415] width 87 height 74
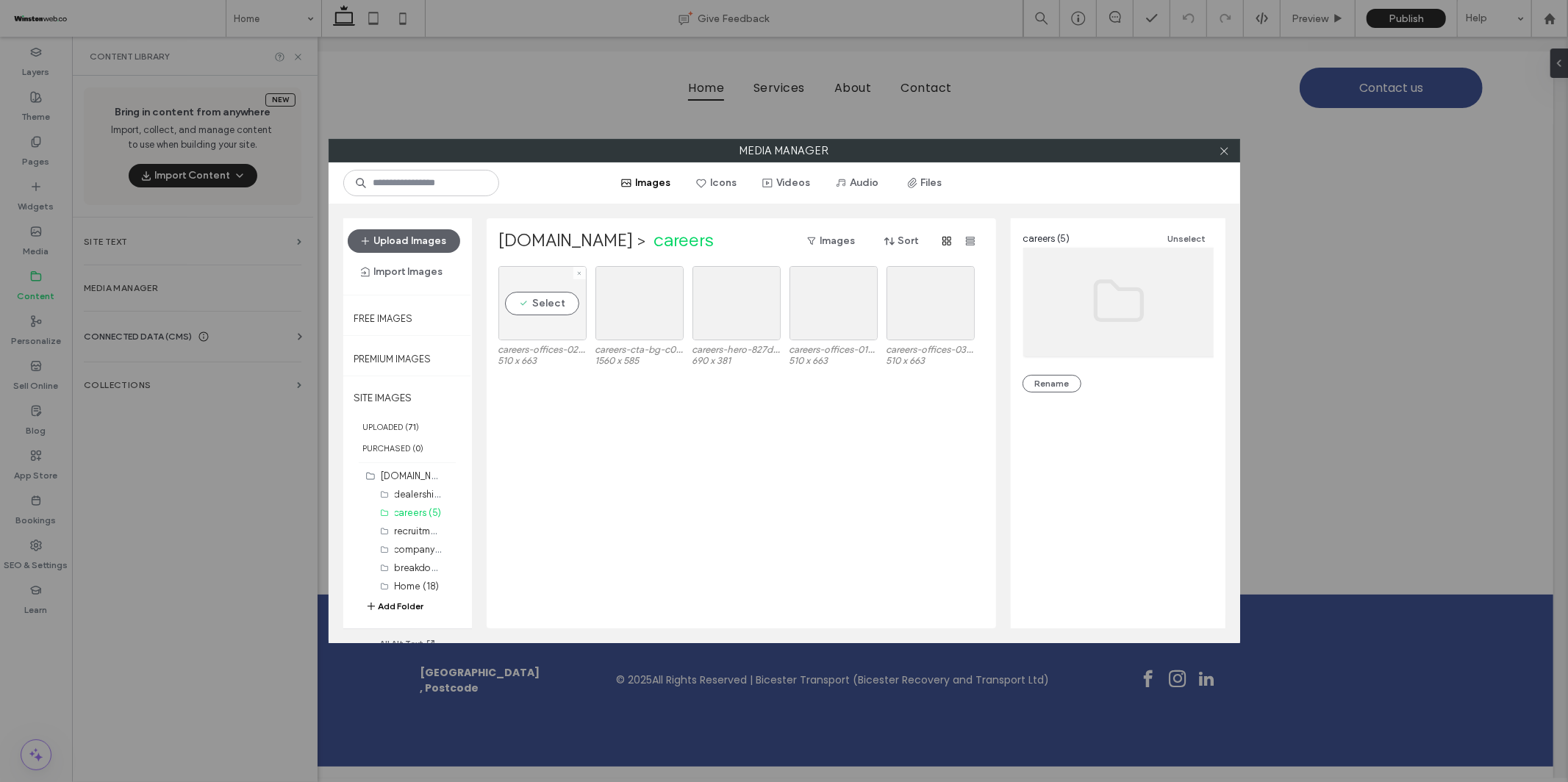
click at [574, 304] on div "Select" at bounding box center [542, 303] width 88 height 75
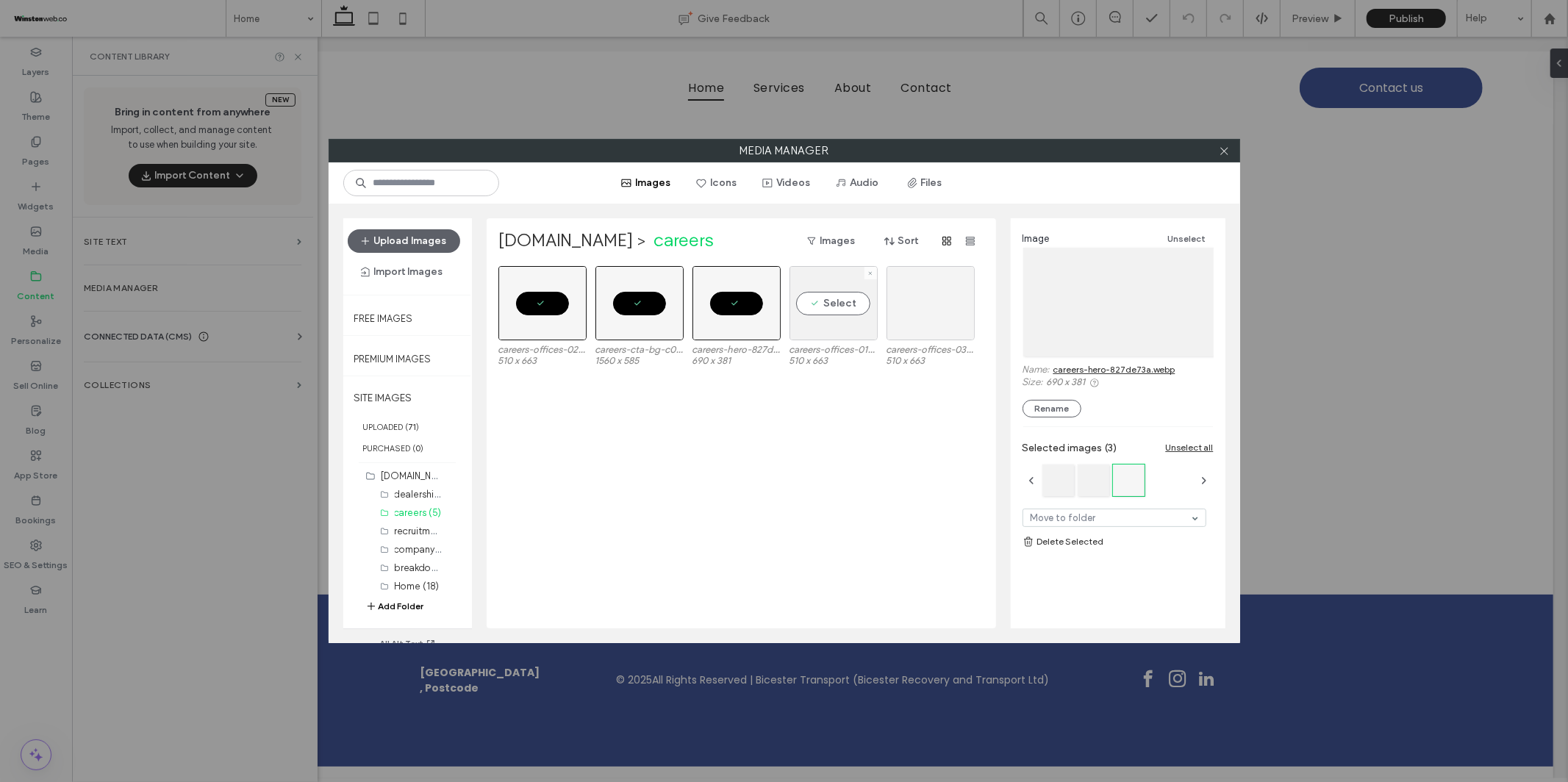
drag, startPoint x: 828, startPoint y: 305, endPoint x: 910, endPoint y: 303, distance: 82.0
click at [829, 305] on div "Select" at bounding box center [833, 303] width 88 height 75
click at [925, 303] on div "Select" at bounding box center [930, 303] width 88 height 75
click at [1042, 541] on link "Delete Selected" at bounding box center [1117, 542] width 191 height 15
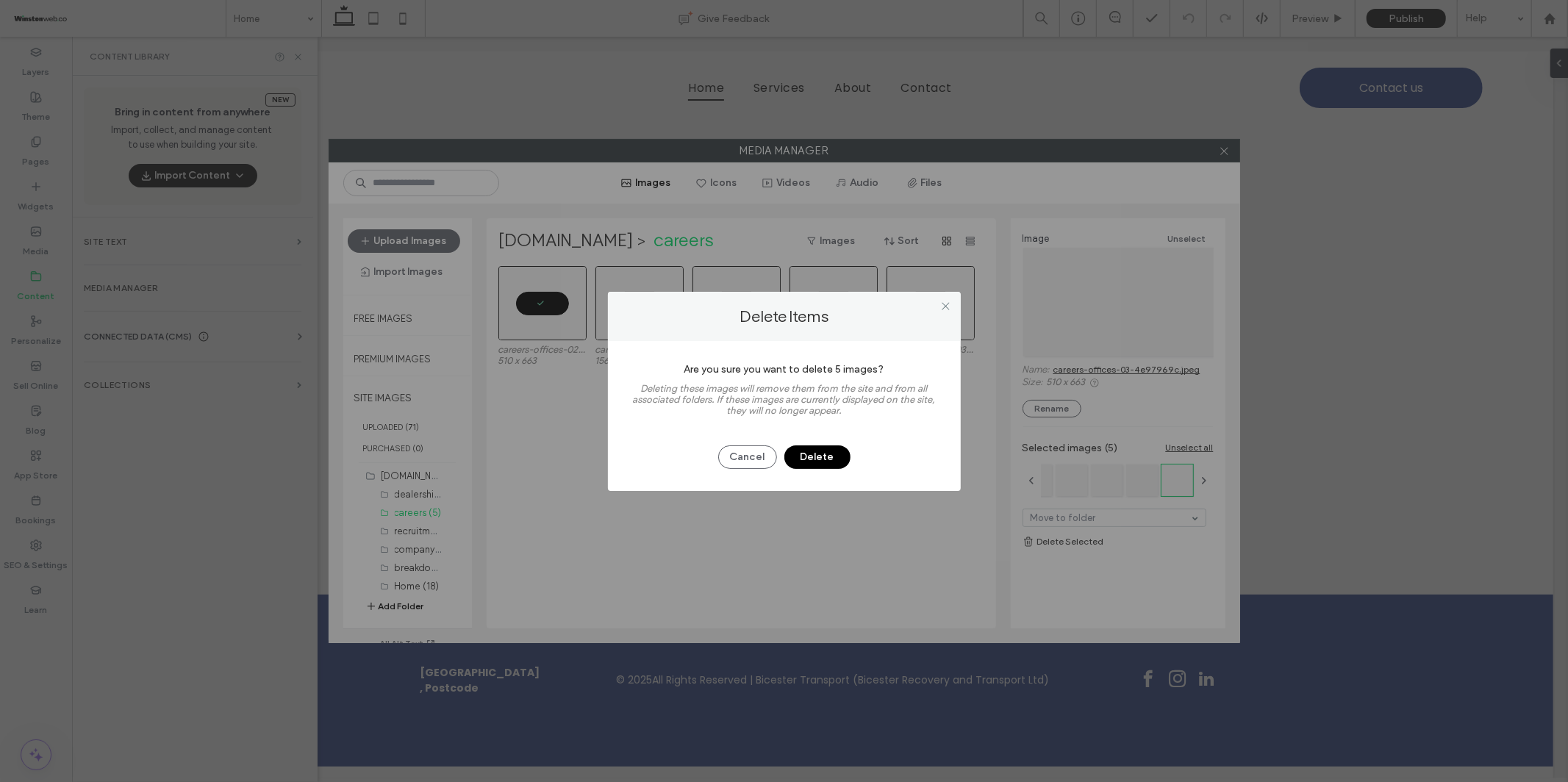
click at [839, 464] on button "Delete" at bounding box center [818, 457] width 66 height 23
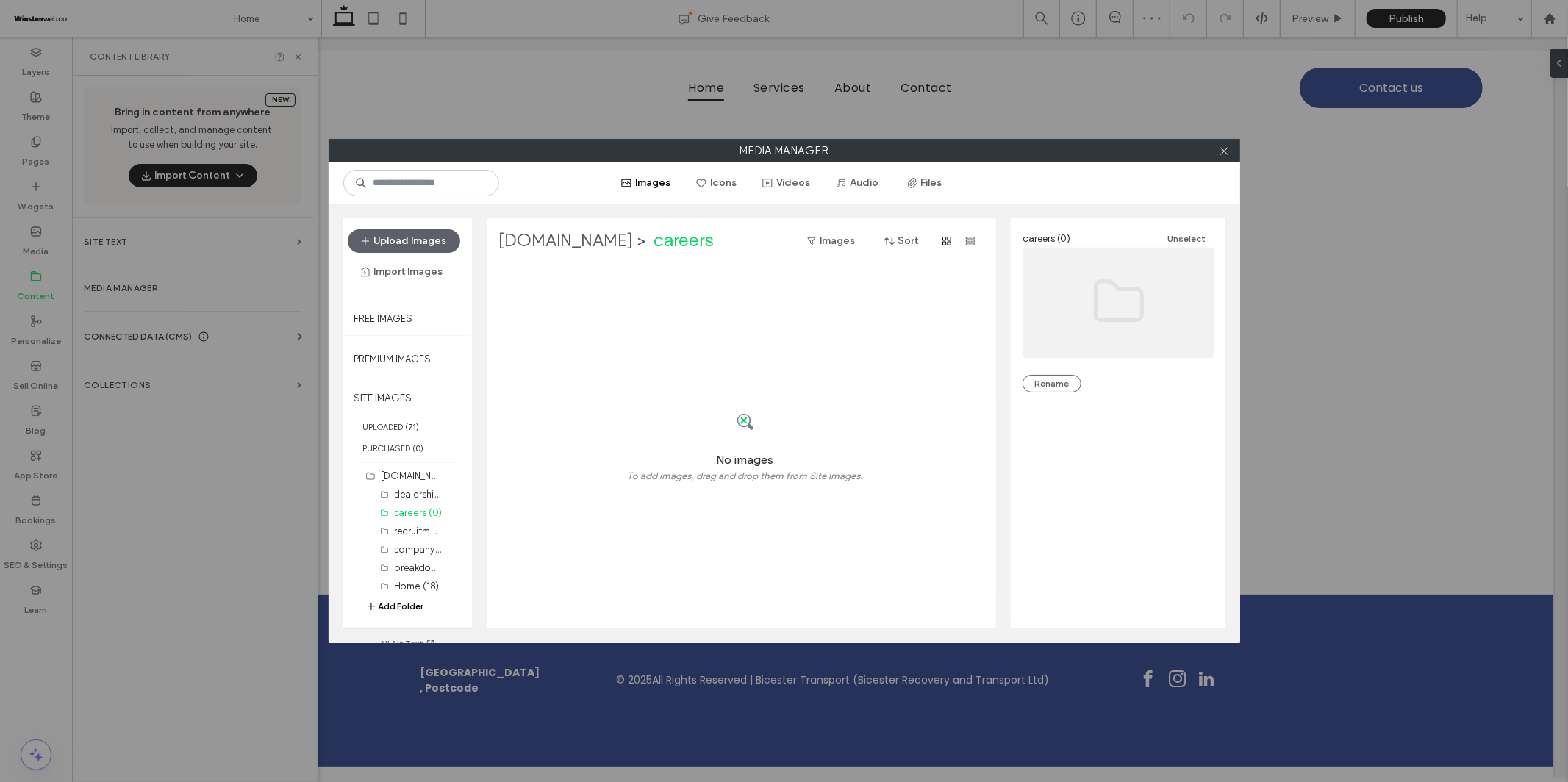
click at [598, 248] on label "bicesterrecovery.co.uk" at bounding box center [566, 241] width 136 height 23
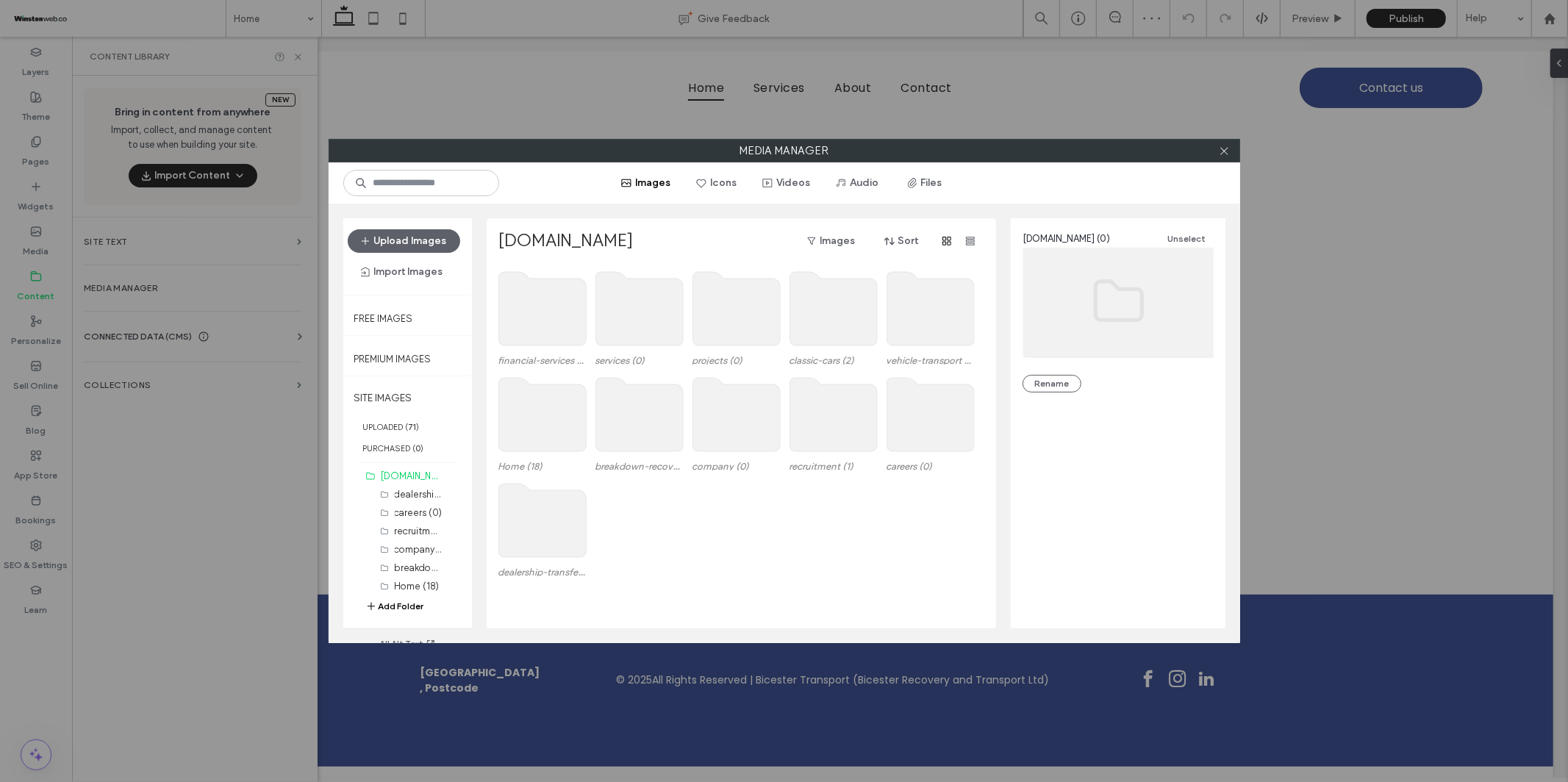
click at [552, 528] on use at bounding box center [542, 520] width 87 height 74
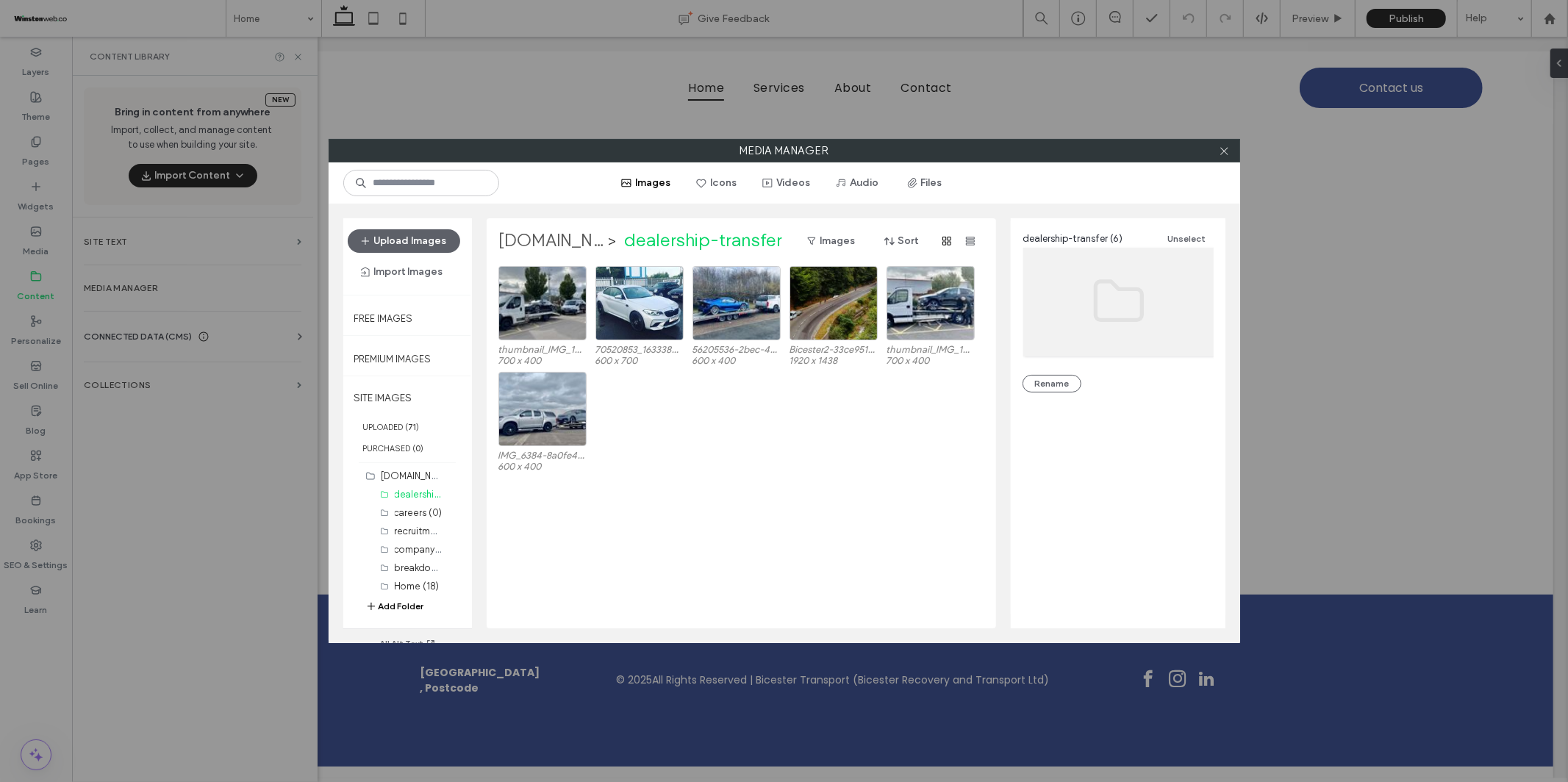
click at [547, 239] on label "bicesterrecovery.co.uk" at bounding box center [550, 241] width 106 height 23
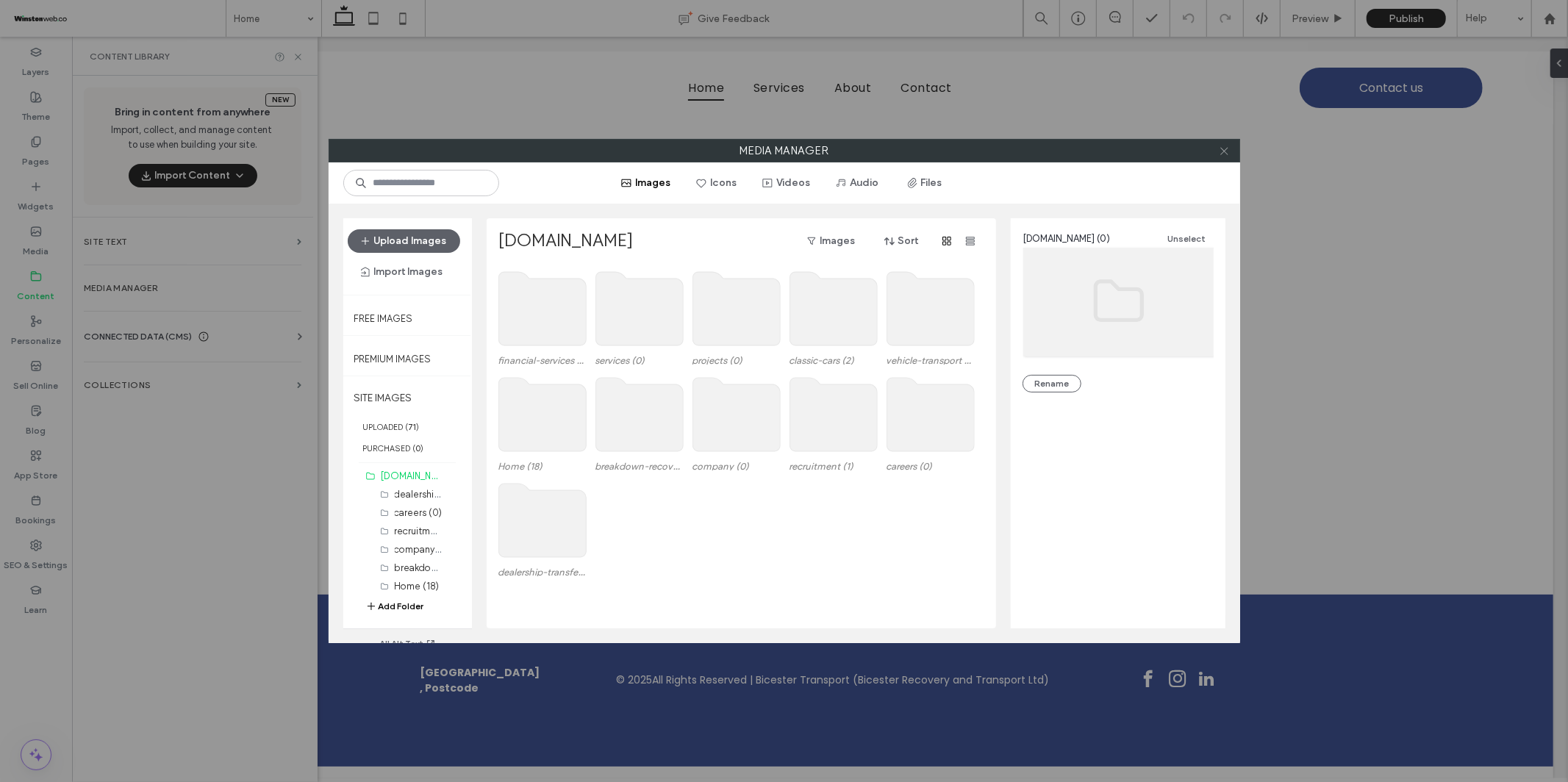
click at [1221, 149] on icon at bounding box center [1224, 150] width 11 height 11
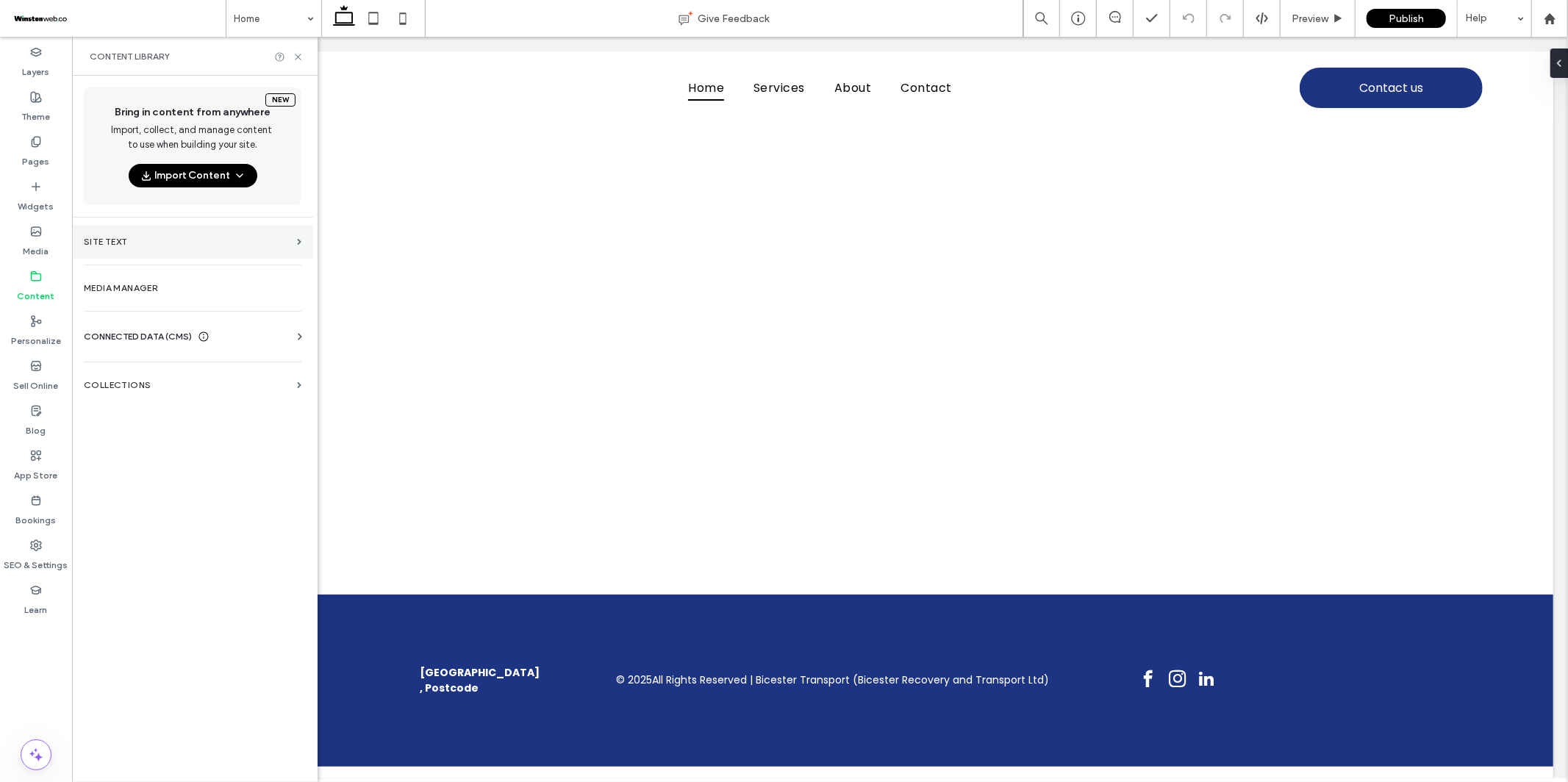
click at [154, 239] on label "Site Text" at bounding box center [187, 241] width 207 height 11
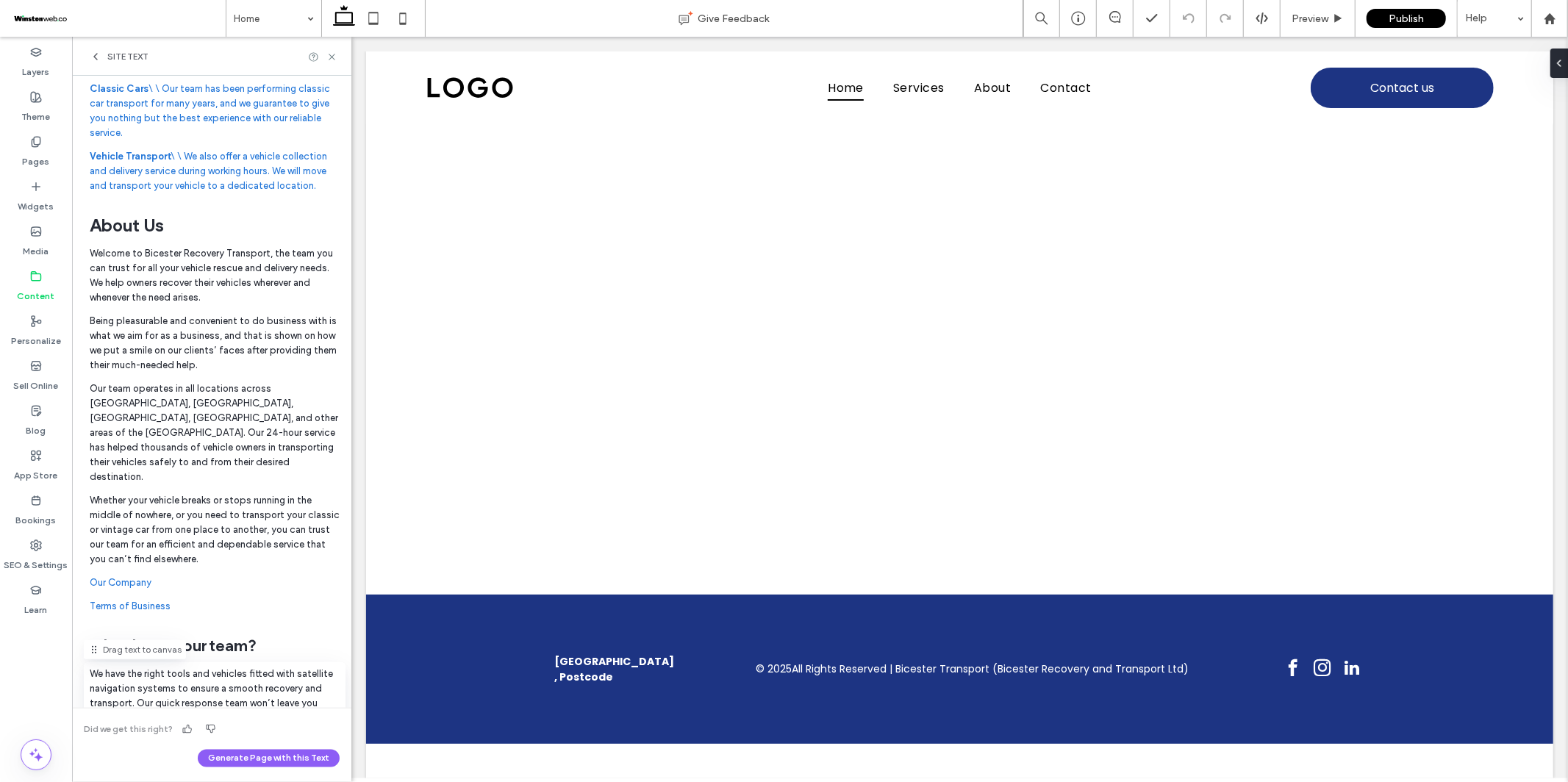
scroll to position [0, 0]
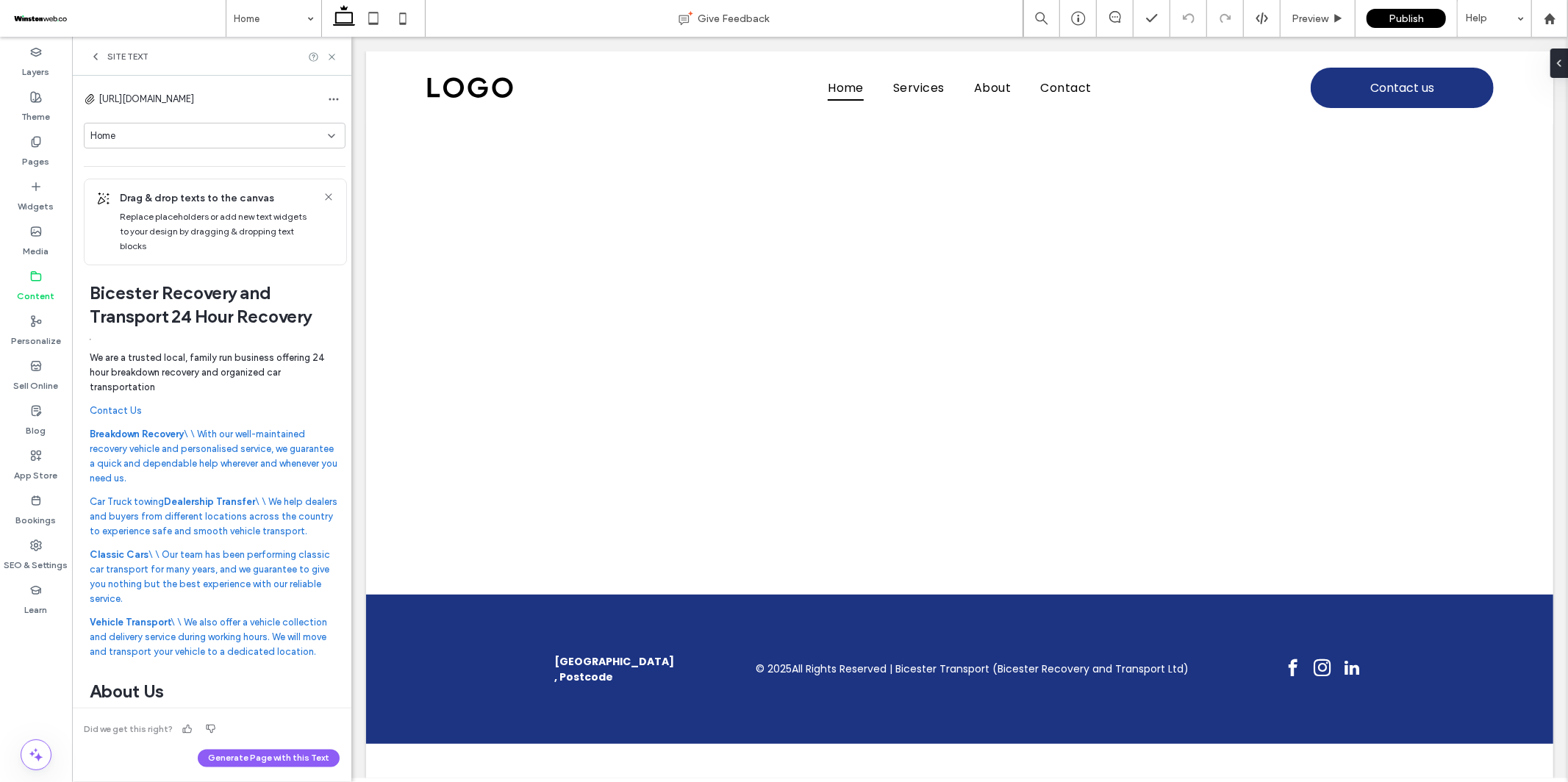
click at [190, 138] on div "Home" at bounding box center [208, 136] width 237 height 15
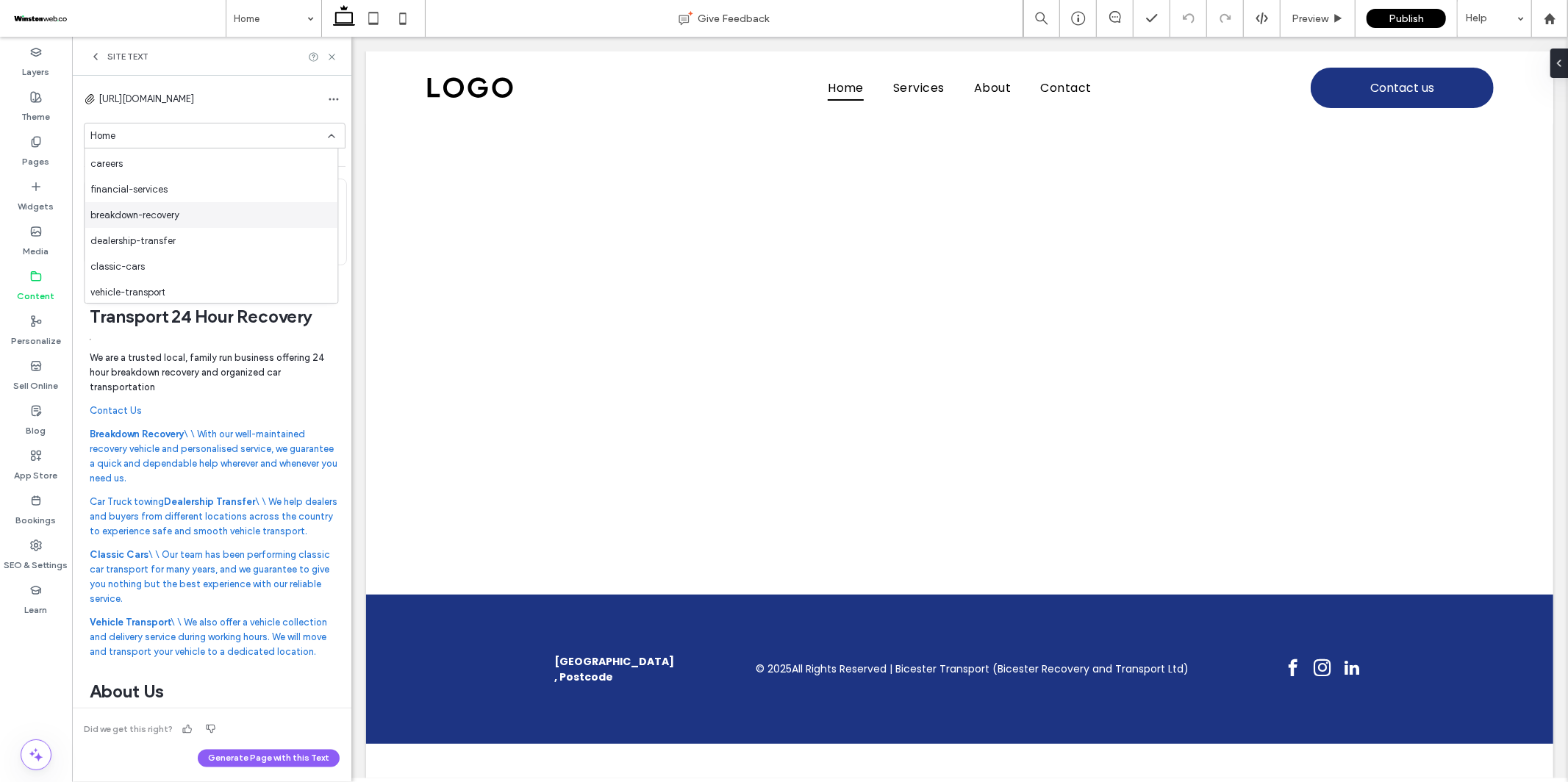
scroll to position [156, 0]
click at [184, 190] on div "financial-services" at bounding box center [210, 185] width 253 height 26
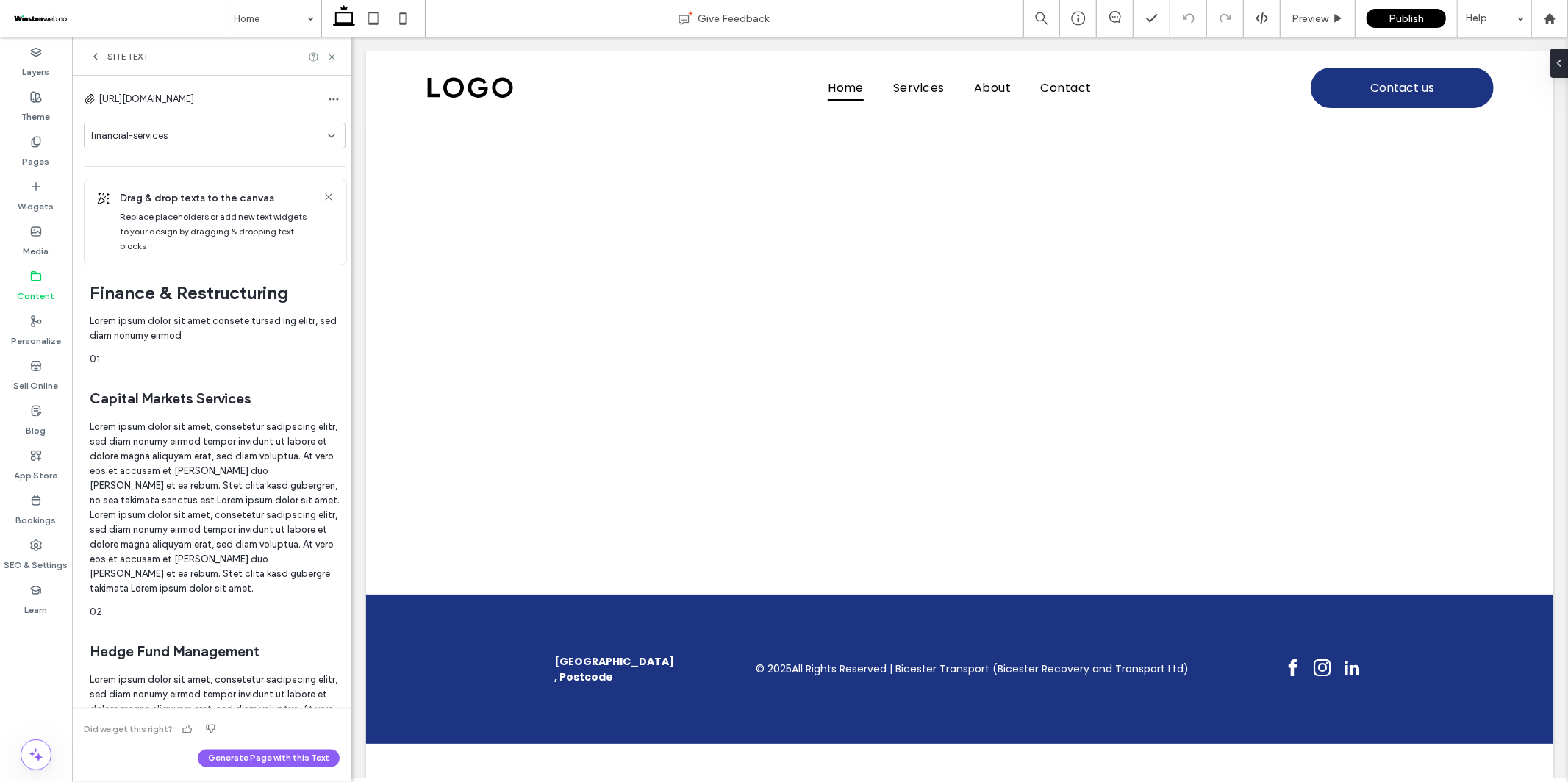
click at [323, 194] on icon at bounding box center [329, 197] width 12 height 12
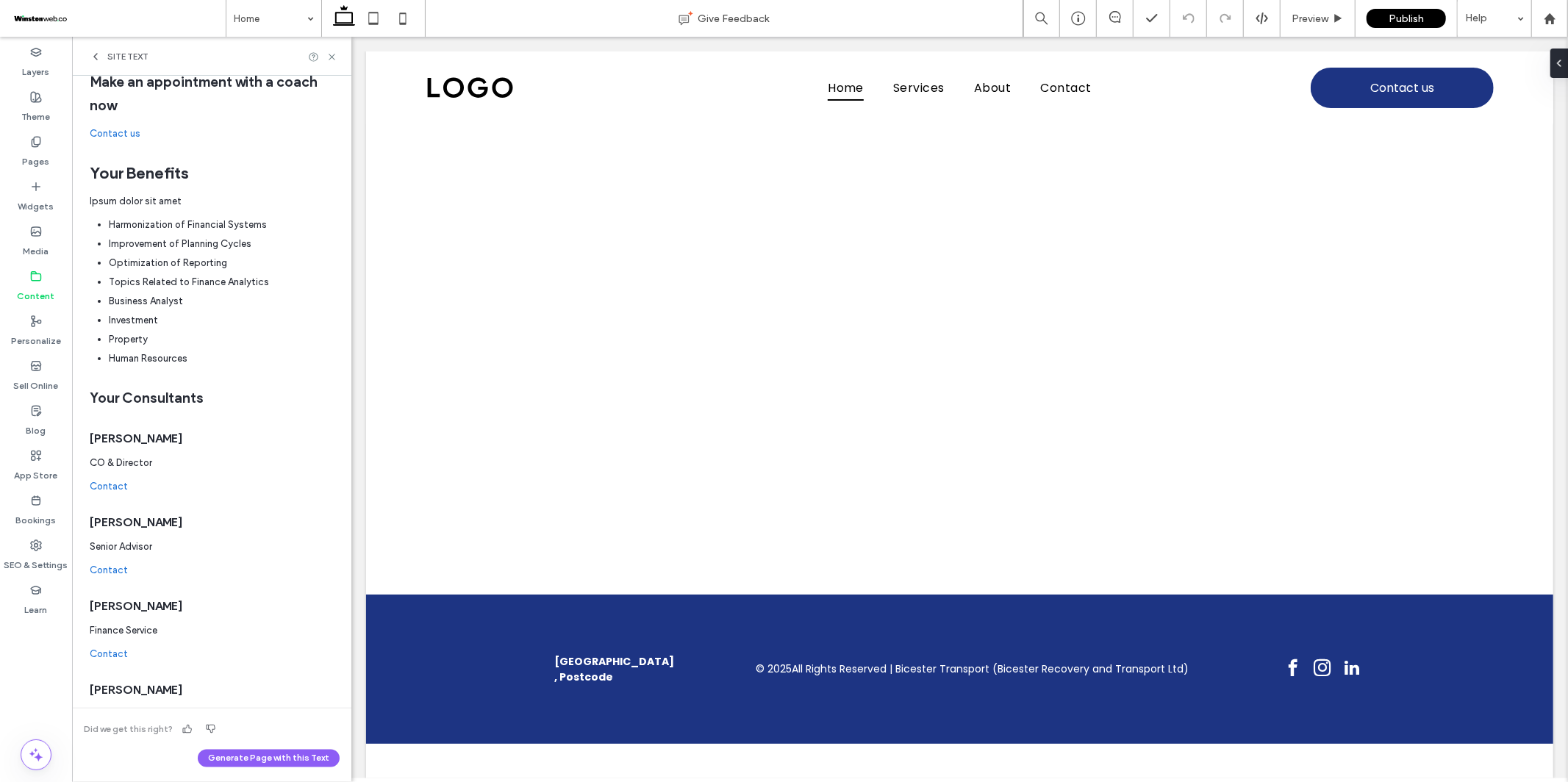
scroll to position [0, 0]
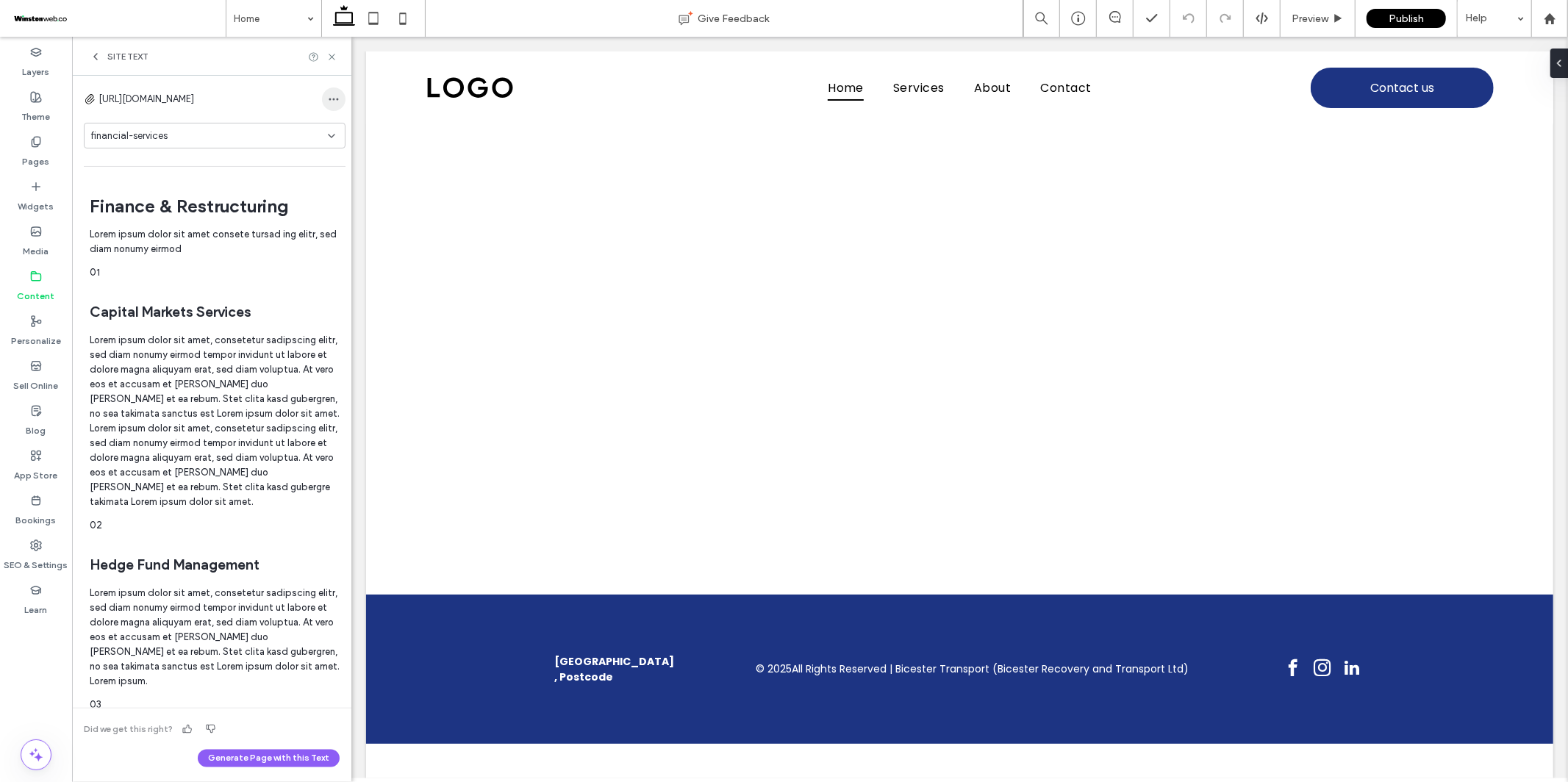
click at [329, 99] on use "button" at bounding box center [334, 100] width 10 height 2
click at [219, 149] on div "https://www.bicesterrecovery.co.uk financial-services" at bounding box center [214, 126] width 262 height 78
click at [253, 136] on div "financial-services" at bounding box center [208, 136] width 237 height 15
click at [214, 137] on div "financial-services" at bounding box center [208, 136] width 237 height 15
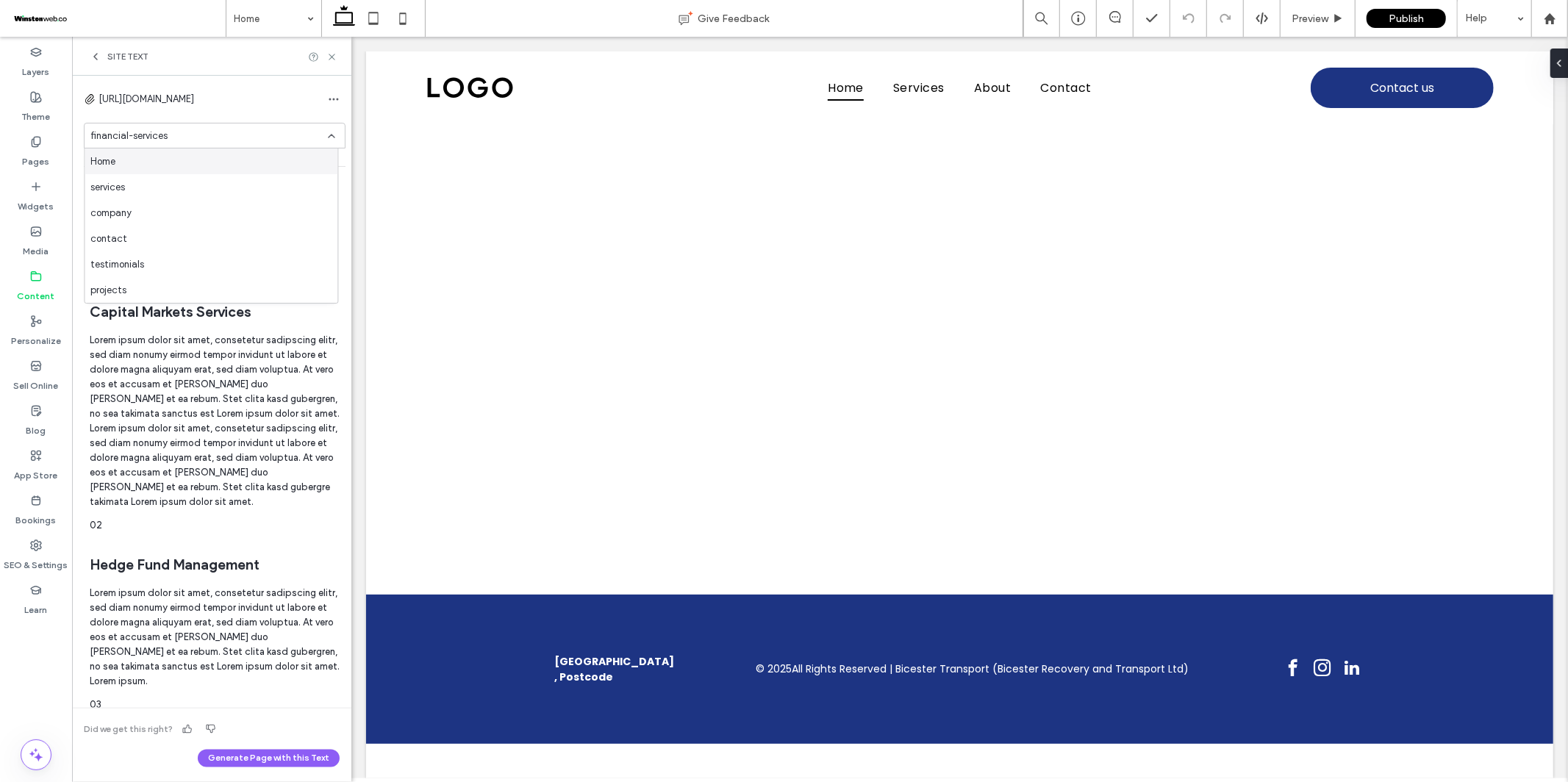
click at [191, 166] on div "Home" at bounding box center [210, 161] width 253 height 26
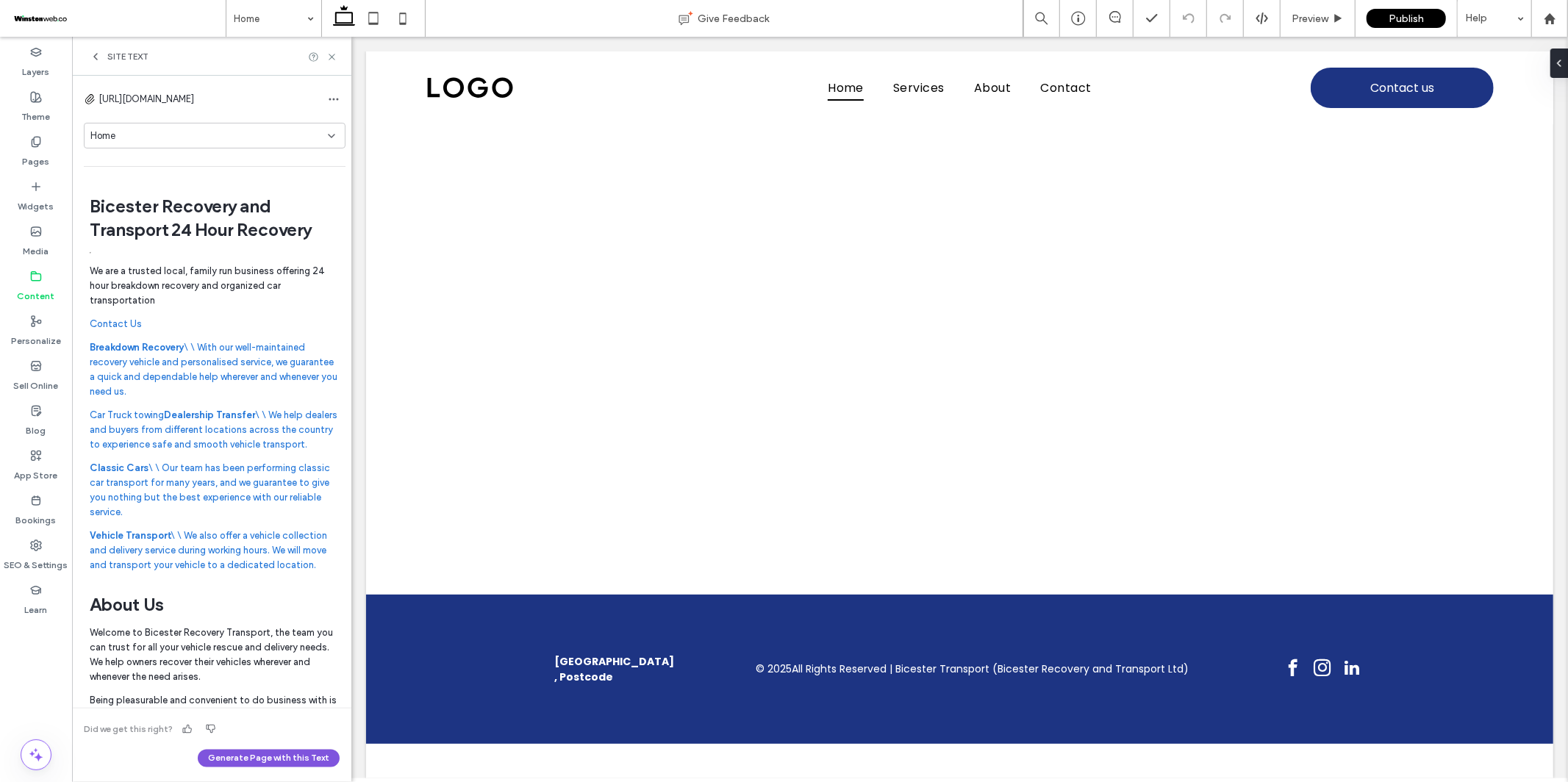
click at [250, 762] on button "Generate Page with this Text" at bounding box center [268, 759] width 141 height 17
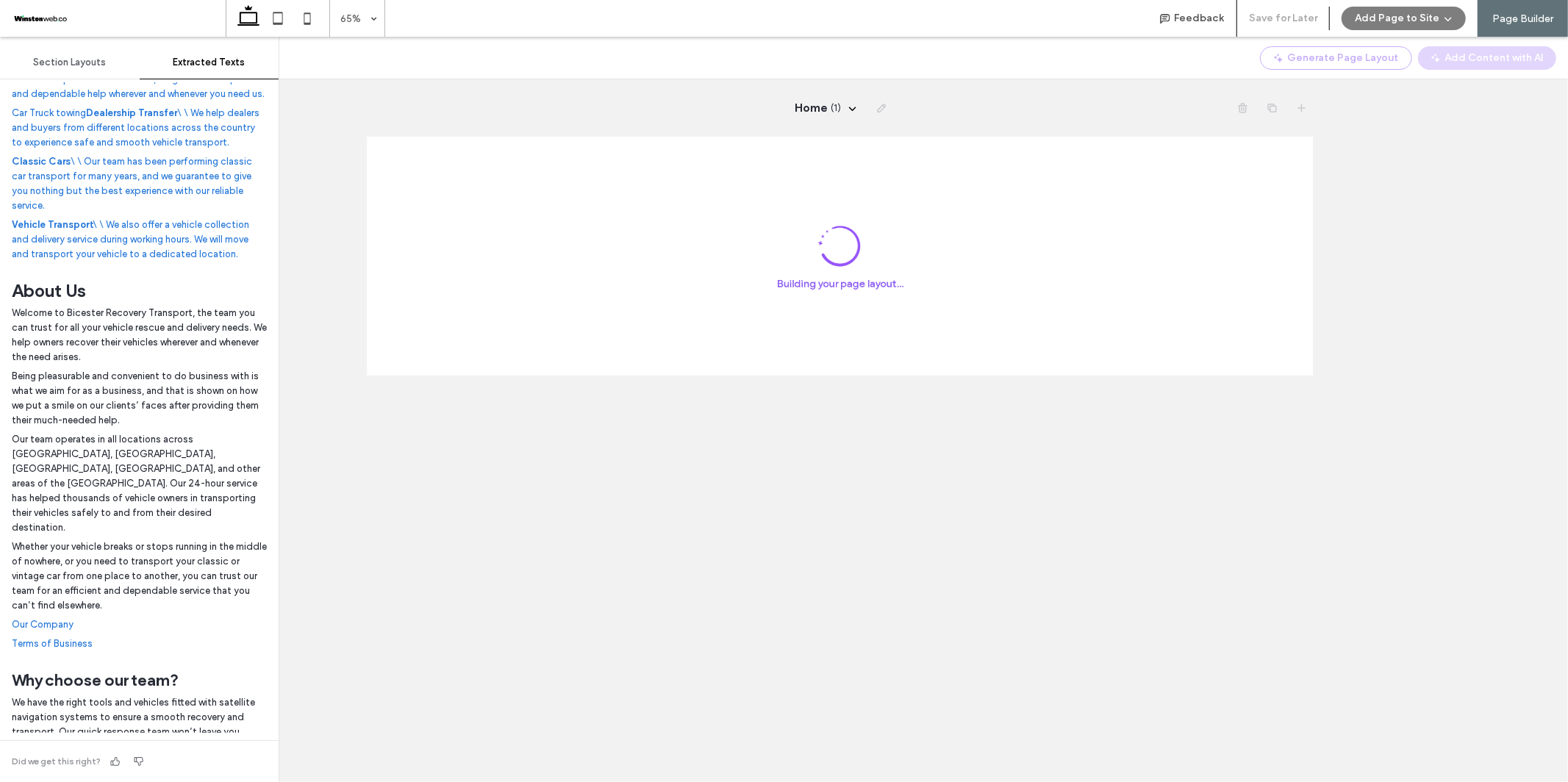
scroll to position [575, 0]
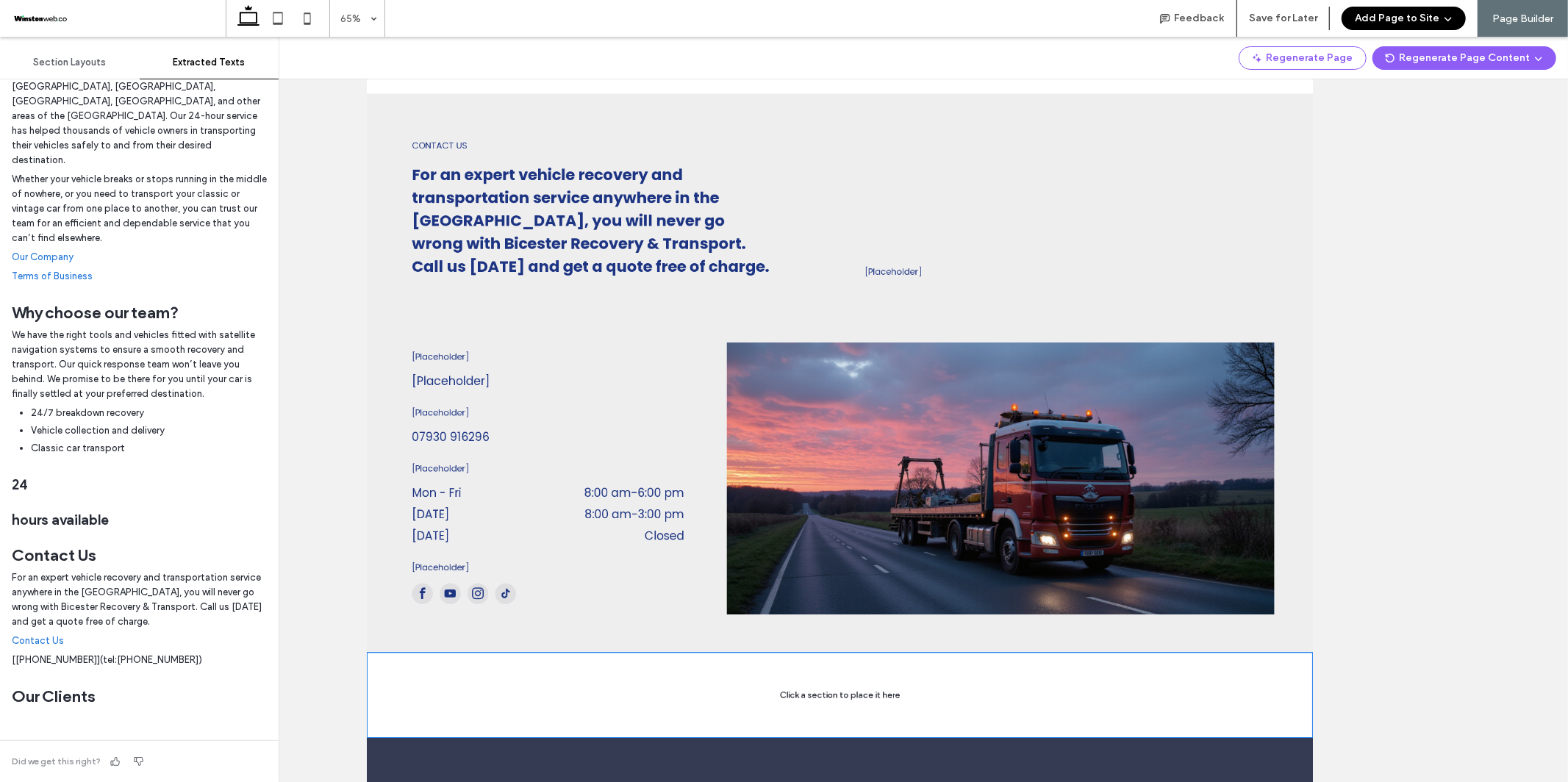
scroll to position [3034, 0]
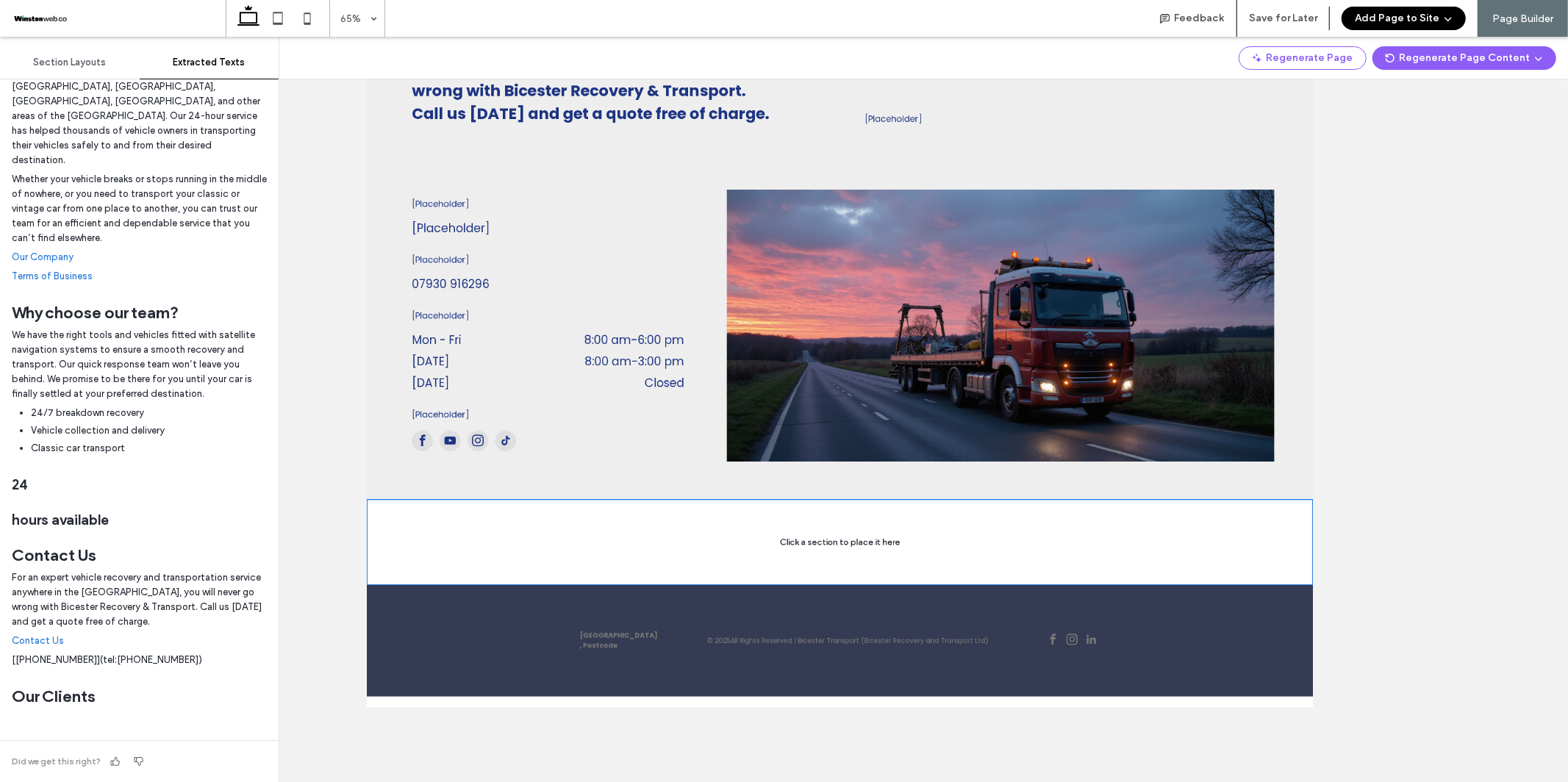
click at [1450, 16] on icon "button" at bounding box center [1449, 18] width 12 height 12
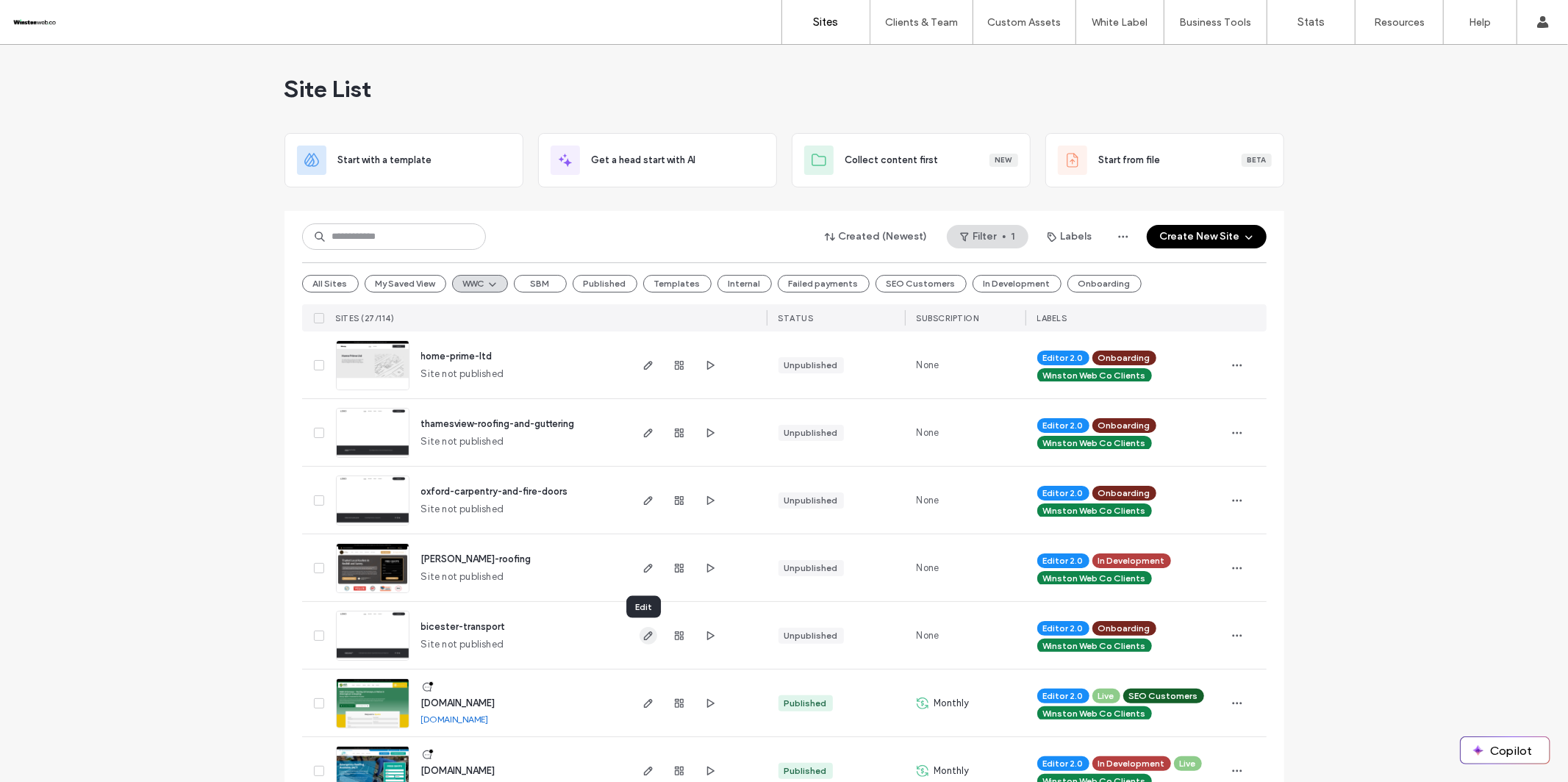
click at [643, 639] on use "button" at bounding box center [647, 636] width 9 height 9
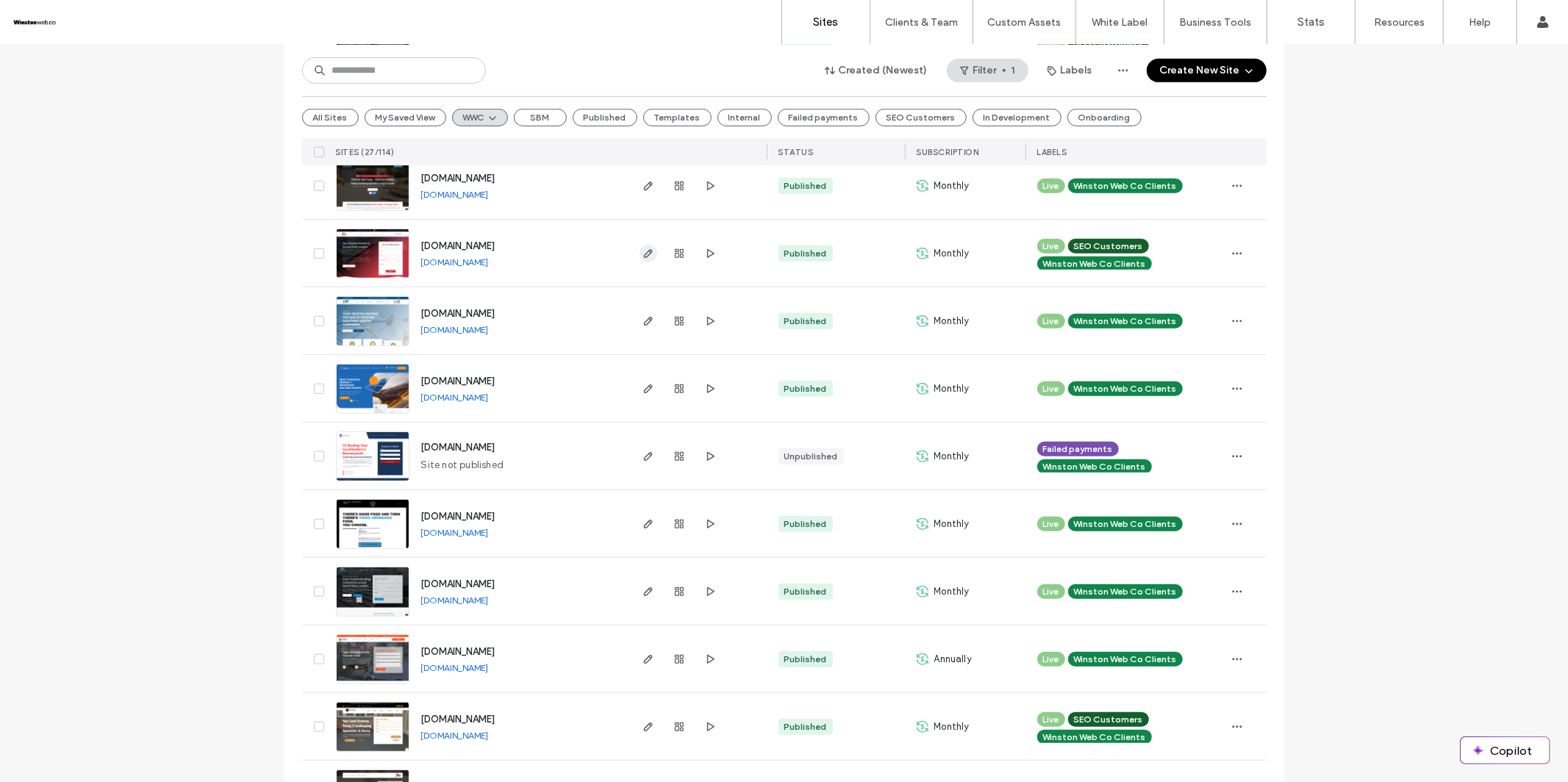
click at [643, 256] on use "button" at bounding box center [647, 253] width 9 height 9
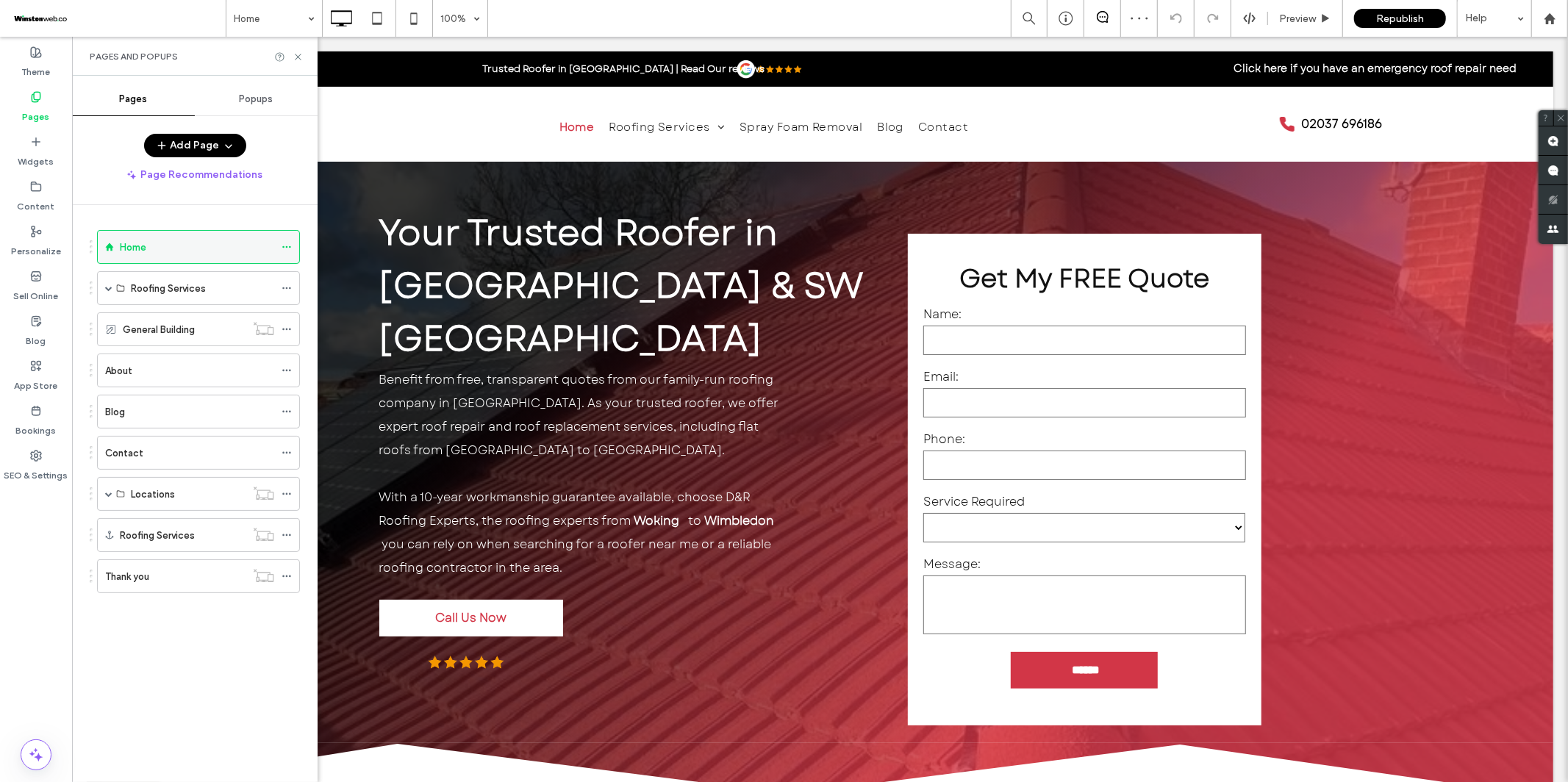
click at [287, 246] on use at bounding box center [286, 247] width 8 height 2
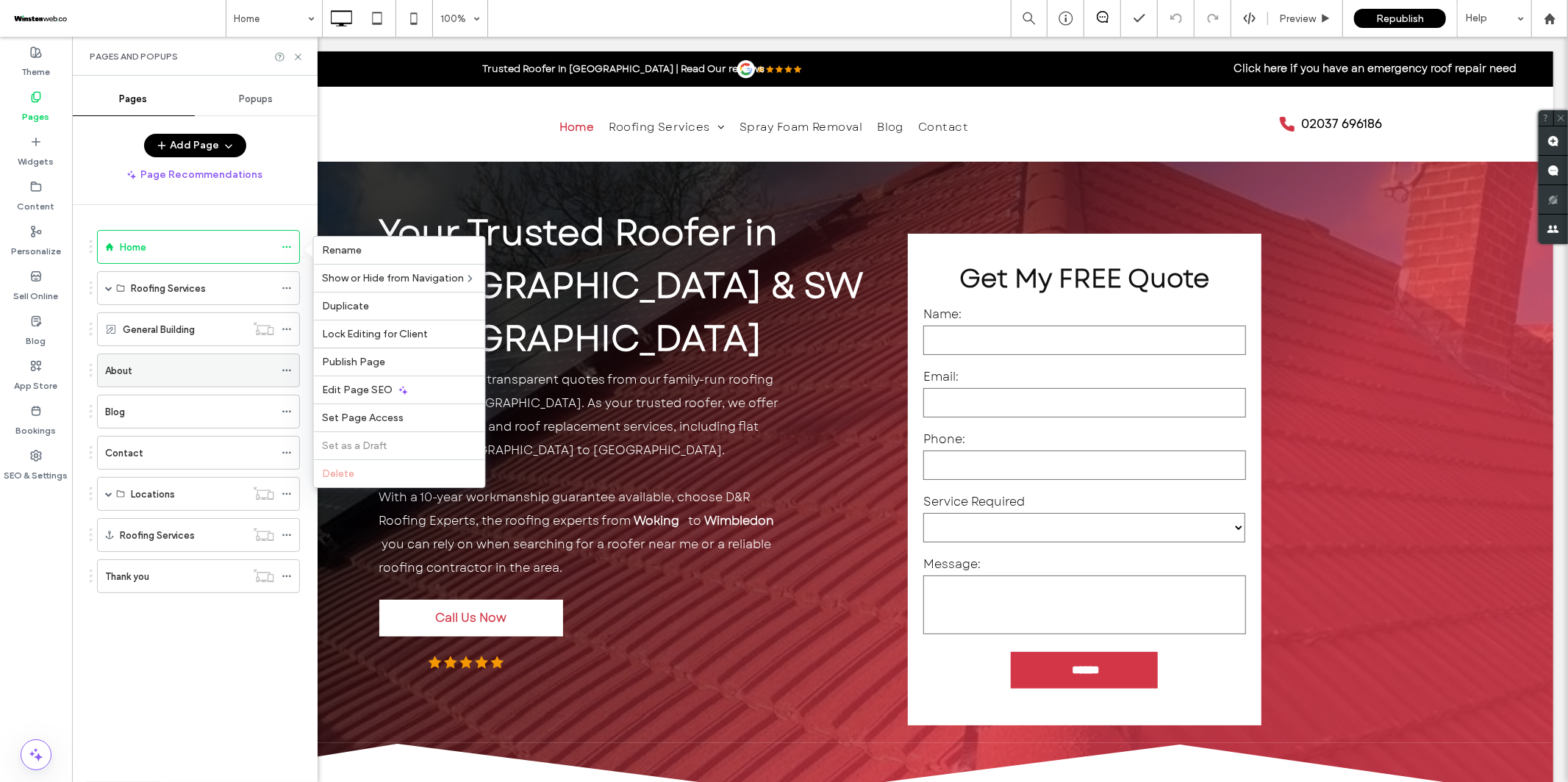
drag, startPoint x: 374, startPoint y: 386, endPoint x: 126, endPoint y: 372, distance: 248.4
click at [374, 386] on span "Edit Page SEO" at bounding box center [358, 390] width 71 height 13
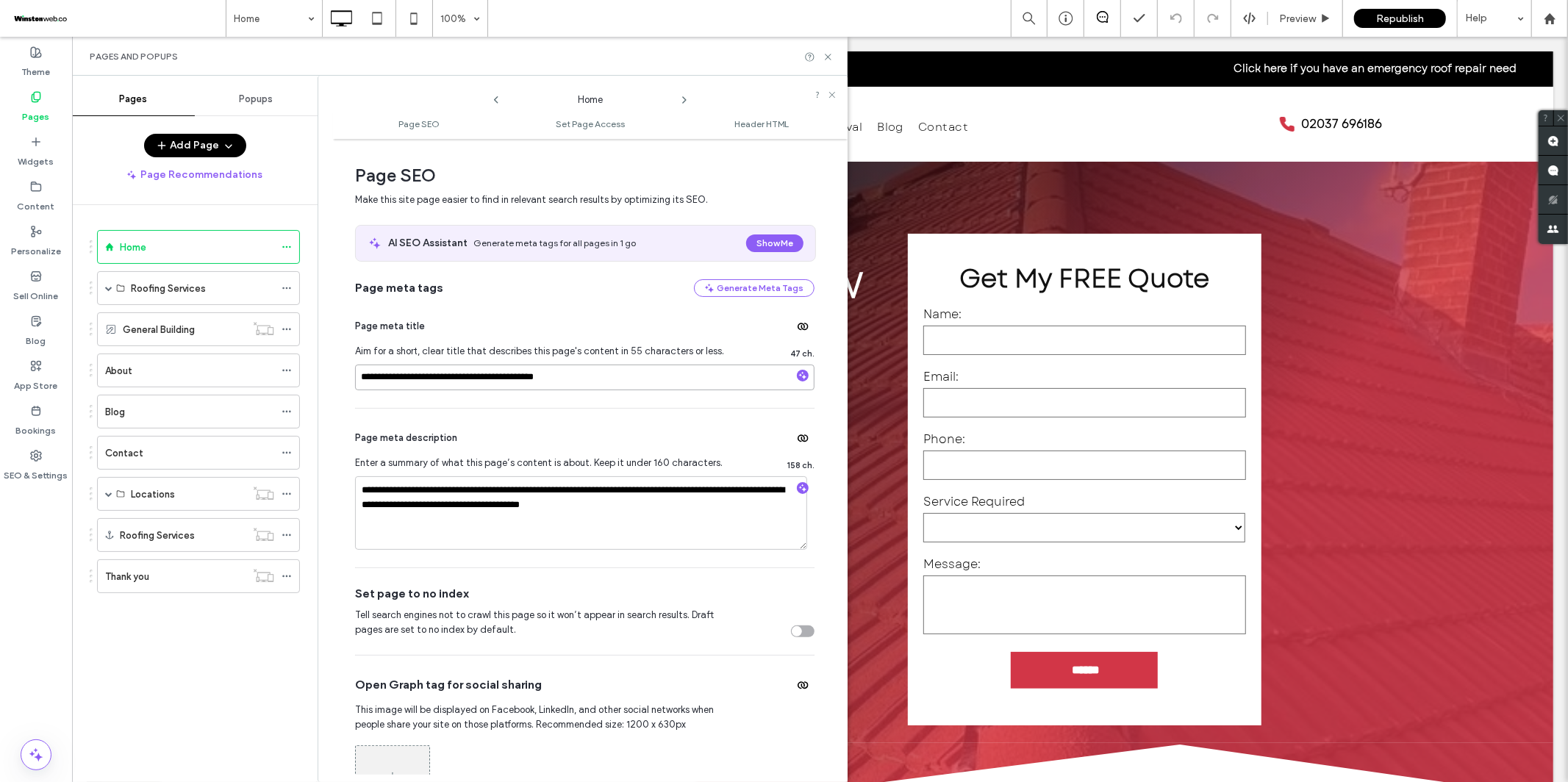
drag, startPoint x: 398, startPoint y: 377, endPoint x: 305, endPoint y: 371, distance: 93.2
click at [305, 371] on div "**********" at bounding box center [459, 428] width 775 height 706
click at [404, 380] on input "**********" at bounding box center [584, 377] width 459 height 26
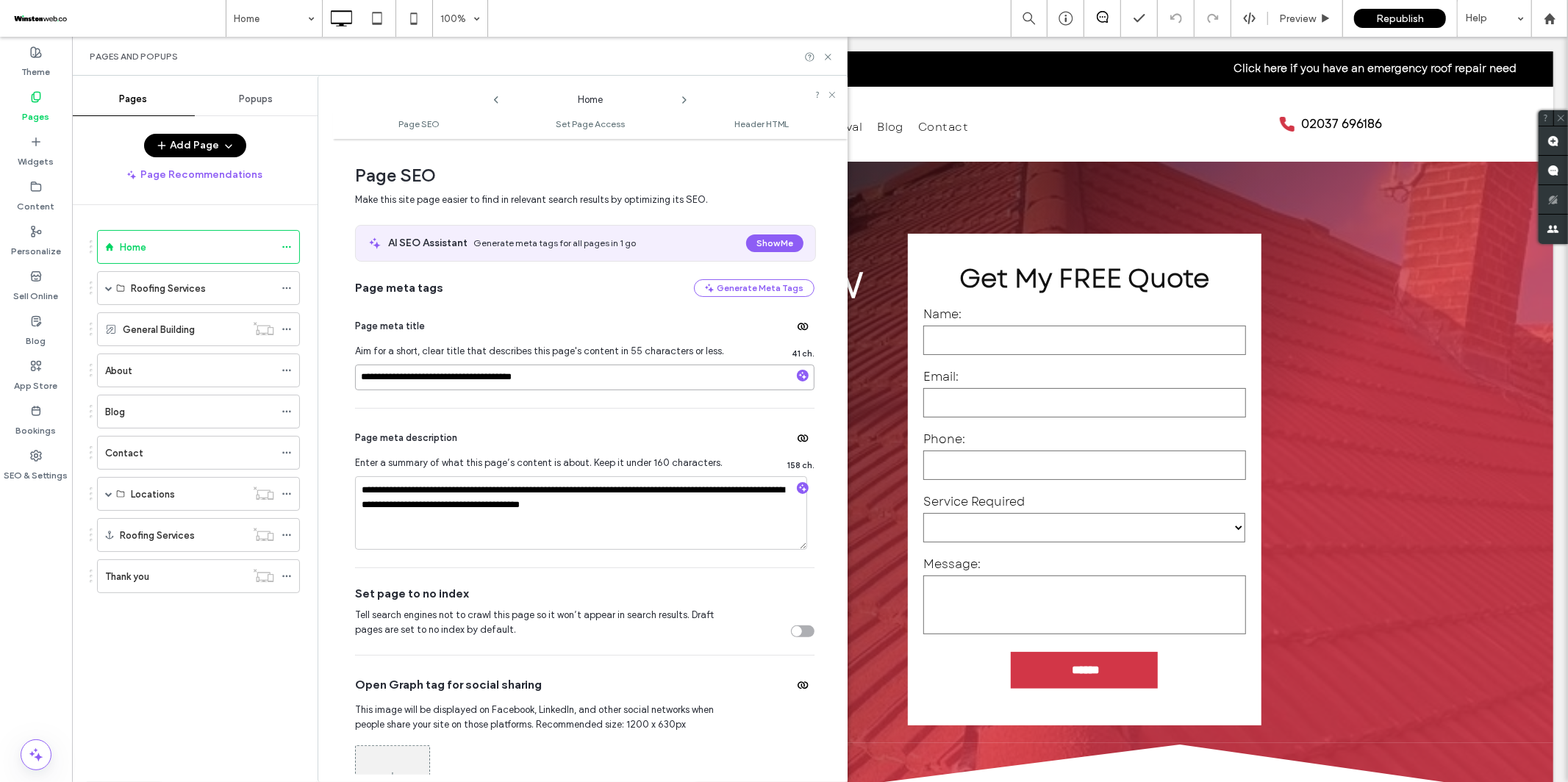
click at [453, 373] on input "**********" at bounding box center [584, 377] width 459 height 26
type input "**********"
drag, startPoint x: 829, startPoint y: 60, endPoint x: 987, endPoint y: 5, distance: 167.3
click at [829, 60] on icon at bounding box center [828, 56] width 11 height 11
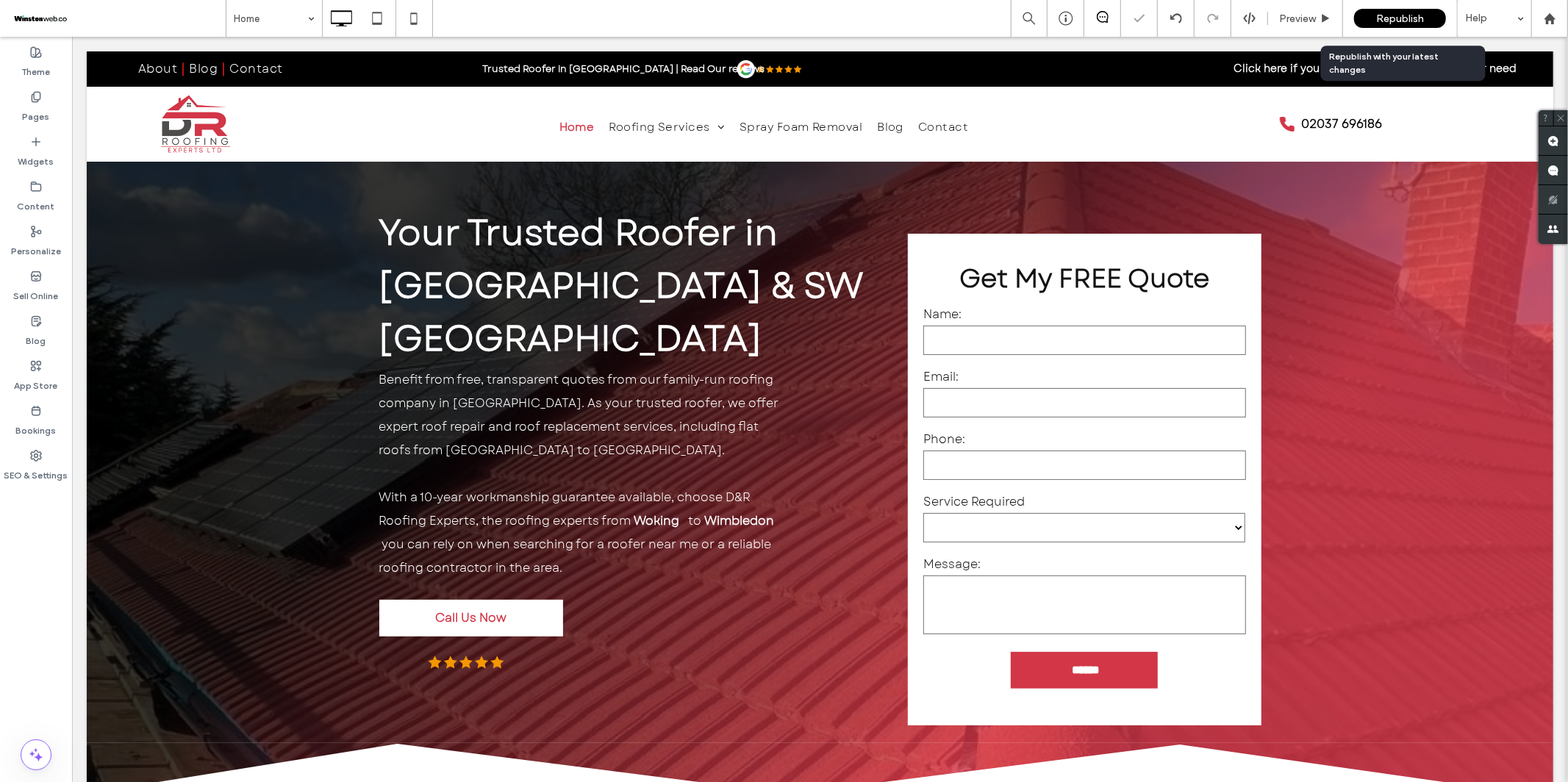
click at [1380, 16] on span "Republish" at bounding box center [1399, 18] width 47 height 13
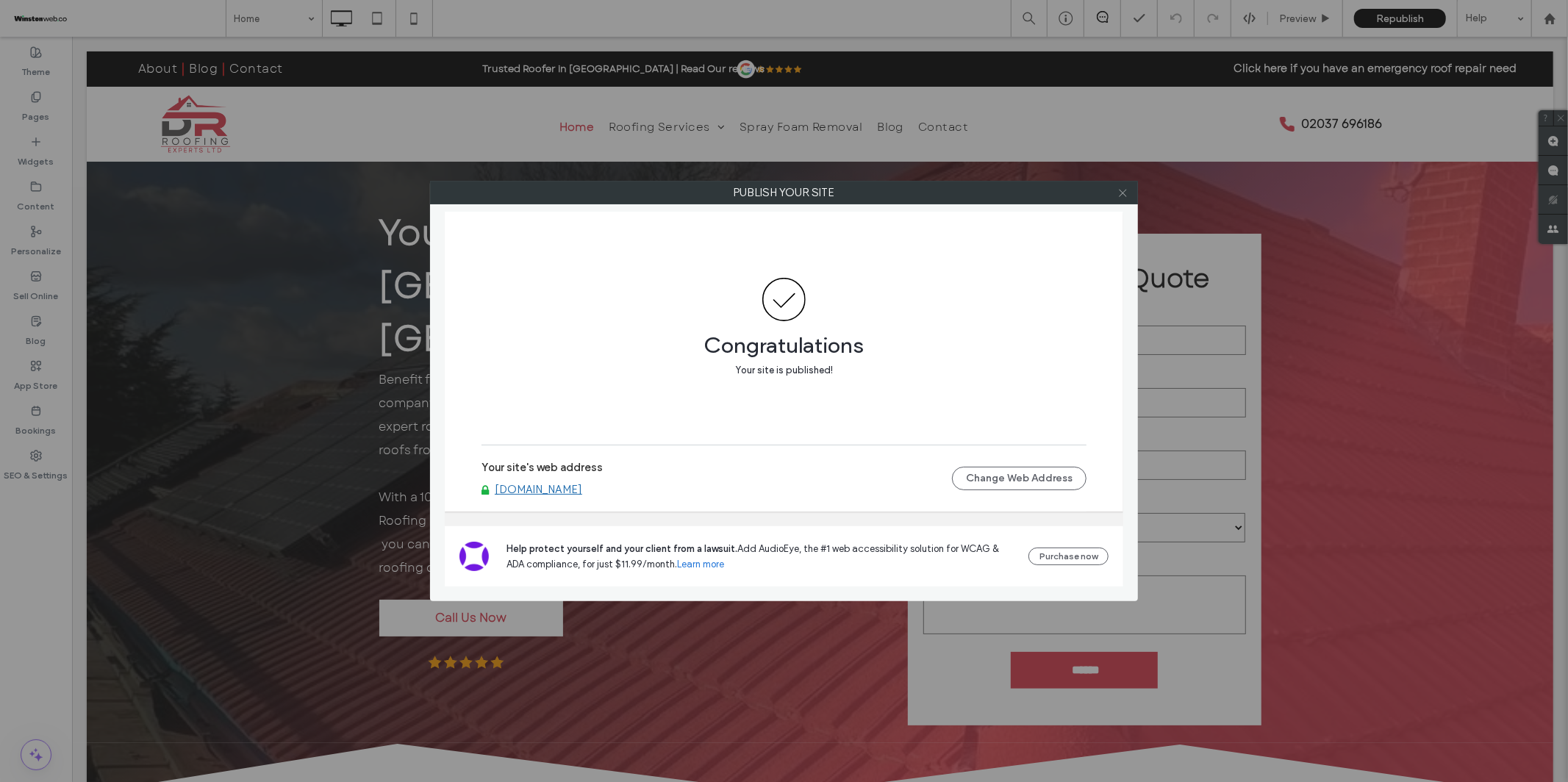
click at [1121, 194] on icon at bounding box center [1122, 192] width 11 height 11
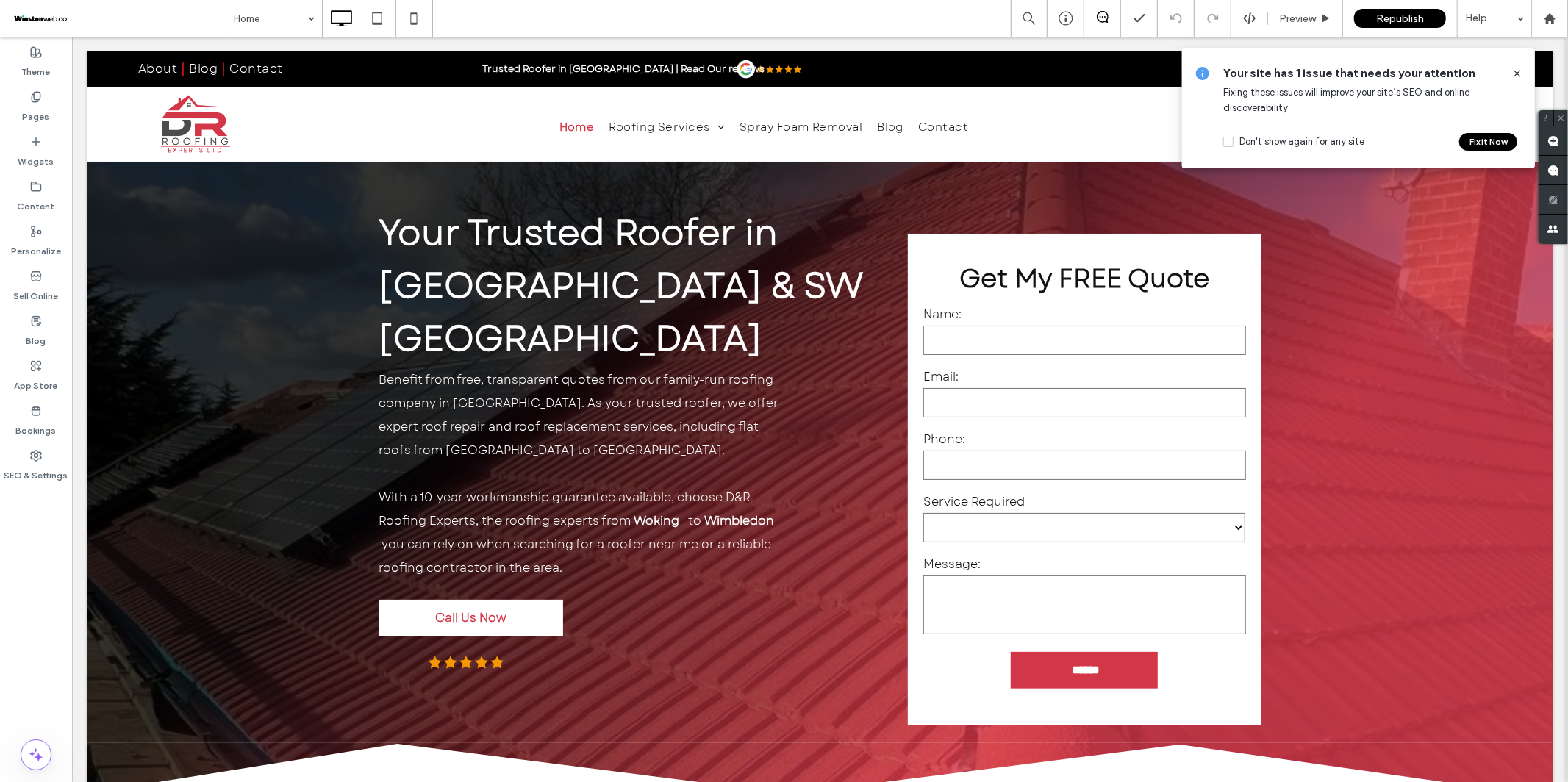
click at [1490, 142] on button "Fix it Now" at bounding box center [1489, 141] width 58 height 17
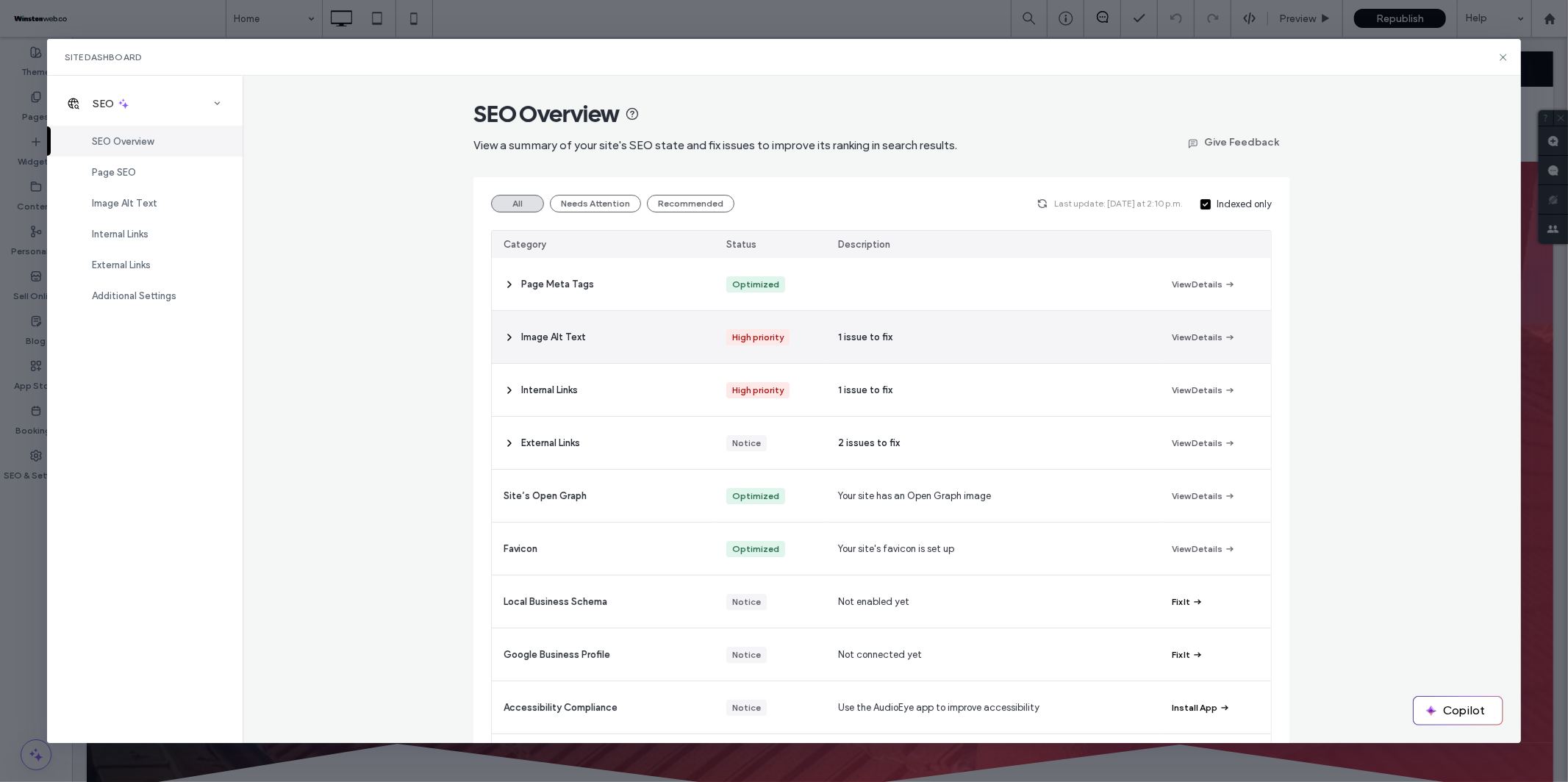
click at [507, 336] on icon at bounding box center [510, 337] width 12 height 12
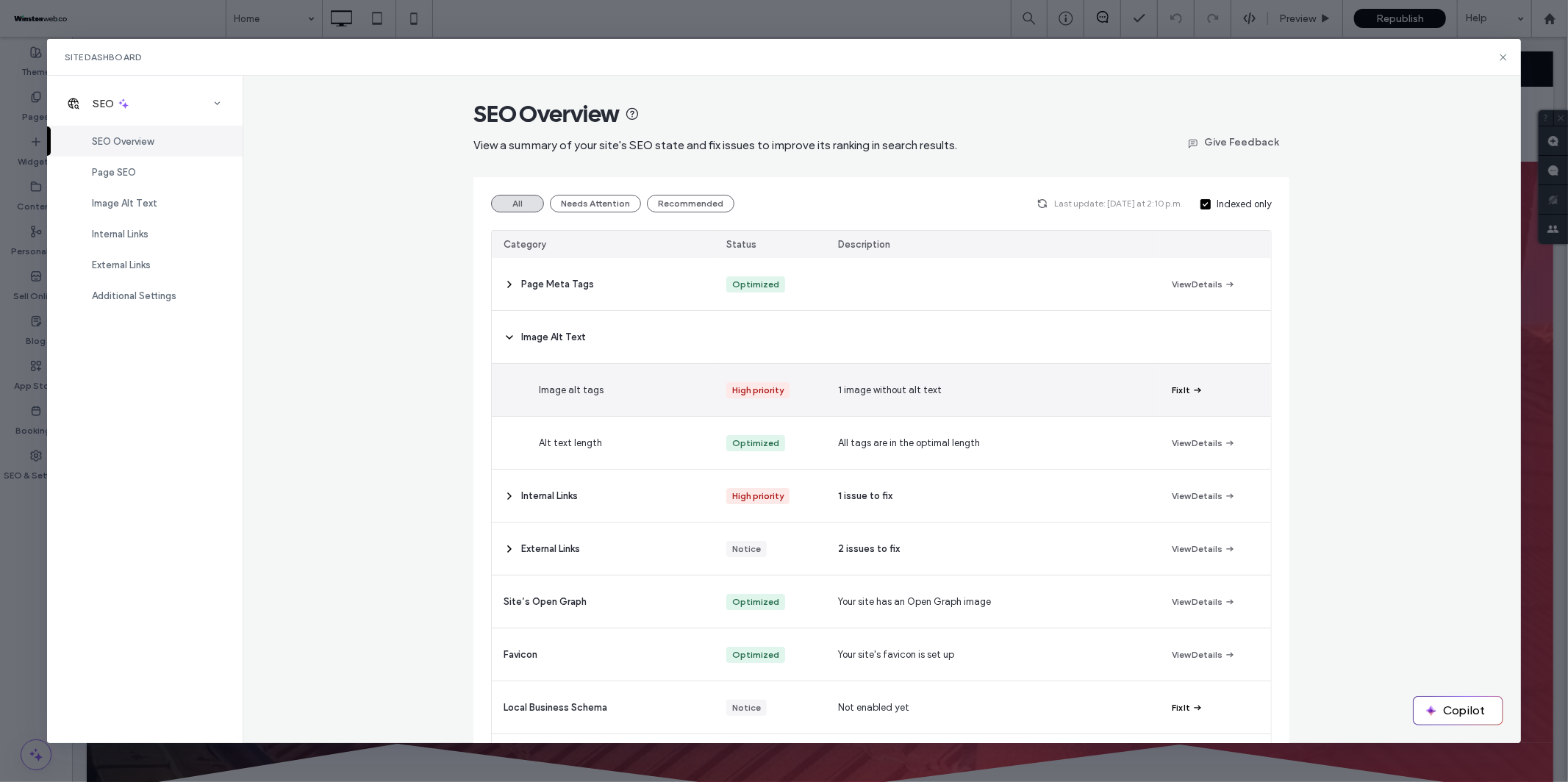
click at [1179, 383] on button "Fix It" at bounding box center [1187, 391] width 32 height 17
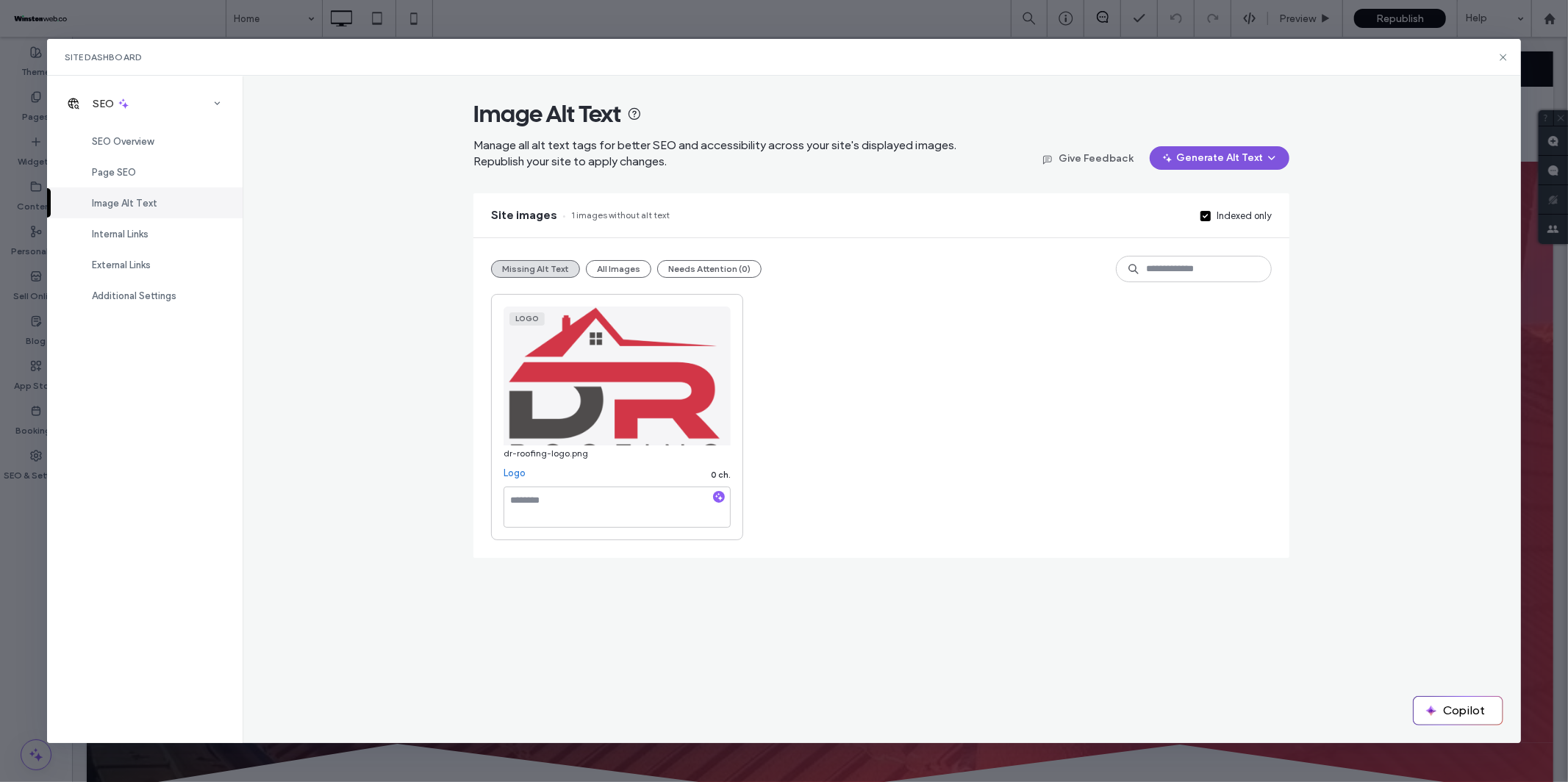
click at [1231, 154] on button "Generate Alt Text" at bounding box center [1220, 158] width 140 height 23
click at [1214, 195] on span "Generate Missing Alt Text Only" at bounding box center [1206, 196] width 135 height 15
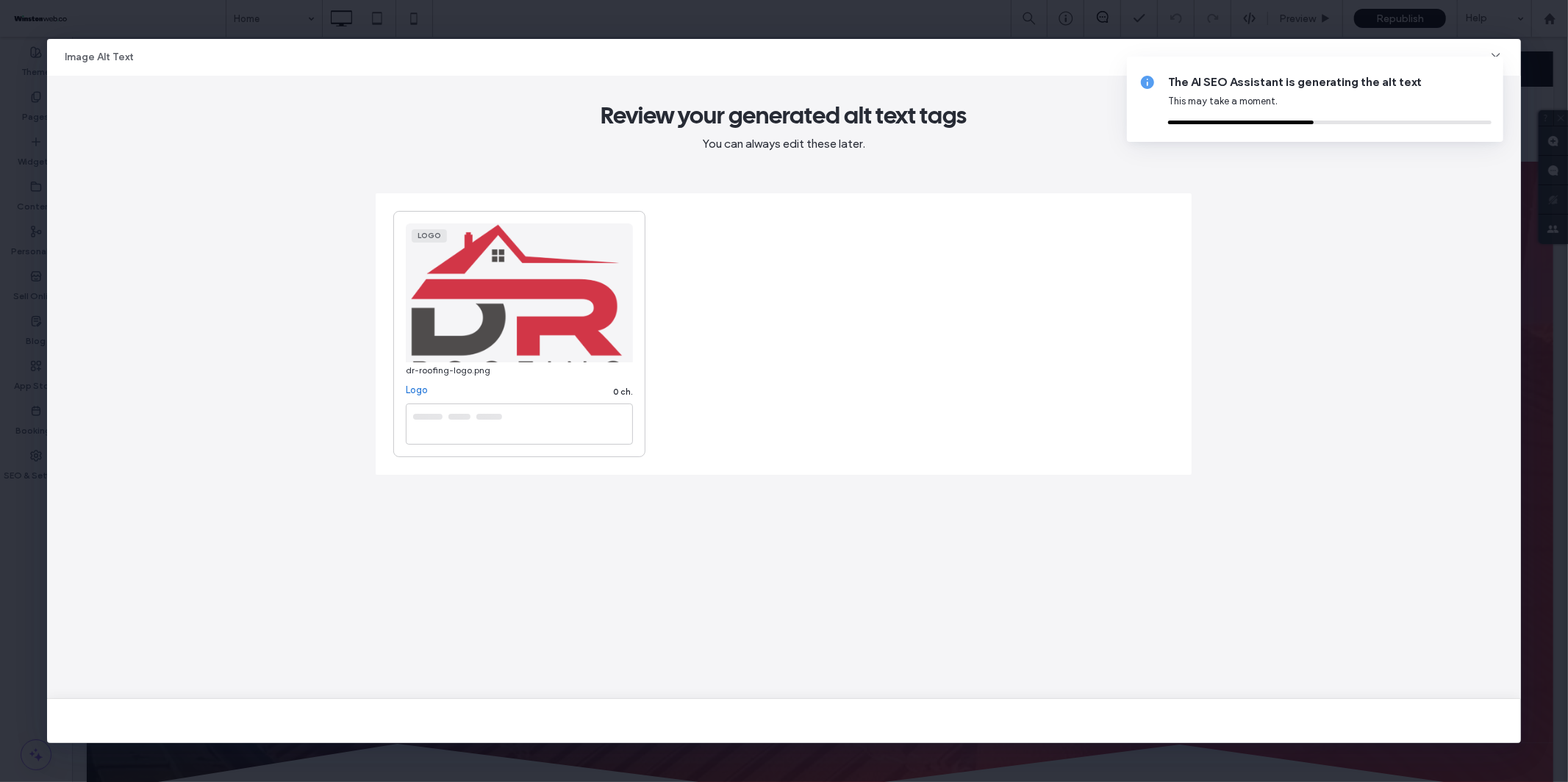
type textarea "**********"
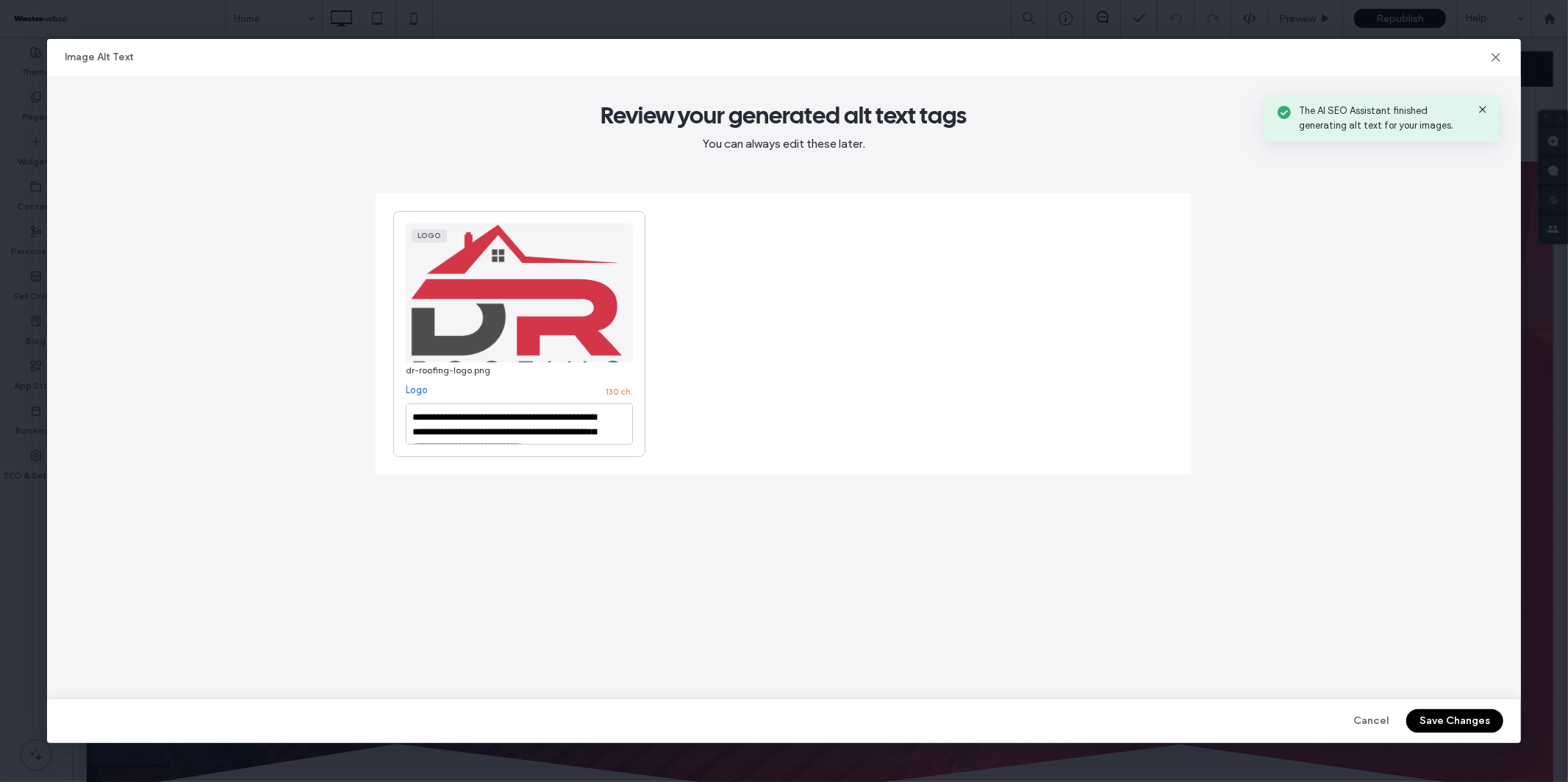
drag, startPoint x: 1483, startPoint y: 109, endPoint x: 1454, endPoint y: 347, distance: 239.8
click at [1483, 109] on icon at bounding box center [1483, 109] width 12 height 12
click at [1436, 713] on button "Save Changes" at bounding box center [1456, 721] width 97 height 23
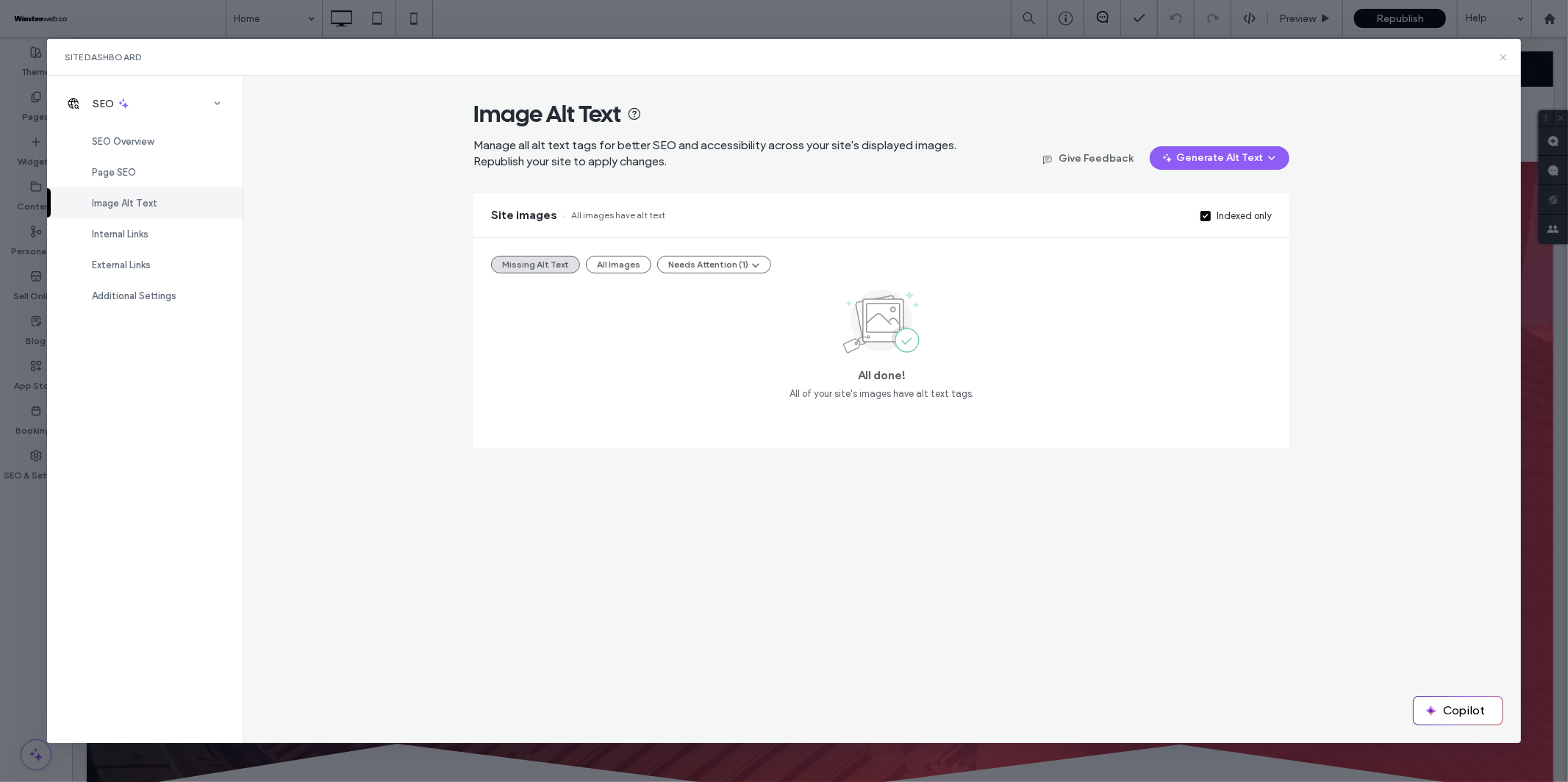
click at [1503, 56] on use at bounding box center [1503, 56] width 7 height 7
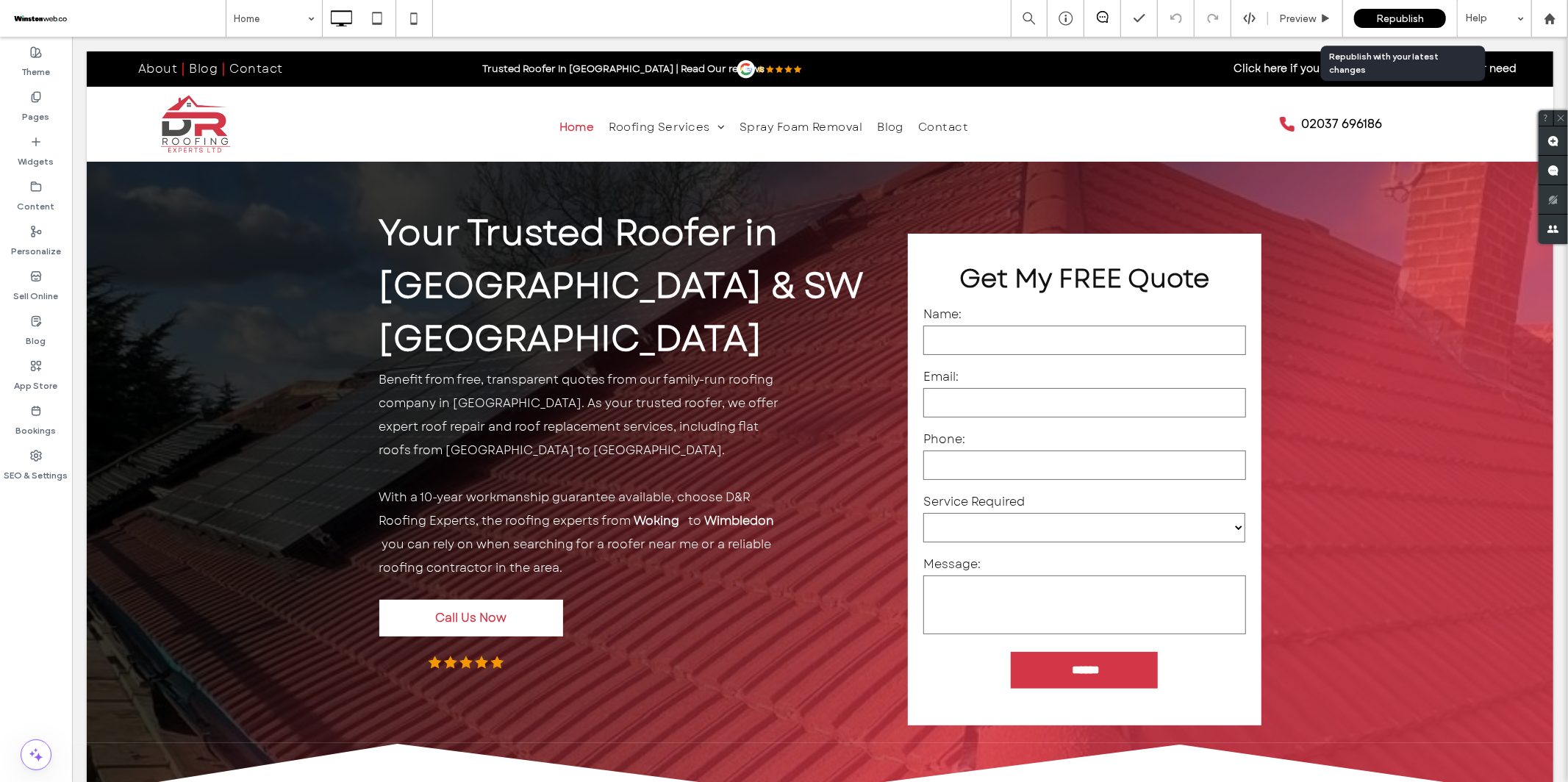
click at [1384, 16] on span "Republish" at bounding box center [1399, 18] width 47 height 13
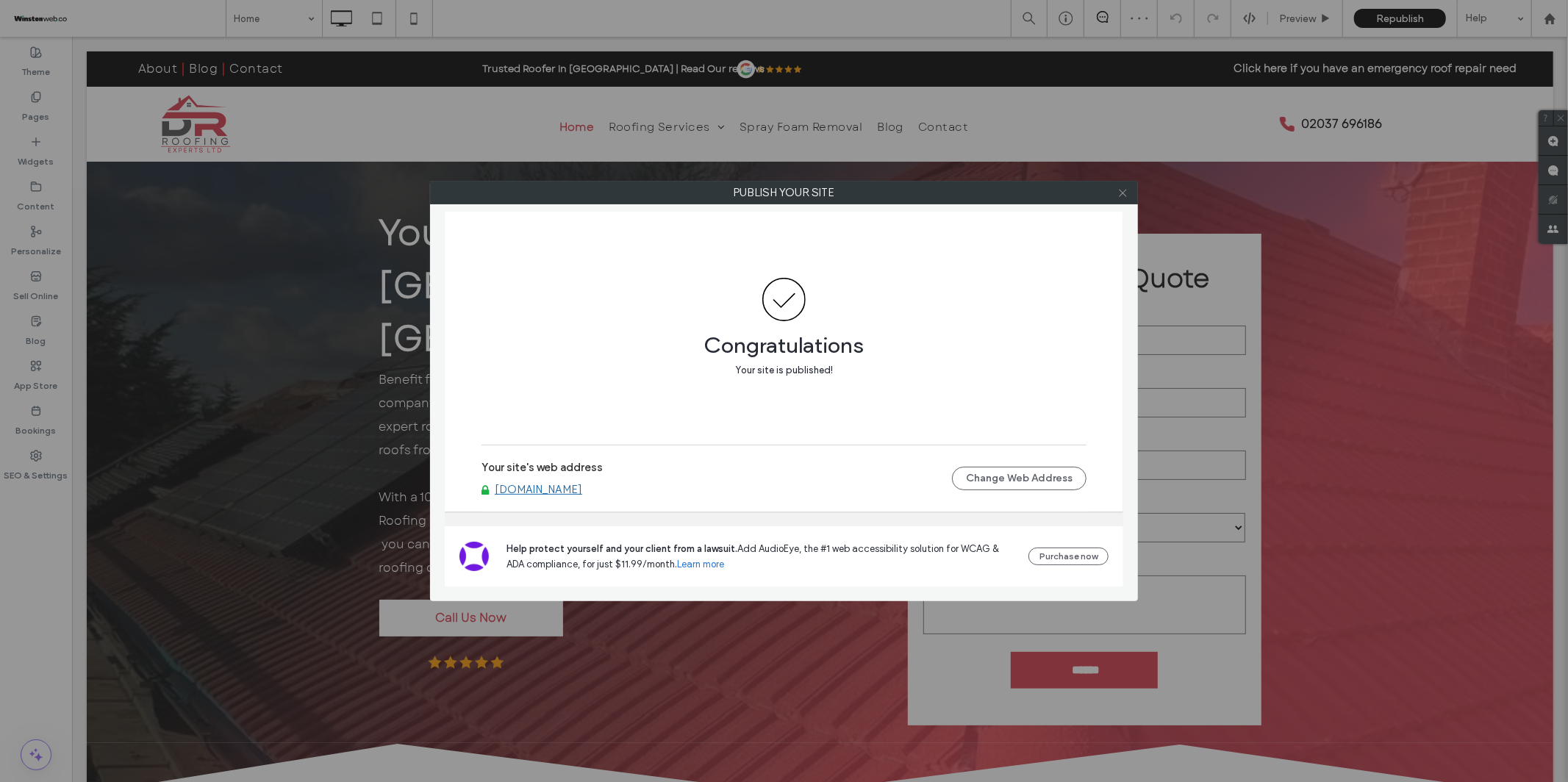
click at [1121, 188] on icon at bounding box center [1122, 192] width 11 height 11
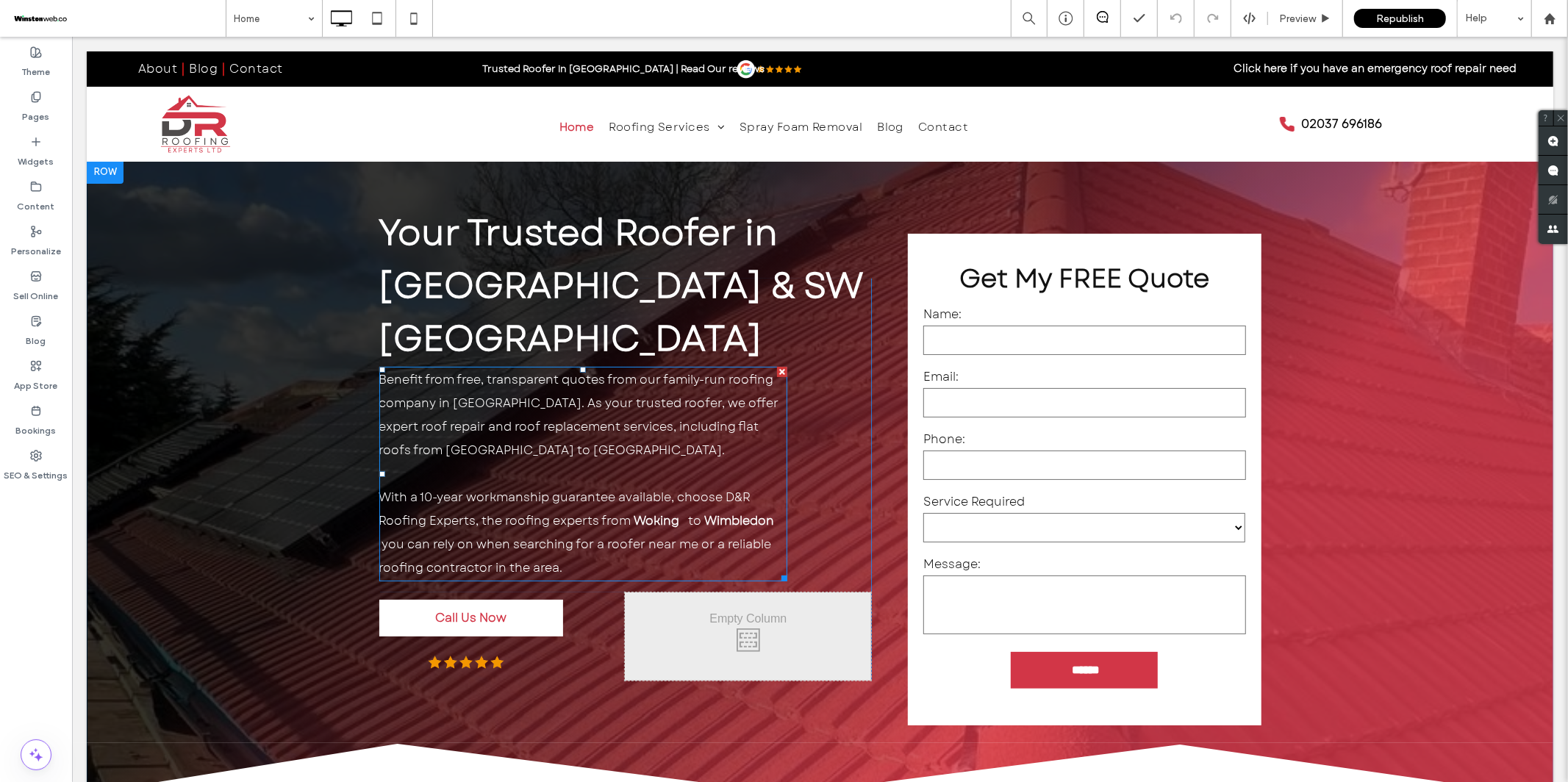
click at [683, 512] on span at bounding box center [683, 519] width 9 height 16
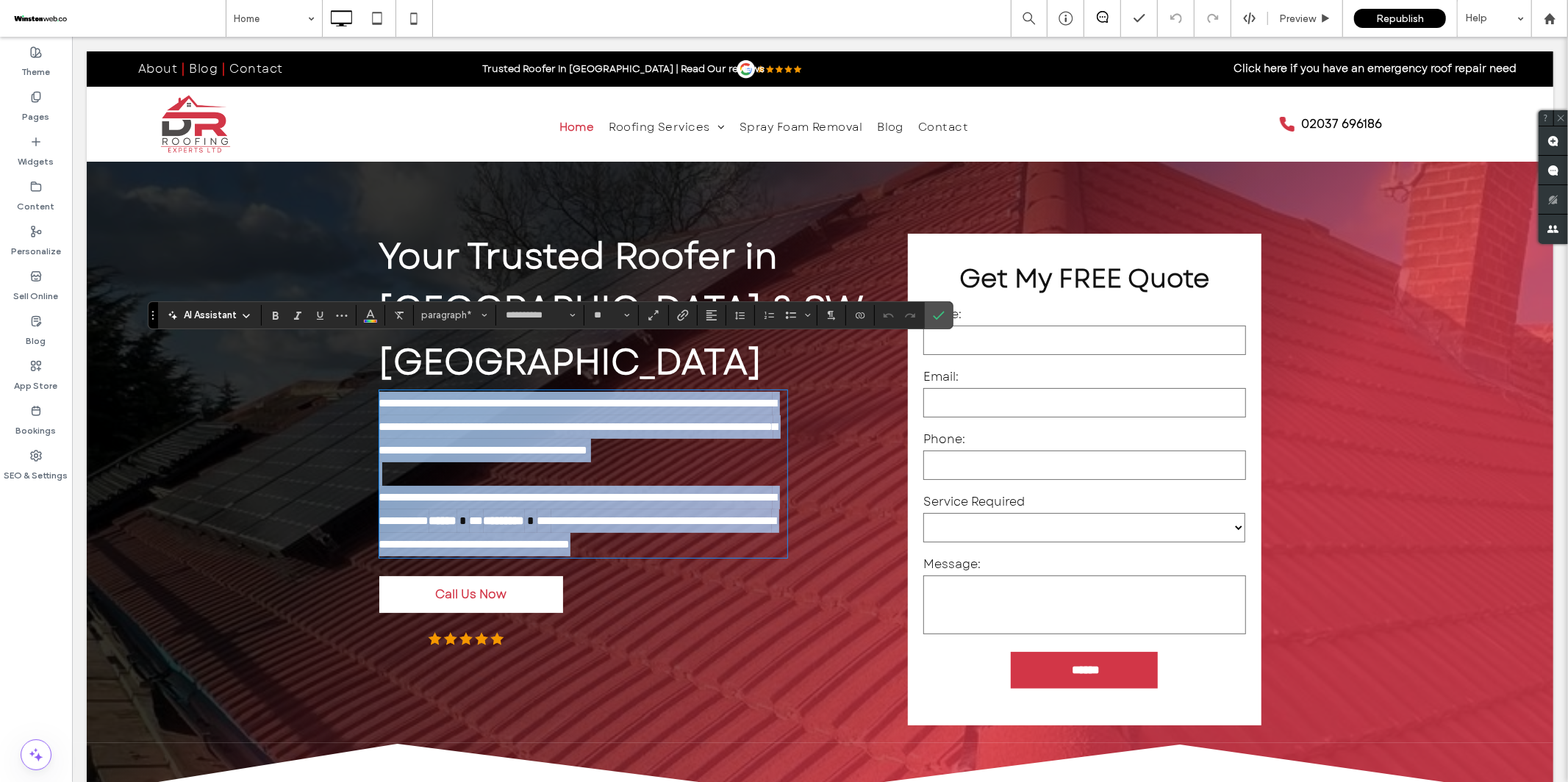
click at [484, 515] on span "**" at bounding box center [476, 519] width 14 height 11
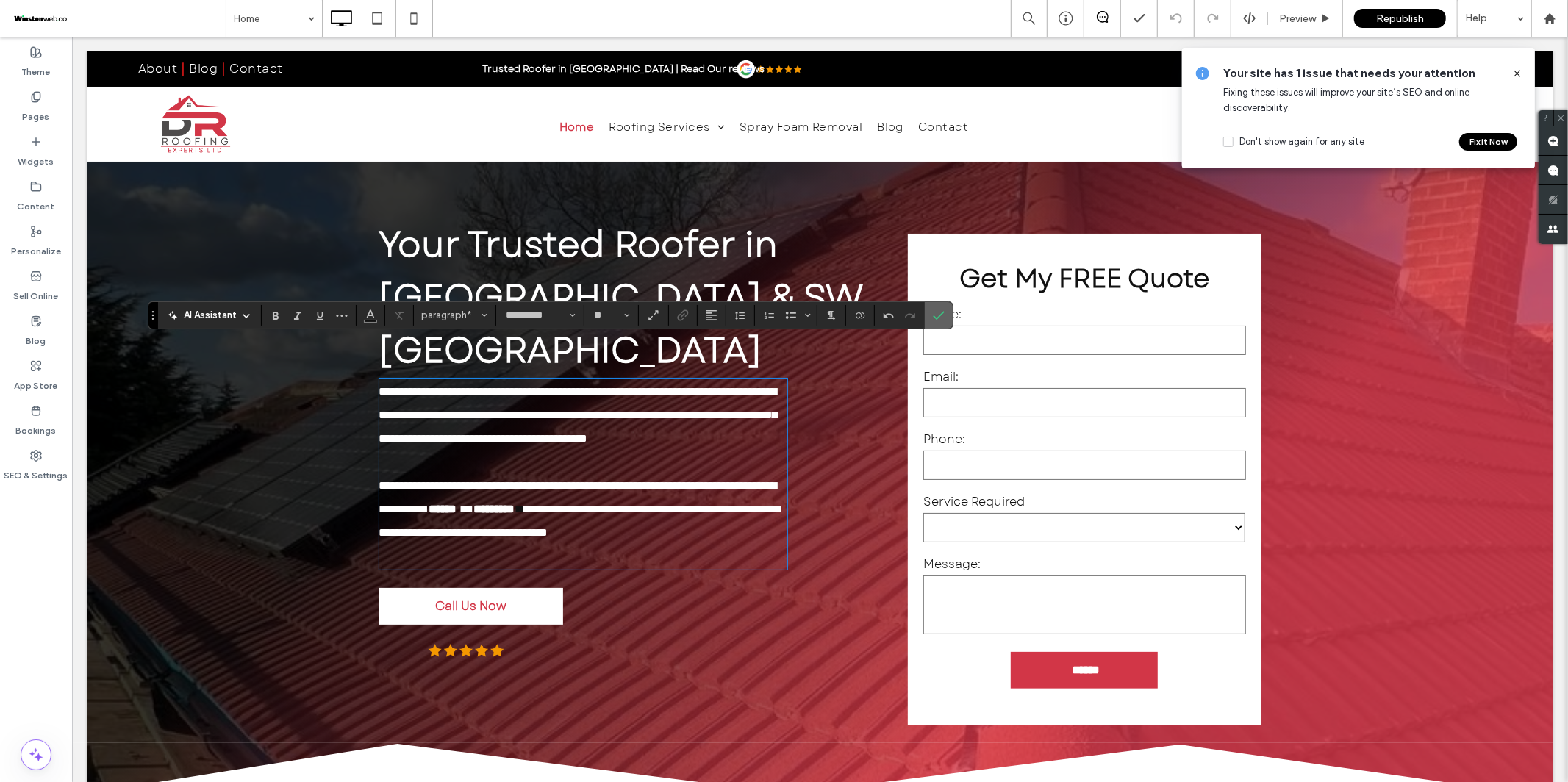
click at [940, 314] on icon "Confirm" at bounding box center [939, 315] width 12 height 12
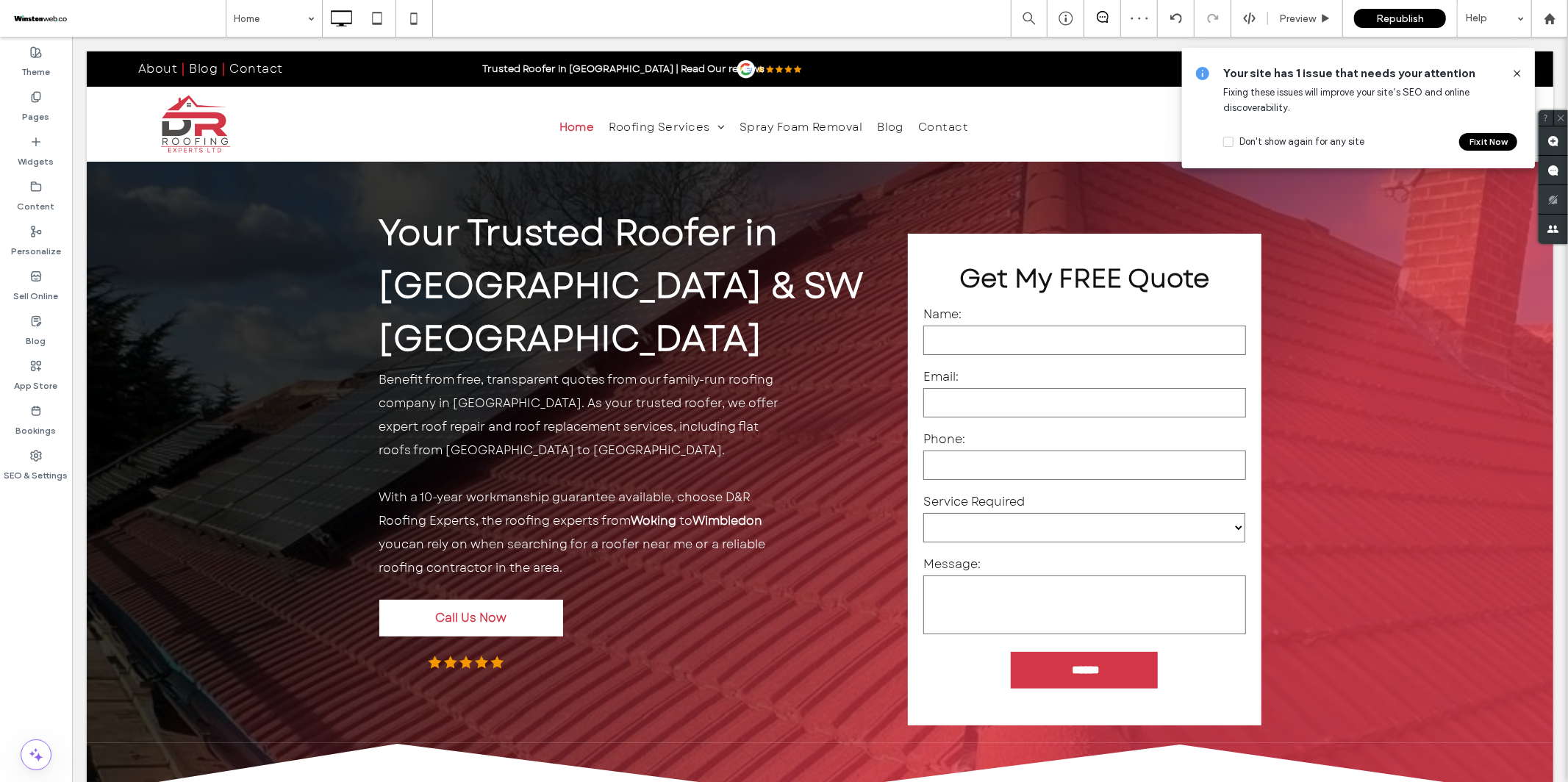
click at [1481, 142] on button "Fix it Now" at bounding box center [1489, 141] width 58 height 17
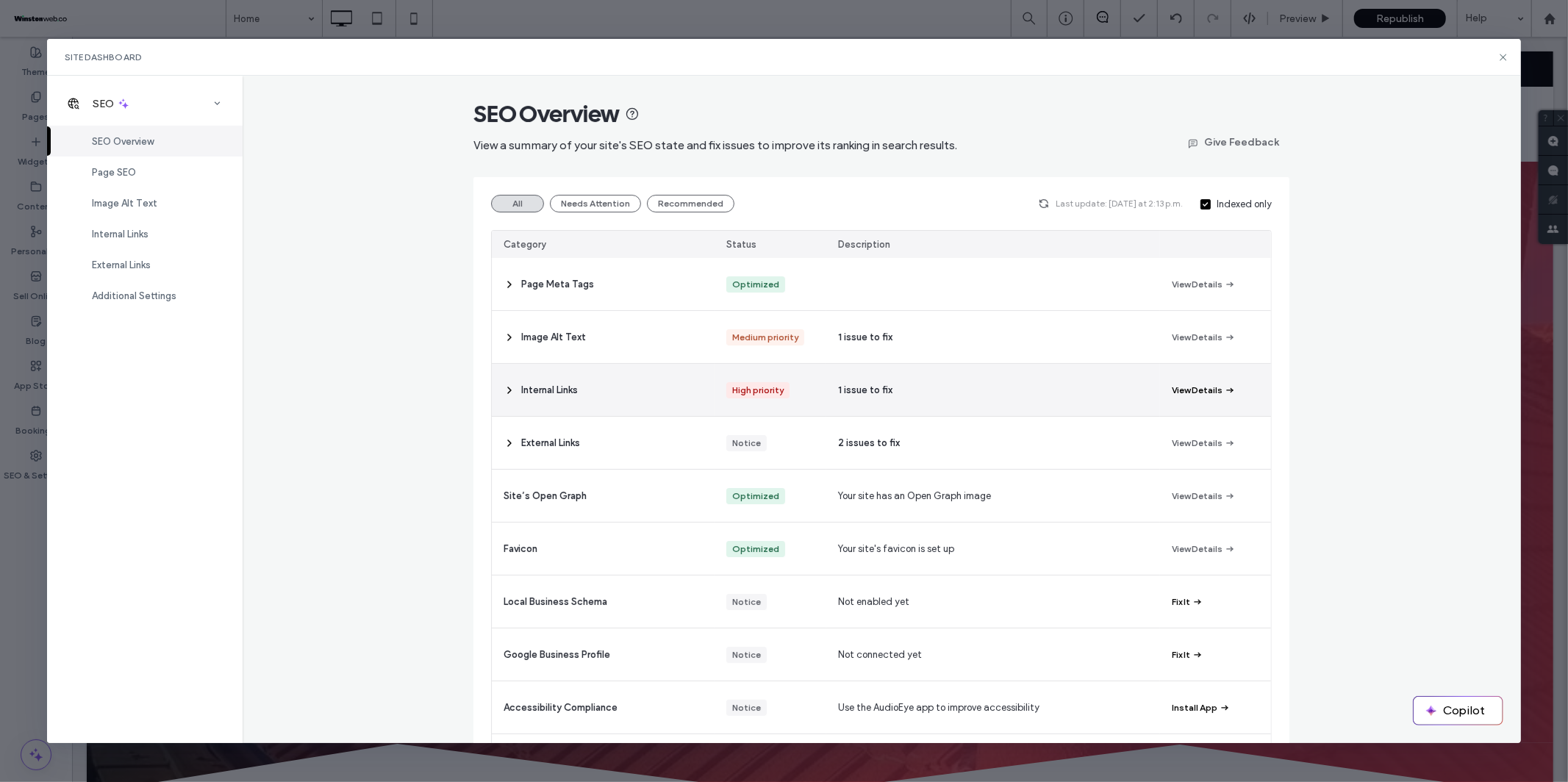
click at [1213, 384] on button "View Details" at bounding box center [1204, 391] width 64 height 17
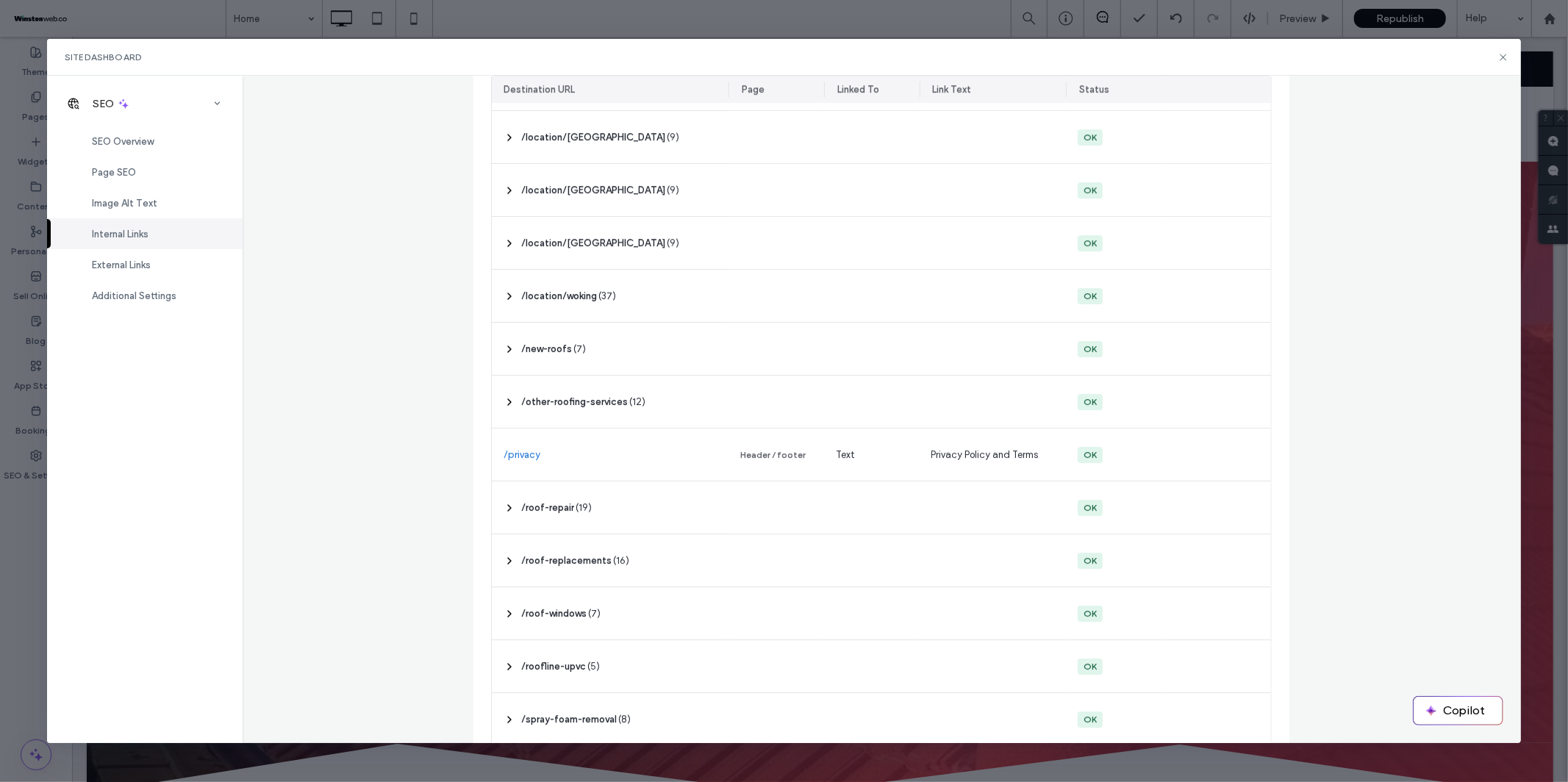
scroll to position [4047, 0]
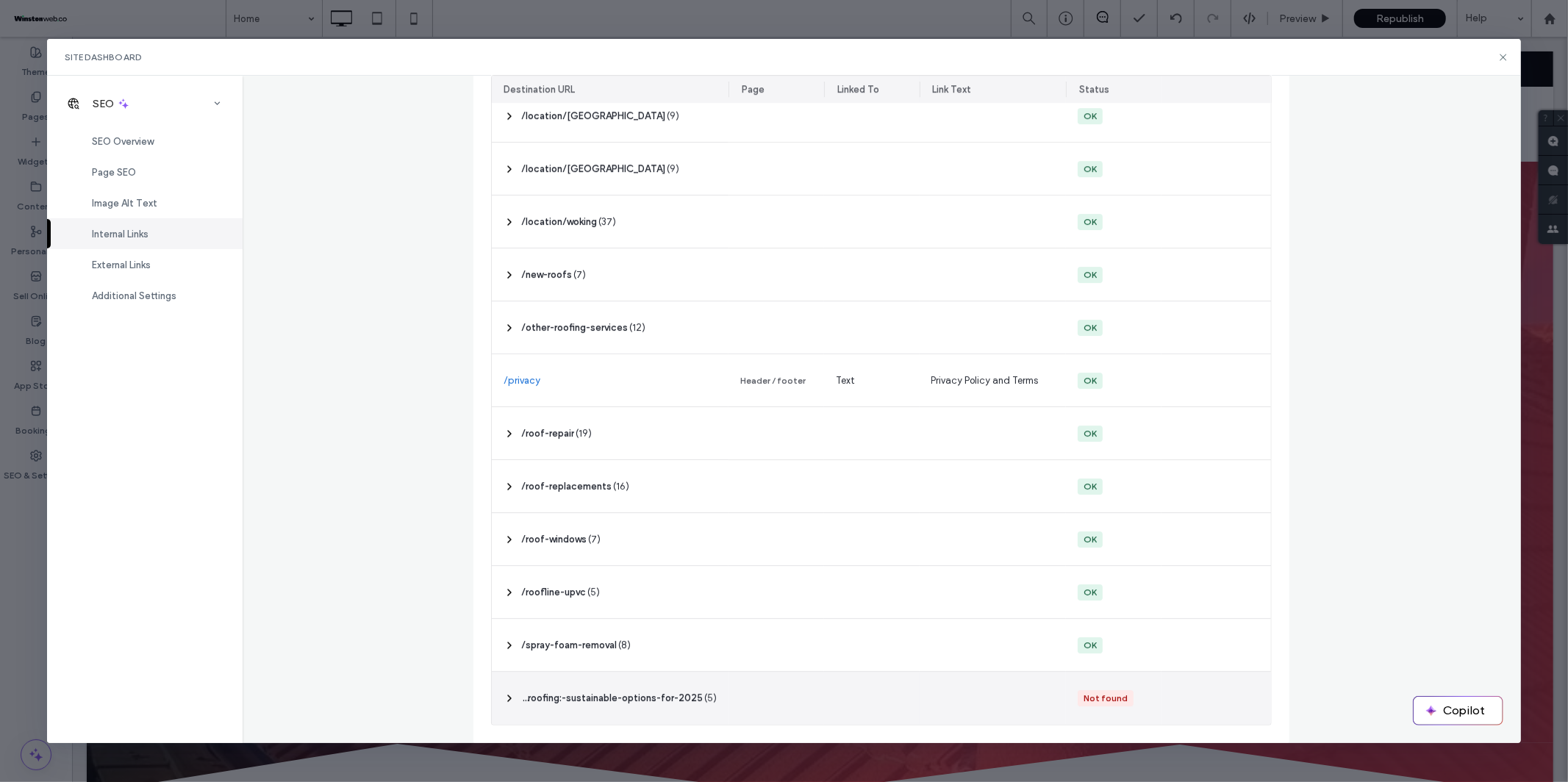
click at [511, 698] on use at bounding box center [509, 699] width 3 height 6
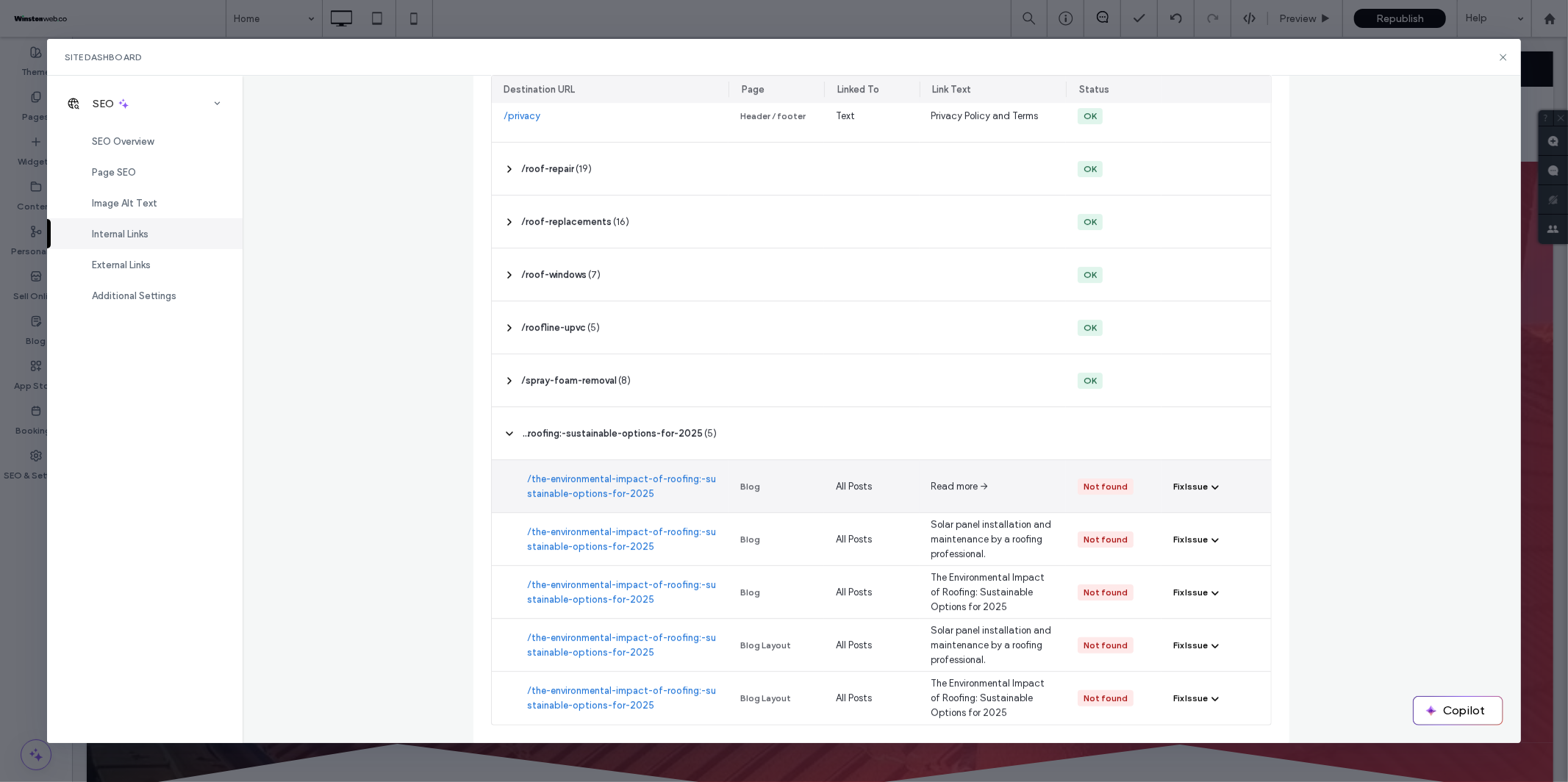
click at [1214, 486] on icon "button" at bounding box center [1215, 486] width 12 height 12
click at [1203, 552] on span "Redirect Link" at bounding box center [1214, 548] width 56 height 15
